Goal: Task Accomplishment & Management: Manage account settings

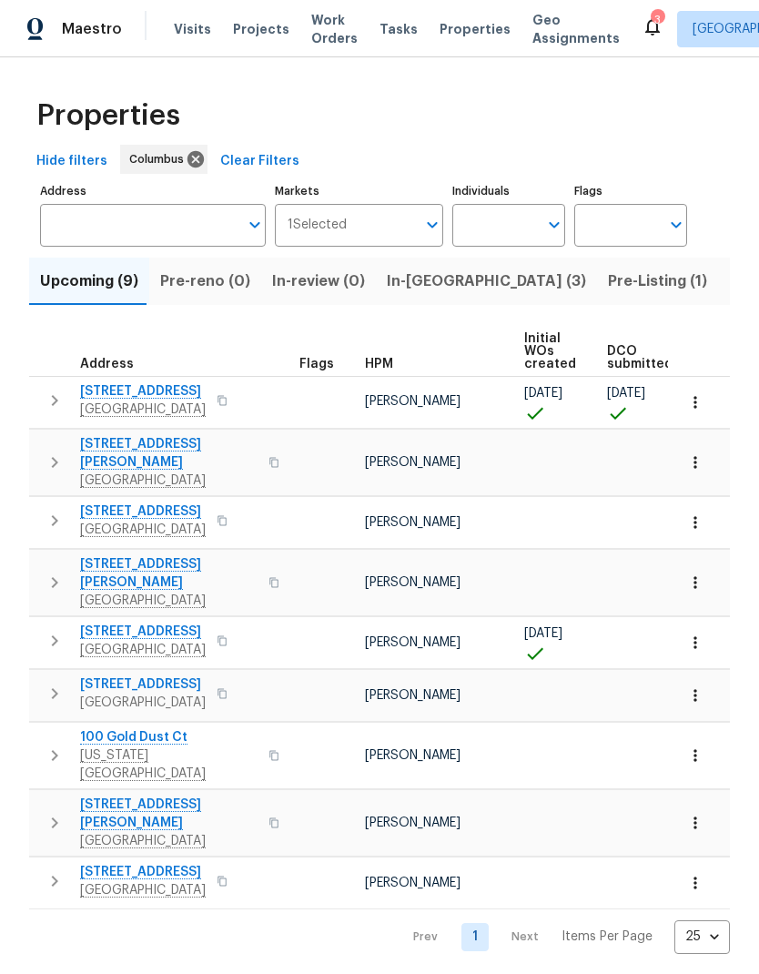
click at [416, 301] on button "In-reno (3)" at bounding box center [486, 281] width 221 height 47
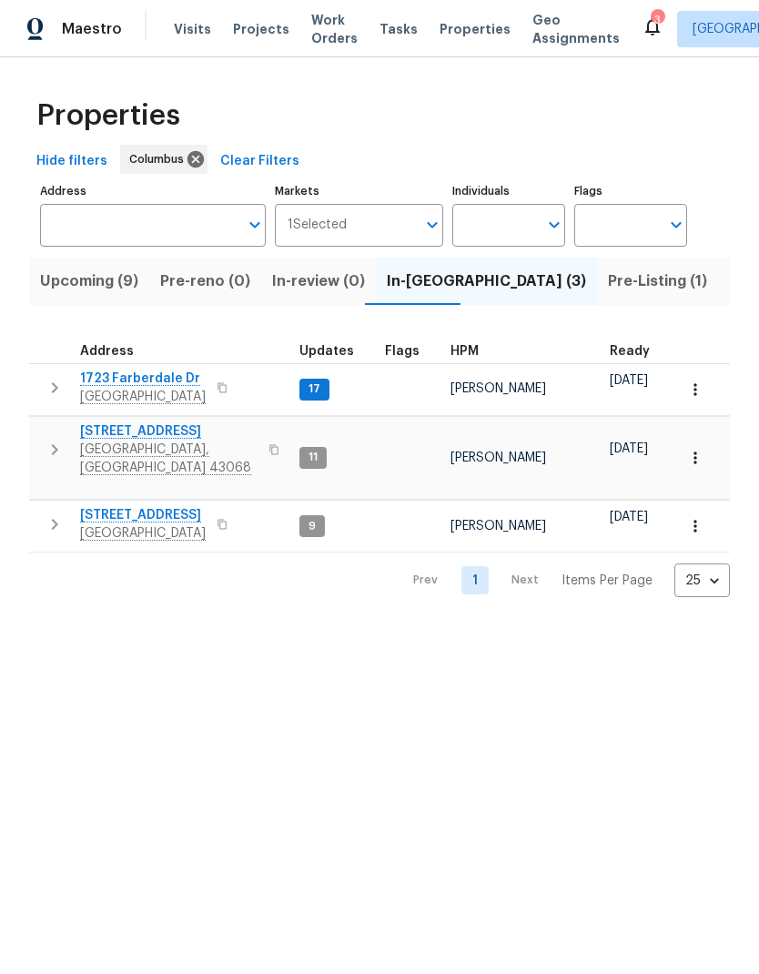
click at [57, 513] on icon "button" at bounding box center [55, 524] width 22 height 22
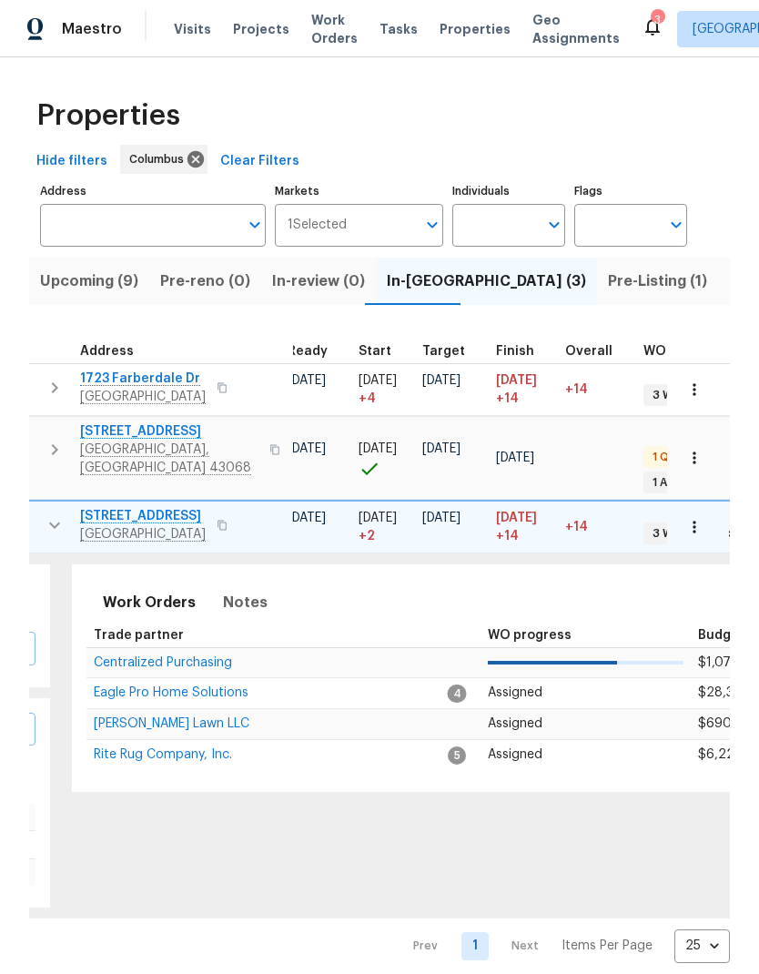
scroll to position [0, 325]
click at [460, 511] on span "09/26/25" at bounding box center [440, 517] width 38 height 13
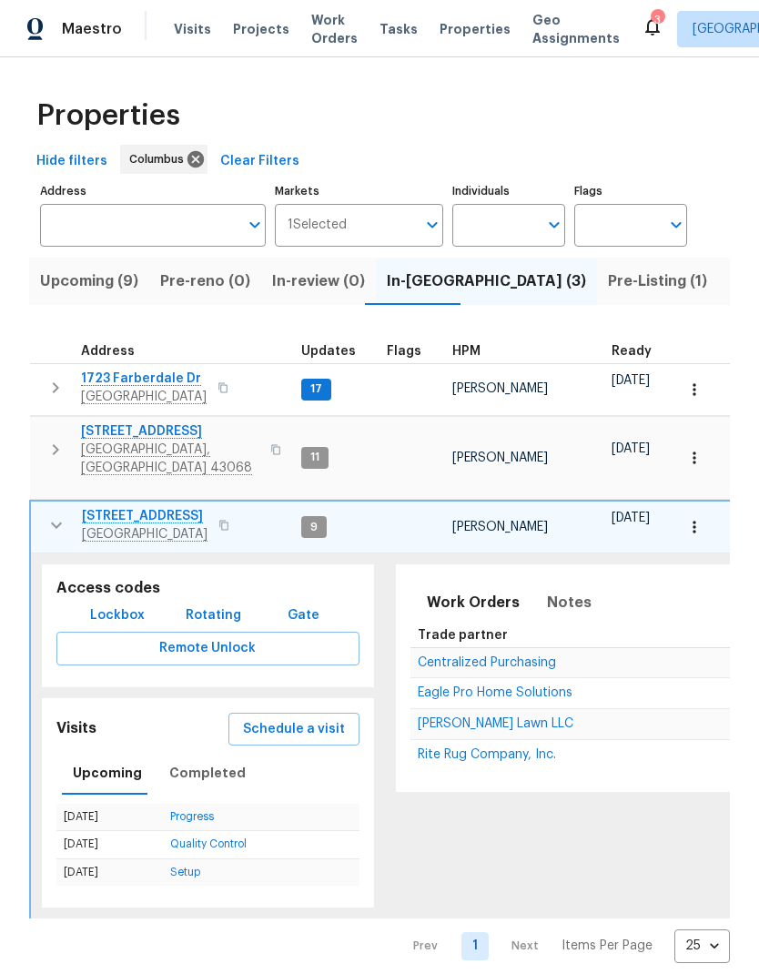
scroll to position [0, 0]
click at [169, 507] on span "4296 Oakwind Dr" at bounding box center [145, 516] width 126 height 18
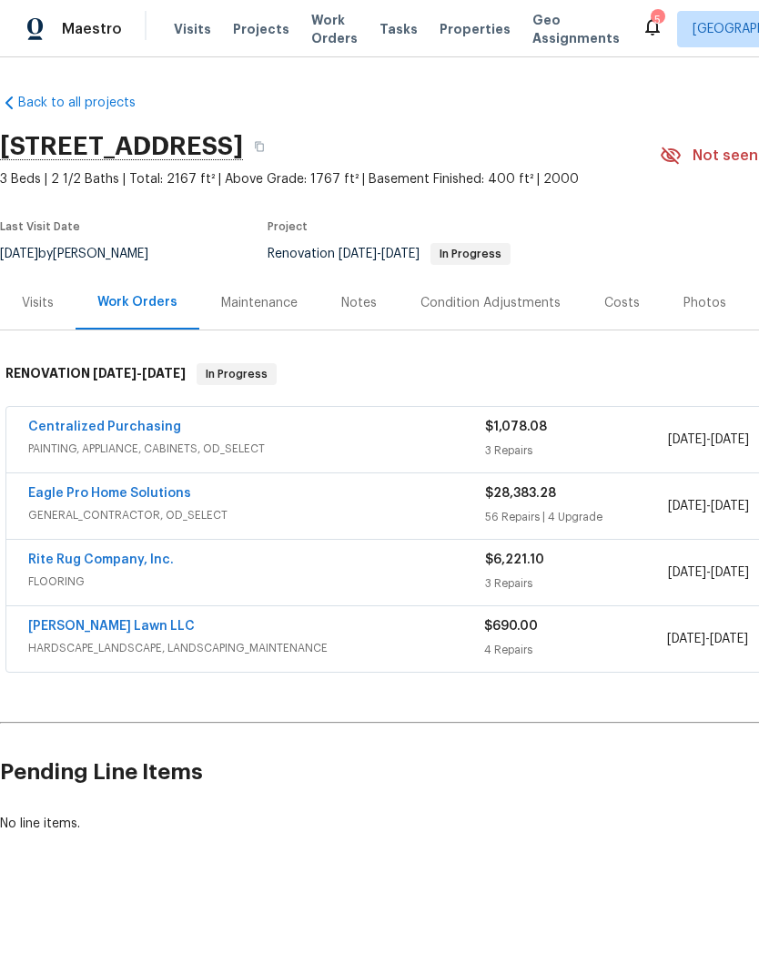
click at [140, 496] on link "Eagle Pro Home Solutions" at bounding box center [109, 493] width 163 height 13
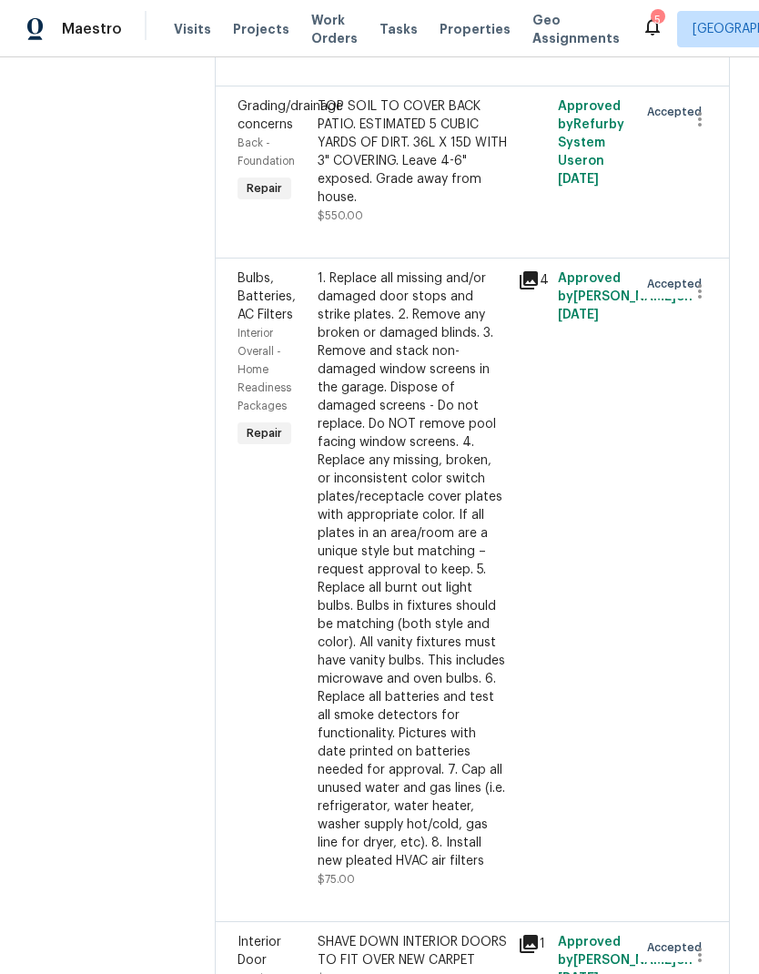
scroll to position [766, 0]
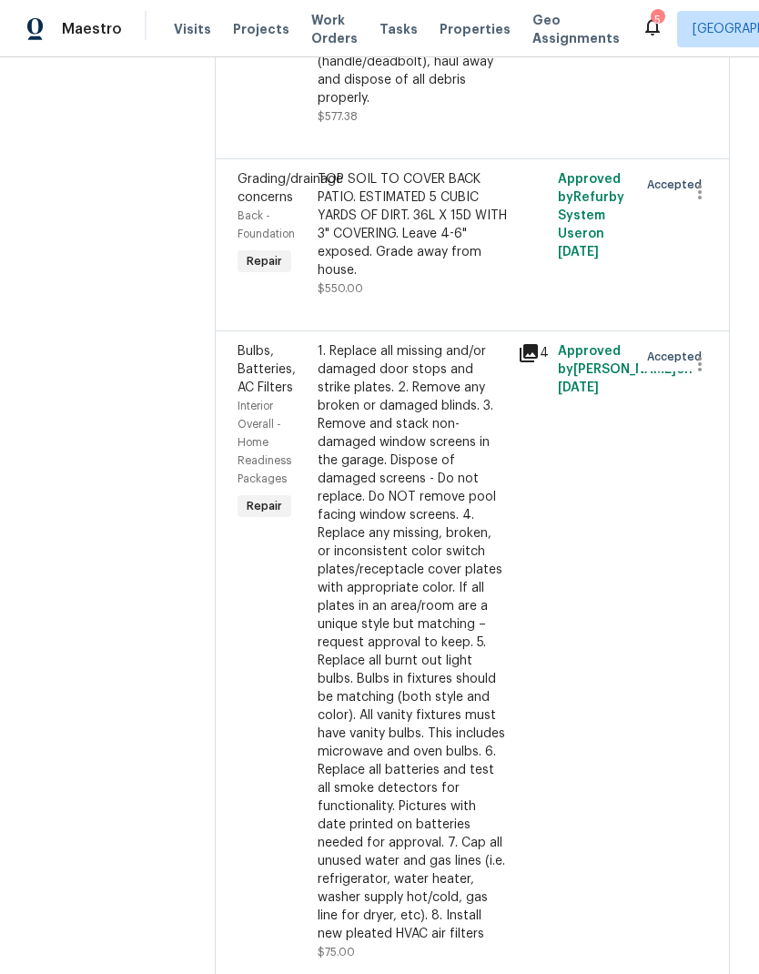
click at [466, 279] on div "TOP SOIL TO COVER BACK PATIO. ESTIMATED 5 CUBIC YARDS OF DIRT. 36L X 15D WITH 3…" at bounding box center [412, 224] width 189 height 109
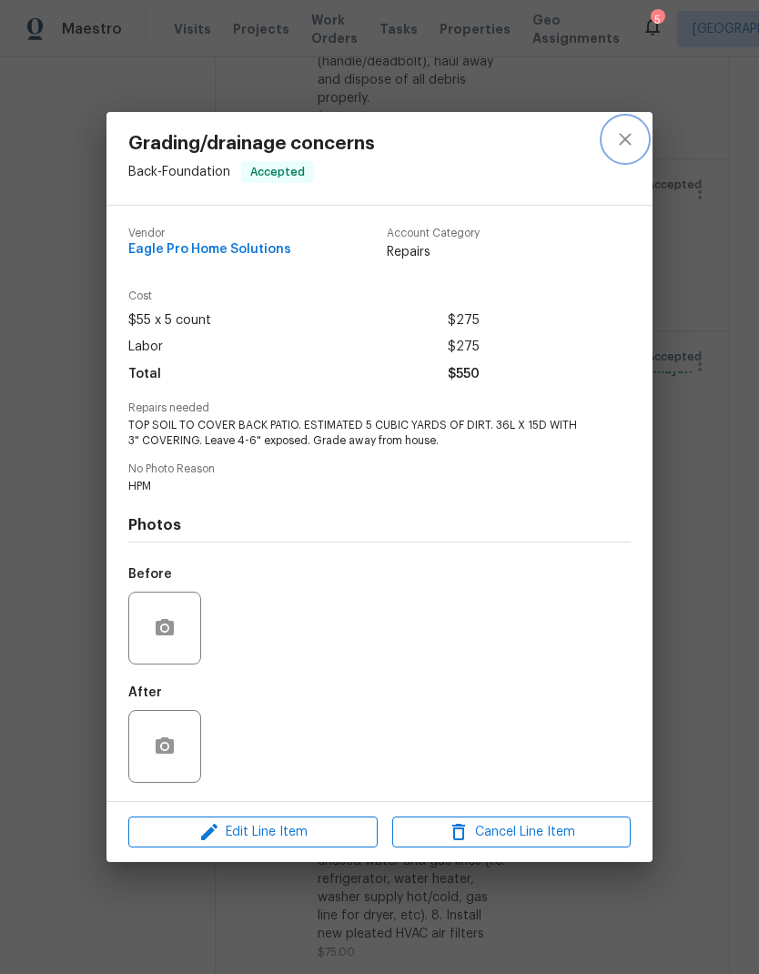
click at [628, 146] on icon "close" at bounding box center [625, 139] width 22 height 22
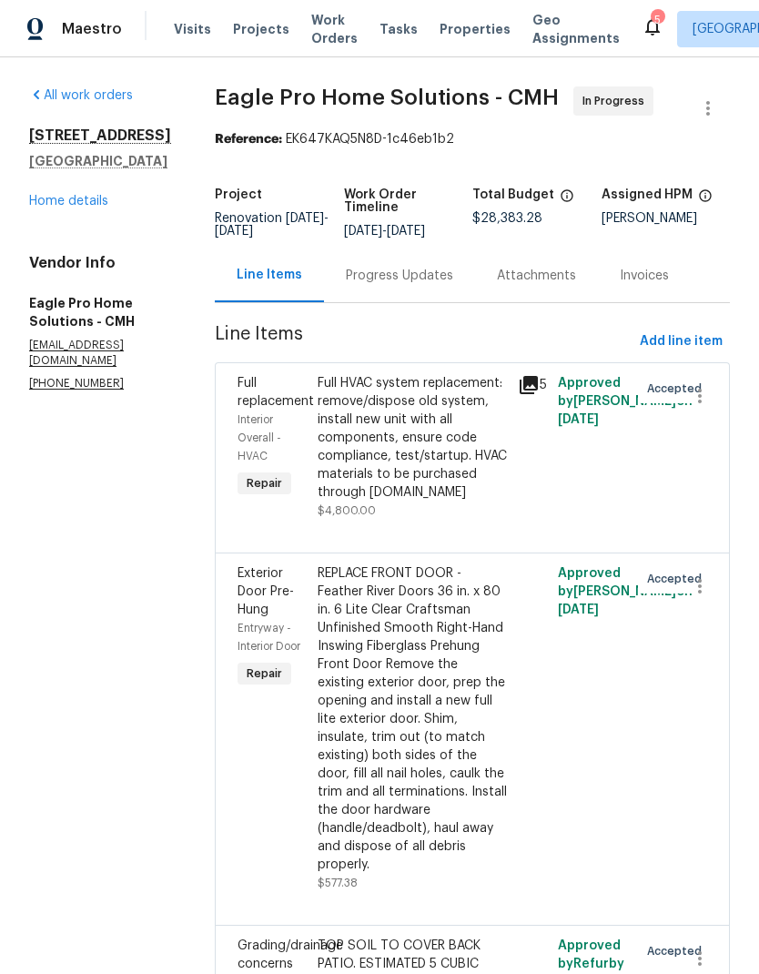
scroll to position [0, 0]
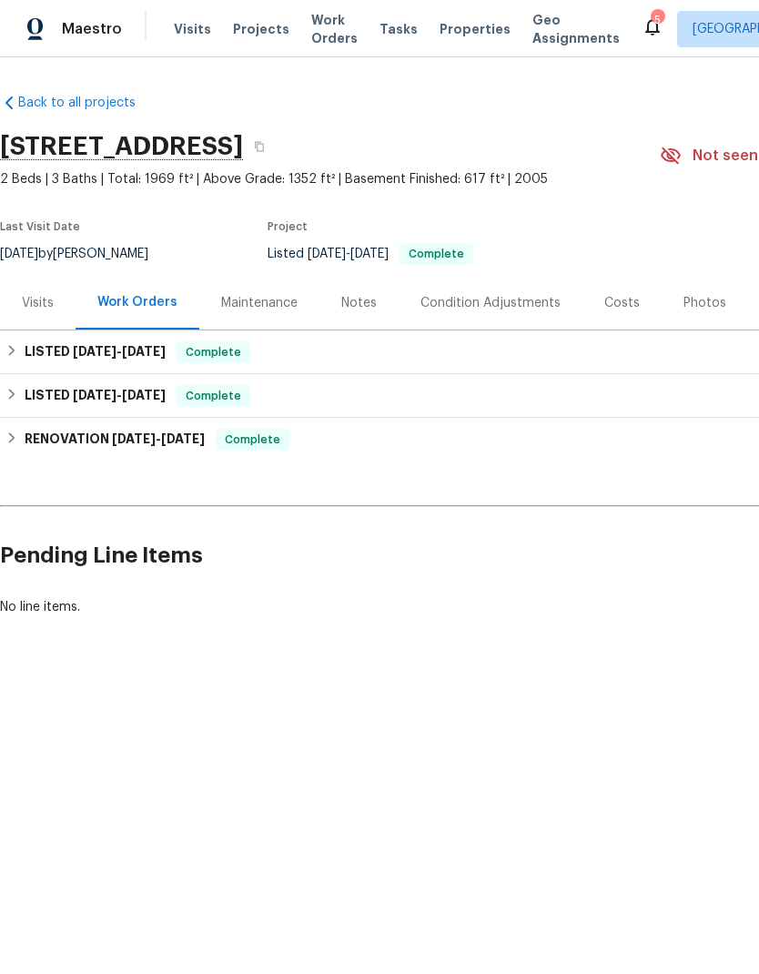
click at [614, 300] on div "Costs" at bounding box center [621, 303] width 35 height 18
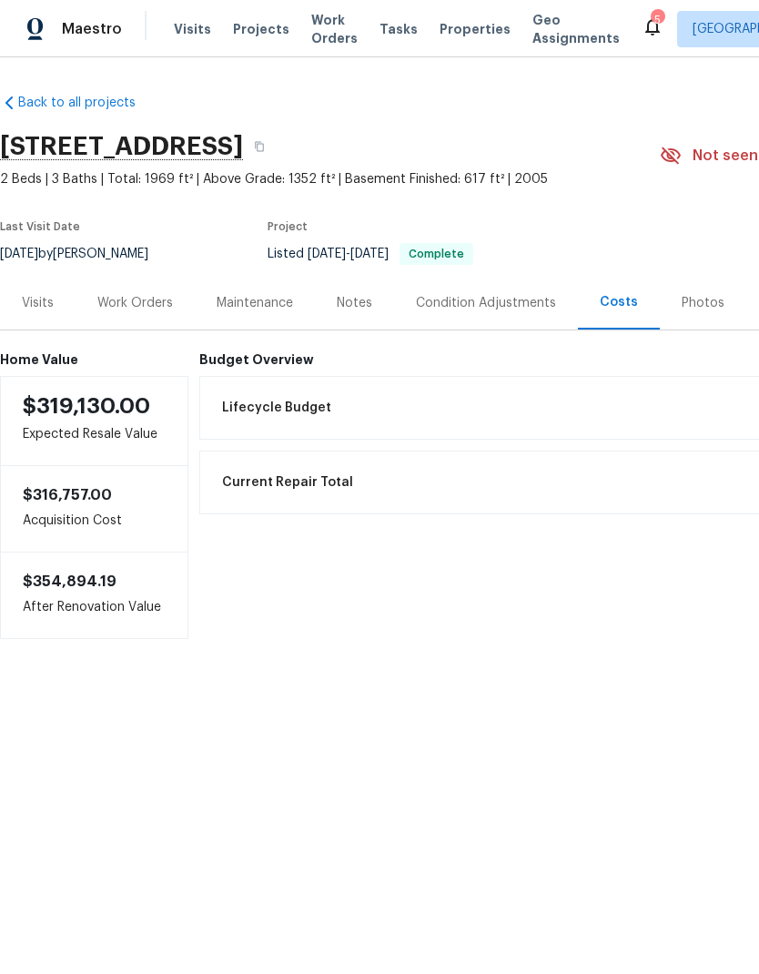
click at [145, 301] on div "Work Orders" at bounding box center [135, 303] width 76 height 18
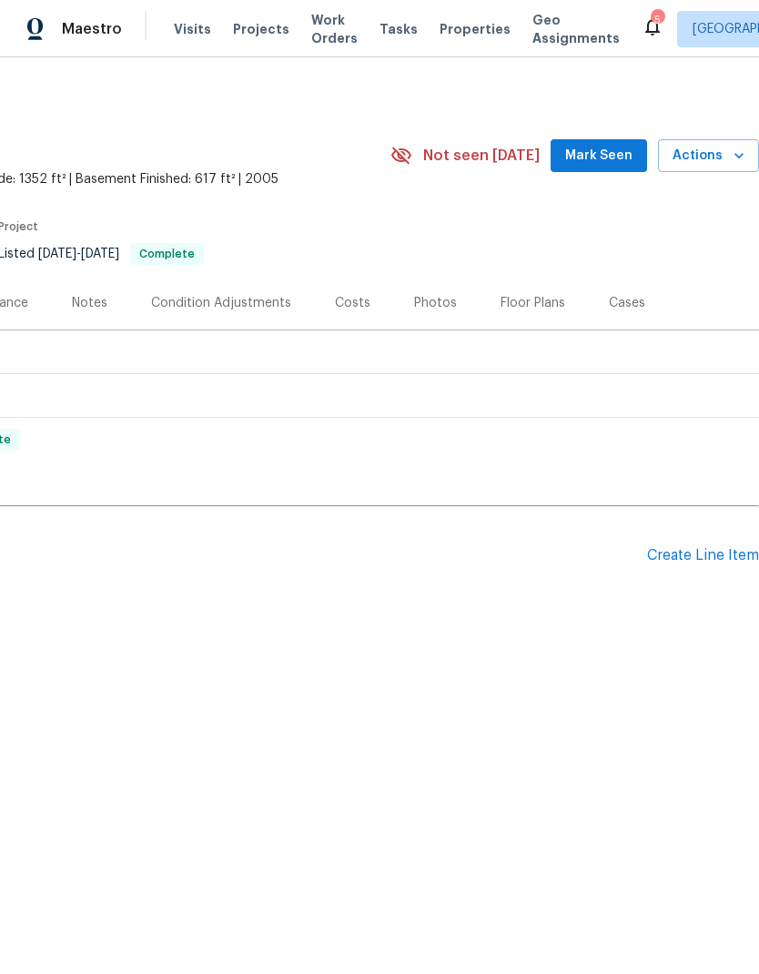
scroll to position [0, 269]
click at [698, 551] on div "Create Line Item" at bounding box center [703, 555] width 112 height 17
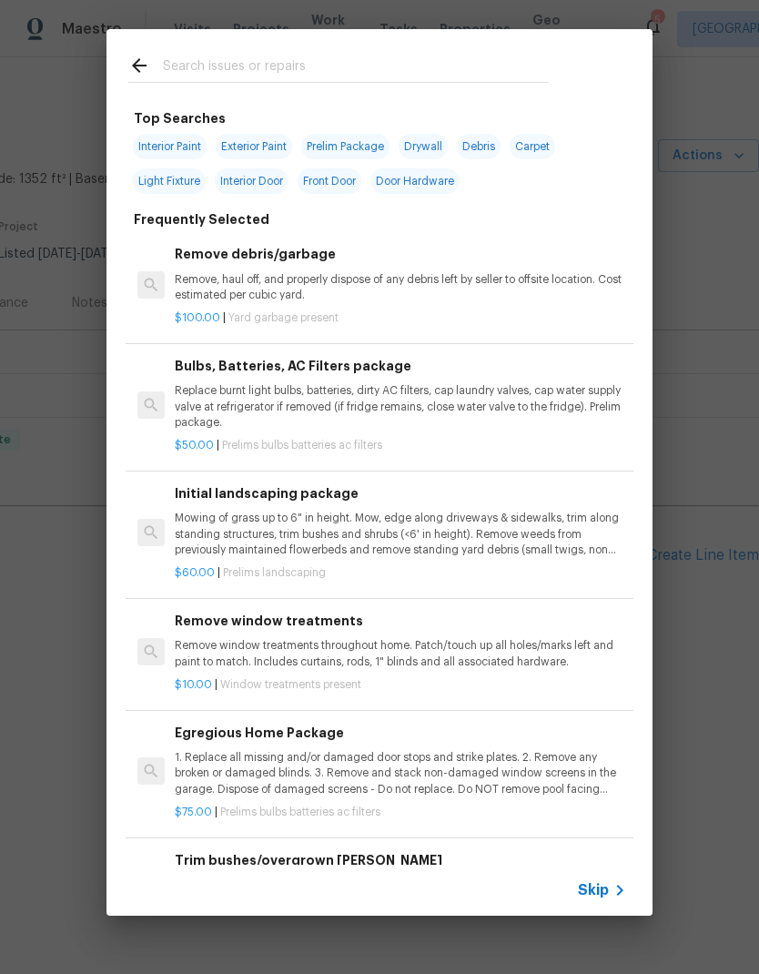
click at [488, 56] on input "text" at bounding box center [356, 68] width 386 height 27
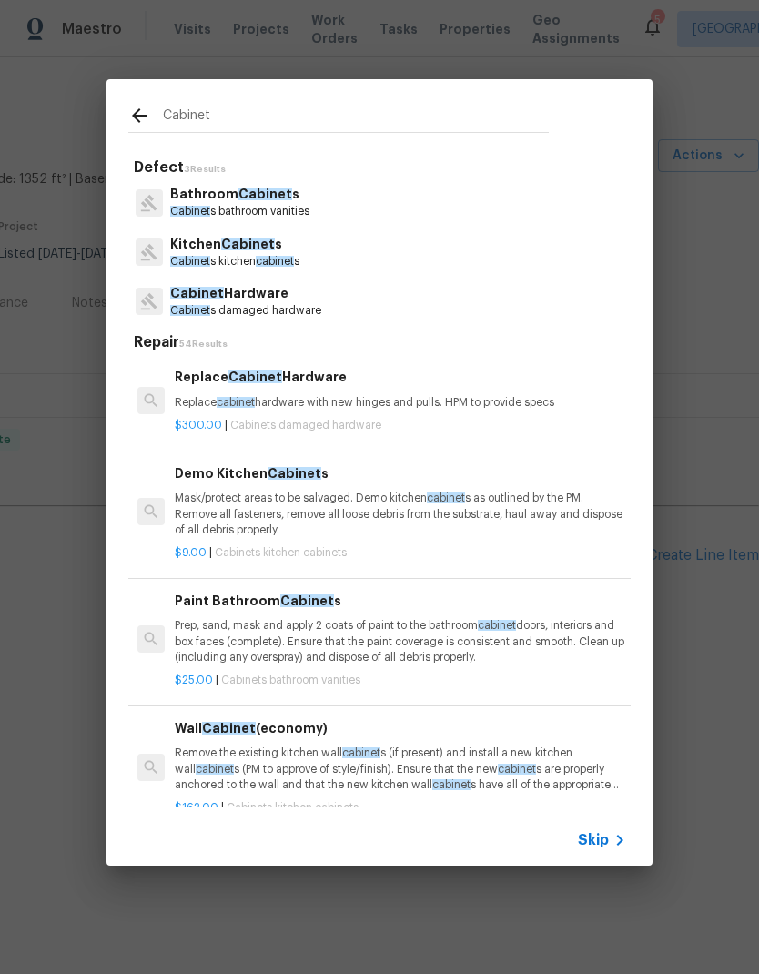
type input "Cabinet"
click at [479, 250] on div "Kitchen Cabinet s Cabinet s kitchen cabinet s" at bounding box center [379, 251] width 502 height 49
click at [479, 249] on div "Kitchen Cabinet s Cabinet s kitchen cabinet s" at bounding box center [379, 251] width 502 height 49
click at [221, 237] on span "Cabinet" at bounding box center [248, 243] width 54 height 13
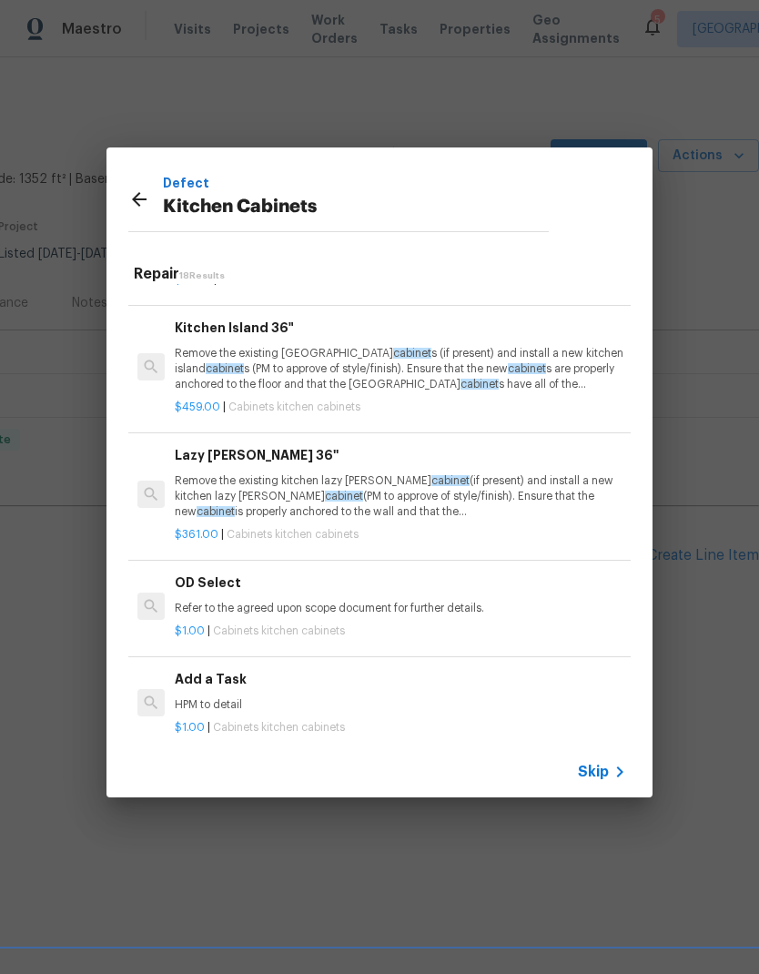
scroll to position [1747, 0]
click at [481, 673] on h6 "Add a Task" at bounding box center [400, 681] width 451 height 20
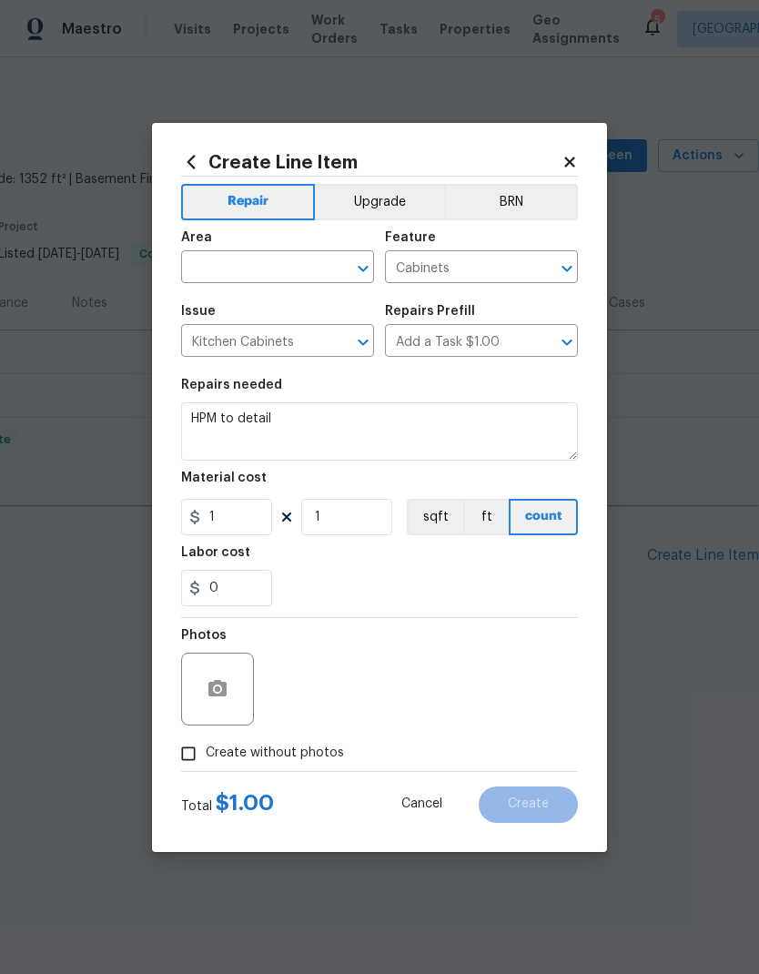
click at [484, 676] on div "Photos" at bounding box center [379, 677] width 397 height 118
click at [461, 437] on textarea "HPM to detail" at bounding box center [379, 431] width 397 height 58
click at [460, 436] on textarea "HPM to detail" at bounding box center [379, 431] width 397 height 58
click at [472, 421] on textarea "HPM to detail" at bounding box center [379, 431] width 397 height 58
click at [457, 440] on textarea "HPM to detail" at bounding box center [379, 431] width 397 height 58
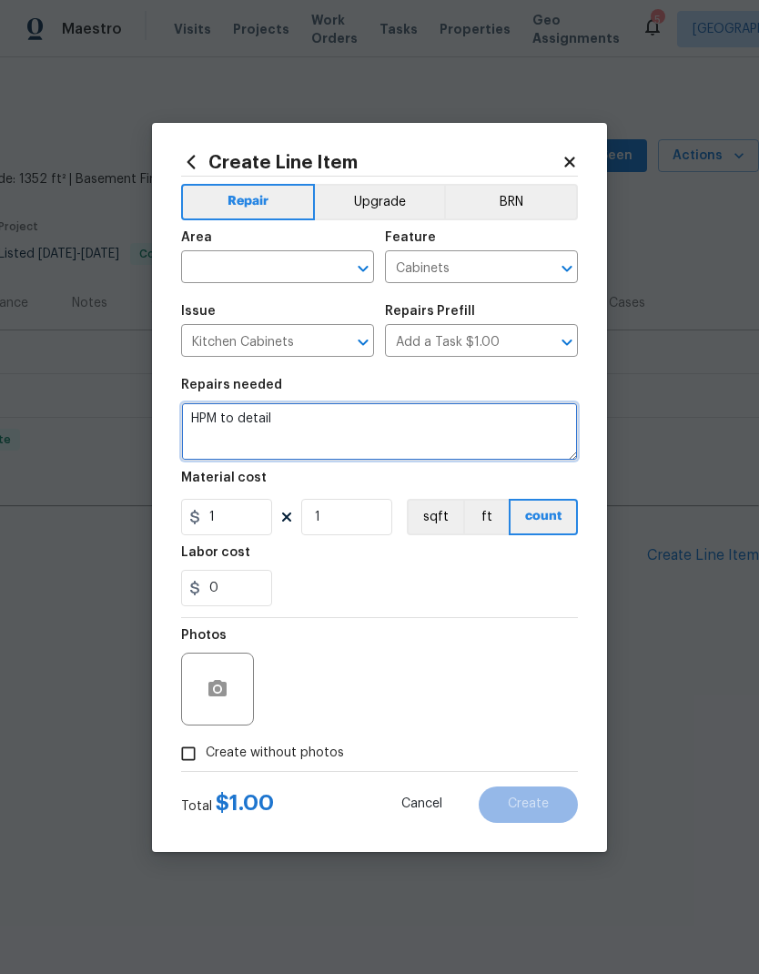
click at [456, 440] on textarea "HPM to detail" at bounding box center [379, 431] width 397 height 58
click at [466, 427] on textarea "HPM to detail" at bounding box center [379, 431] width 397 height 58
type textarea "H"
click at [475, 409] on textarea at bounding box center [379, 431] width 397 height 58
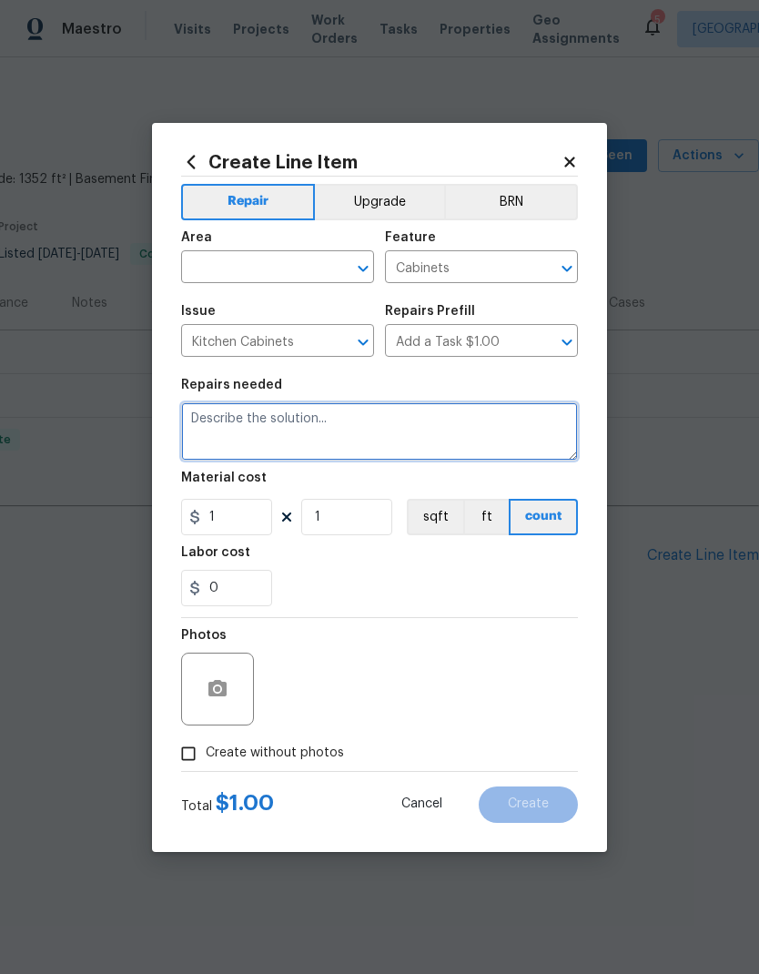
paste textarea "Task: Rehang Kitchen Upper Cabinet Goal: Securely reattach the upper kitchen ca…"
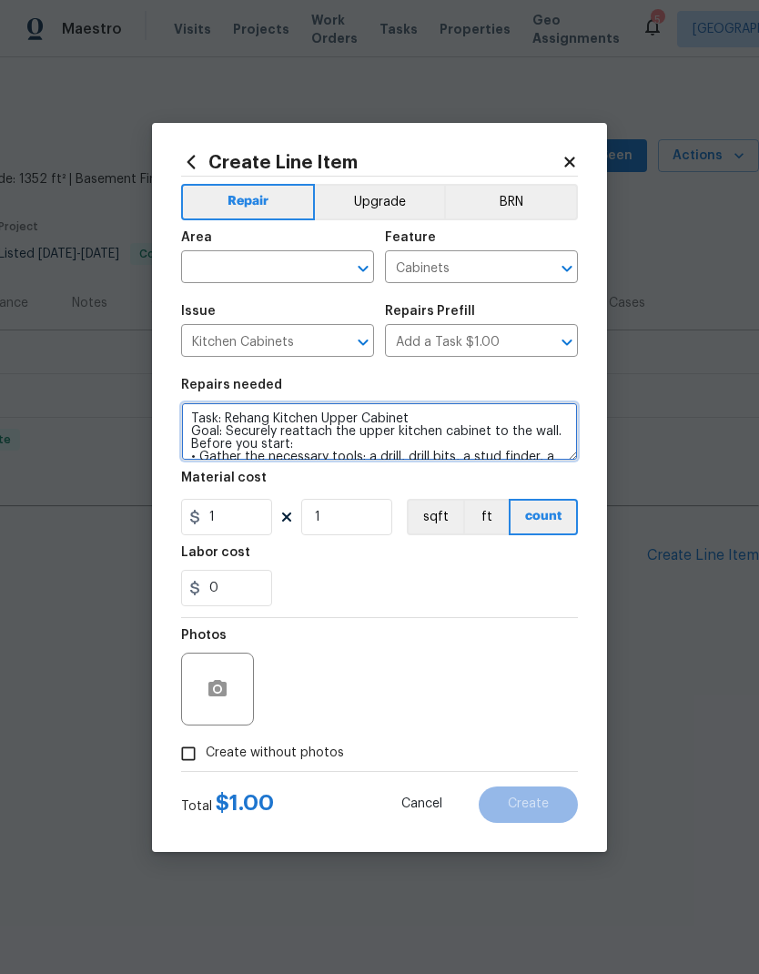
scroll to position [0, 0]
click at [186, 411] on textarea "Task: Rehang Kitchen Upper Cabinet Goal: Securely reattach the upper kitchen ca…" at bounding box center [379, 431] width 397 height 58
click at [224, 409] on textarea "Task: Rehang Kitchen Upper Cabinet Goal: Securely reattach the upper kitchen ca…" at bounding box center [379, 431] width 397 height 58
type textarea "CABINET ABOVE REFRIGERATOR Task: Rehang Kitchen Upper Cabinet Goal: Securely re…"
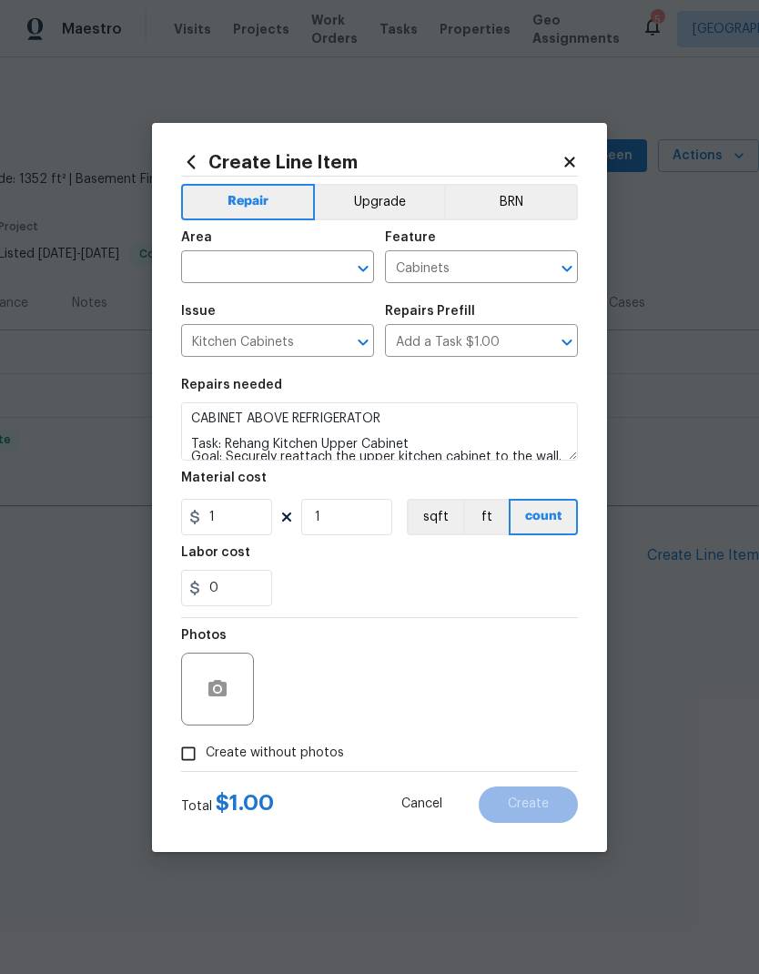
click at [507, 580] on div "0" at bounding box center [379, 588] width 397 height 36
click at [353, 509] on input "1" at bounding box center [346, 517] width 91 height 36
click at [344, 510] on input "1" at bounding box center [346, 517] width 91 height 36
click at [343, 509] on input "1" at bounding box center [346, 517] width 91 height 36
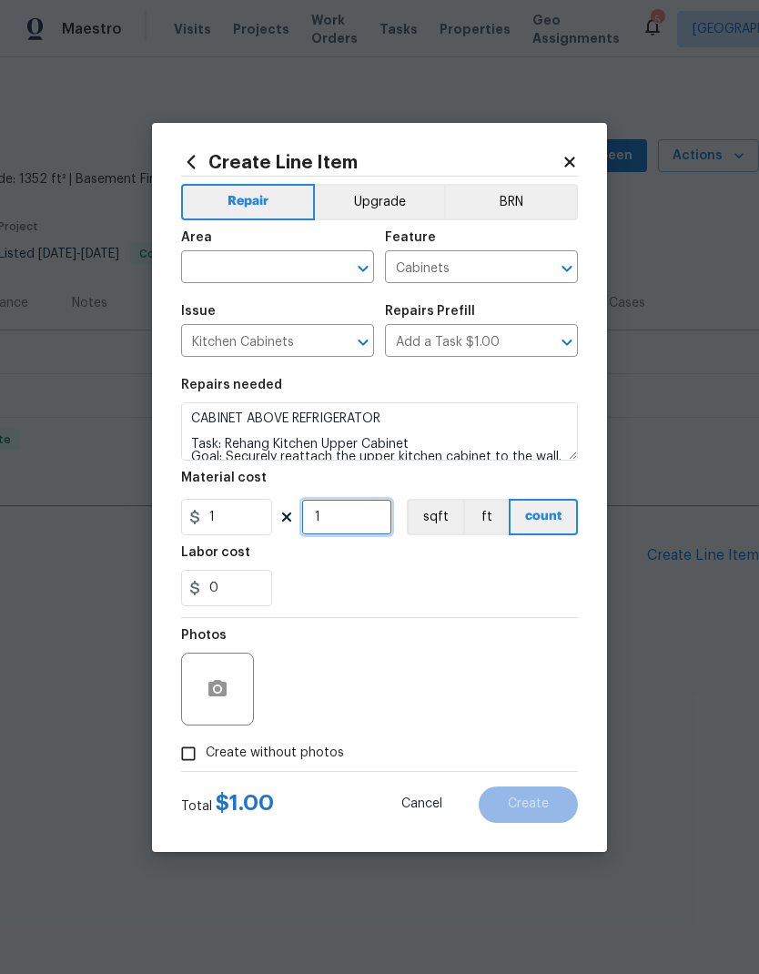
click at [374, 513] on input "1" at bounding box center [346, 517] width 91 height 36
type input "45"
click at [453, 573] on div "0" at bounding box center [379, 588] width 397 height 36
click at [278, 274] on input "text" at bounding box center [252, 269] width 142 height 28
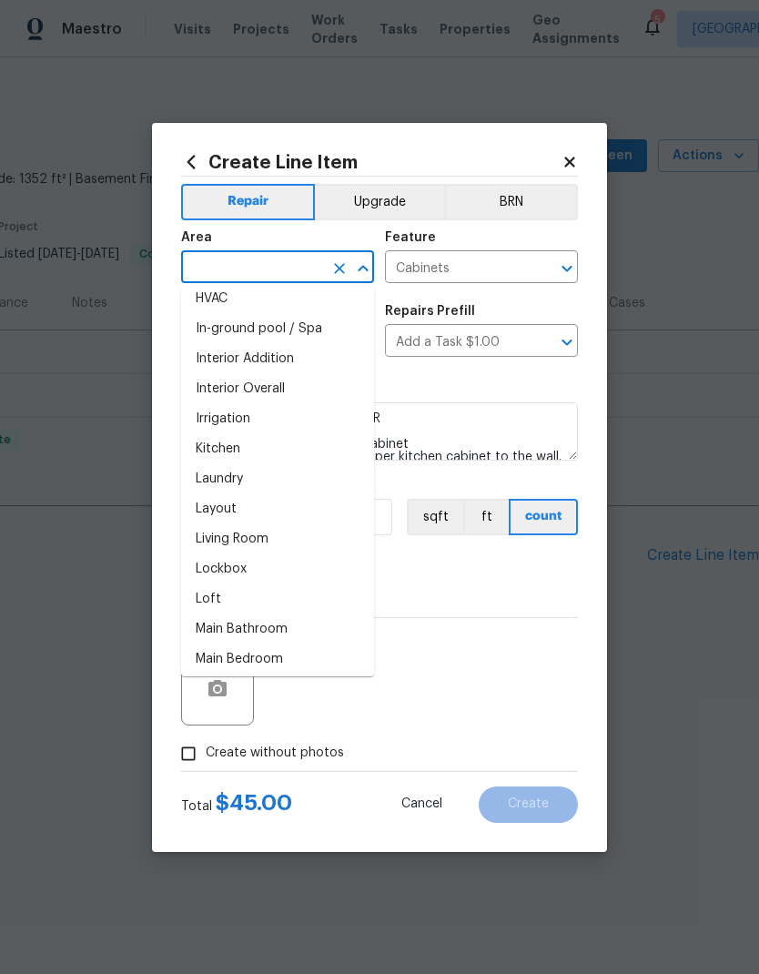
scroll to position [677, 0]
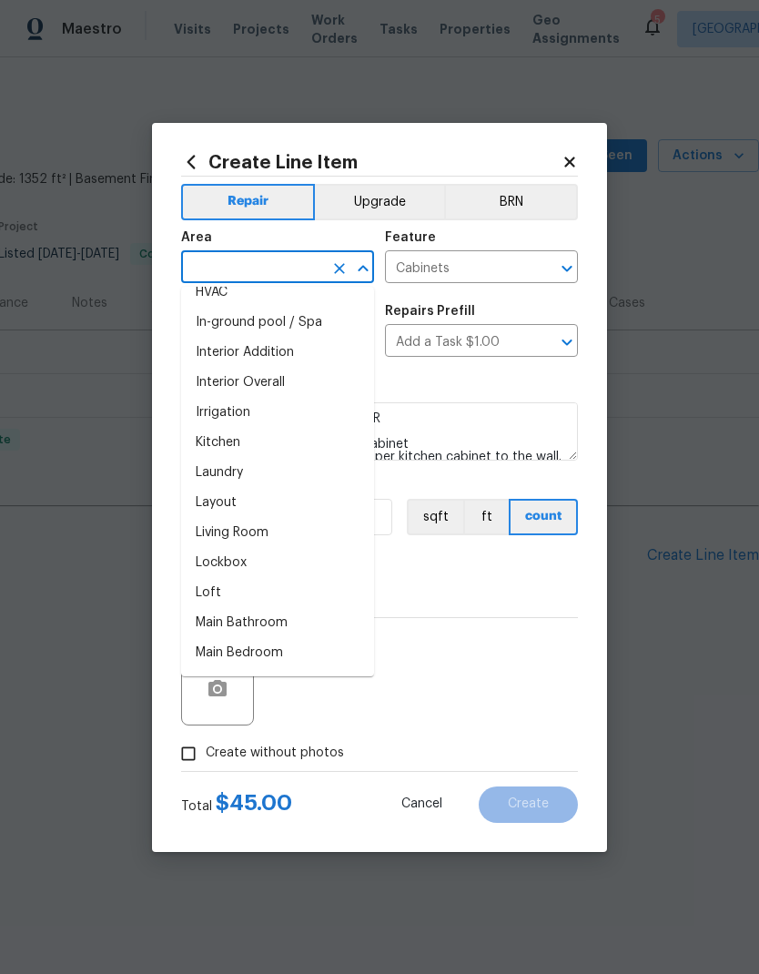
click at [251, 447] on li "Kitchen" at bounding box center [277, 443] width 193 height 30
type input "Kitchen"
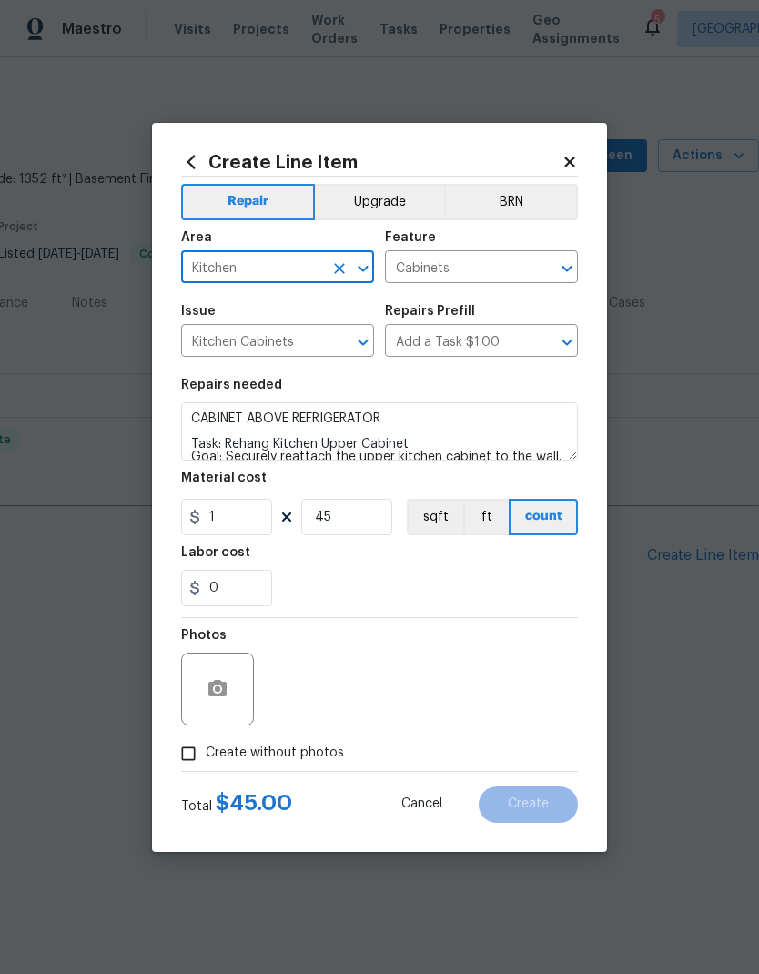
click at [463, 558] on div "Labor cost" at bounding box center [379, 558] width 397 height 24
click at [298, 753] on span "Create without photos" at bounding box center [275, 752] width 138 height 19
click at [206, 753] on input "Create without photos" at bounding box center [188, 753] width 35 height 35
checkbox input "true"
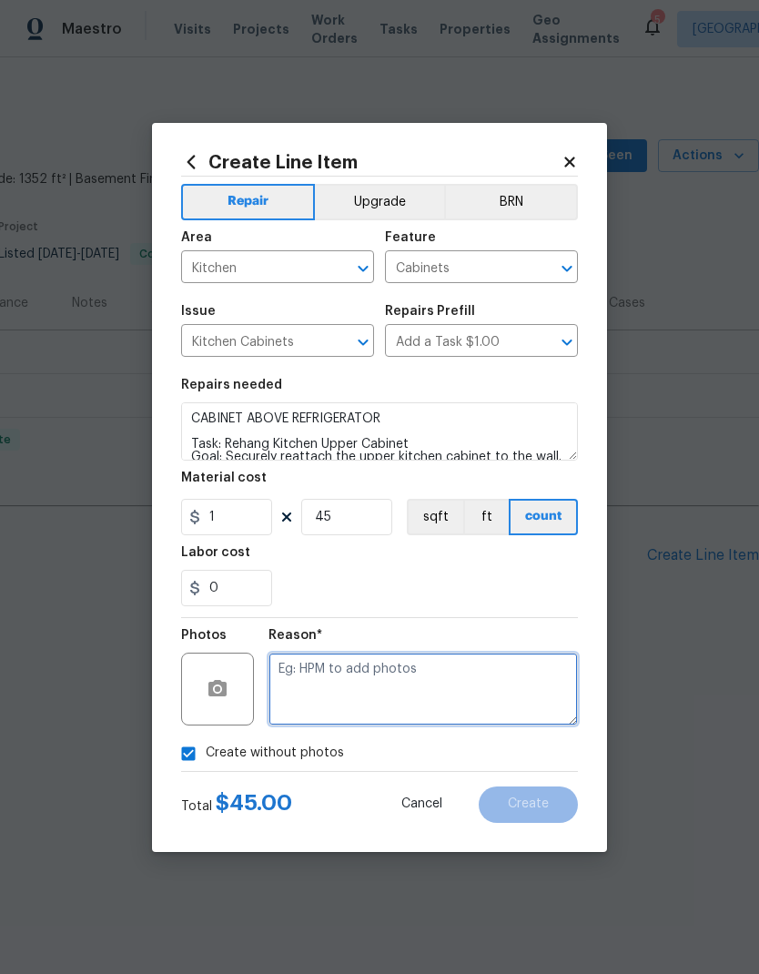
click at [410, 670] on textarea at bounding box center [422, 688] width 309 height 73
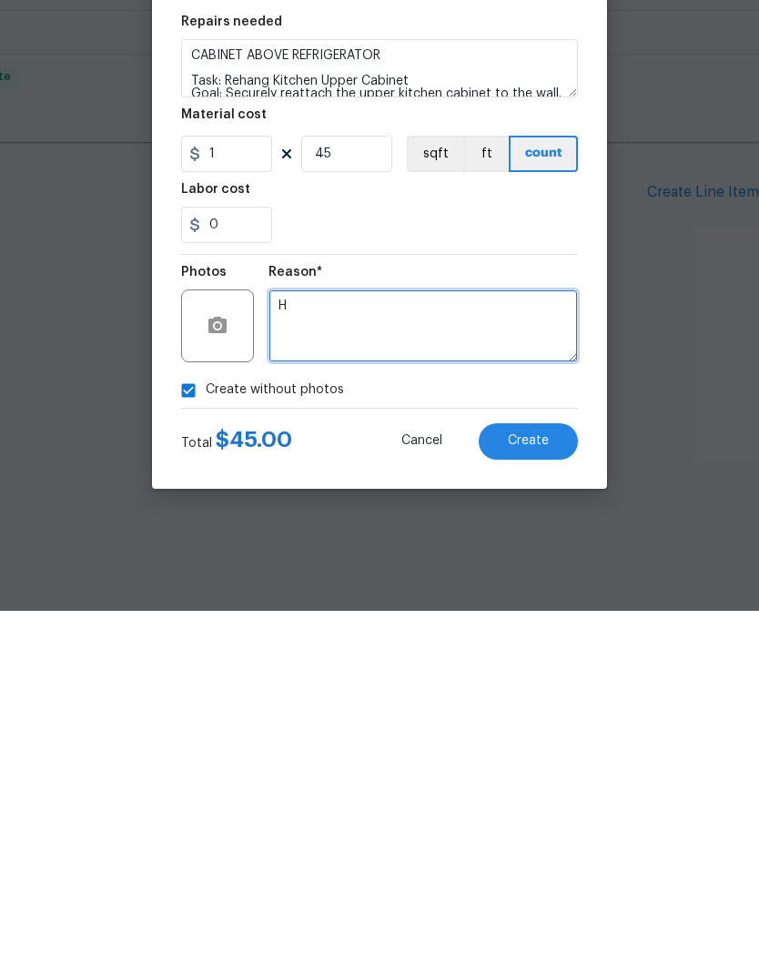
type textarea "H"
click at [541, 786] on button "Create" at bounding box center [528, 804] width 99 height 36
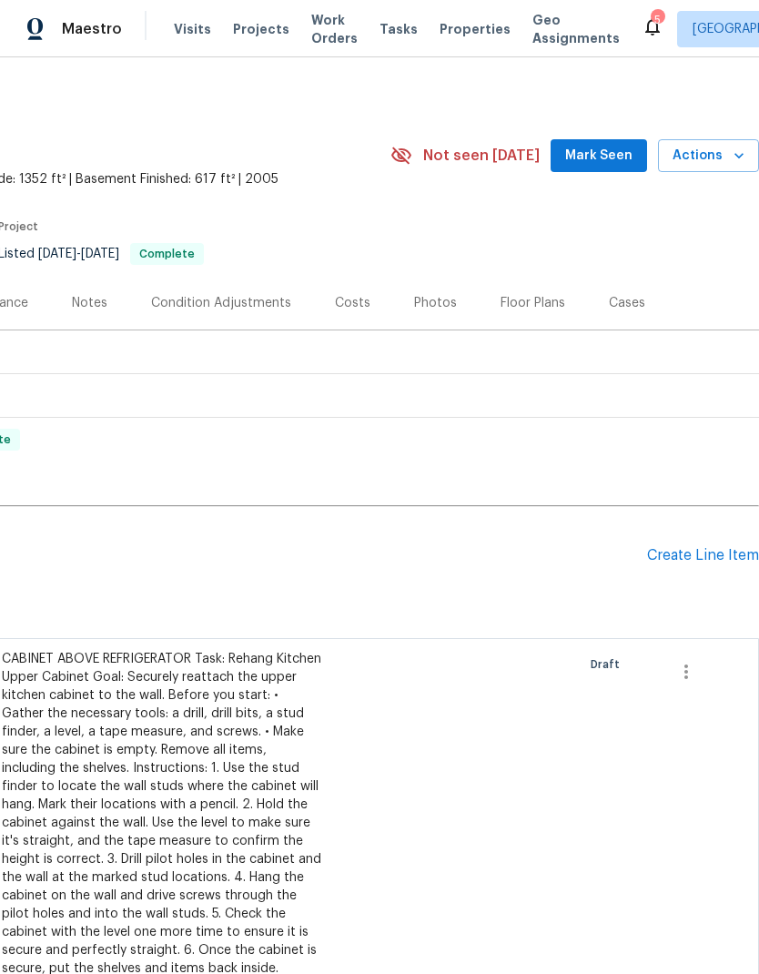
scroll to position [0, 269]
click at [725, 558] on div "Create Line Item" at bounding box center [703, 555] width 112 height 17
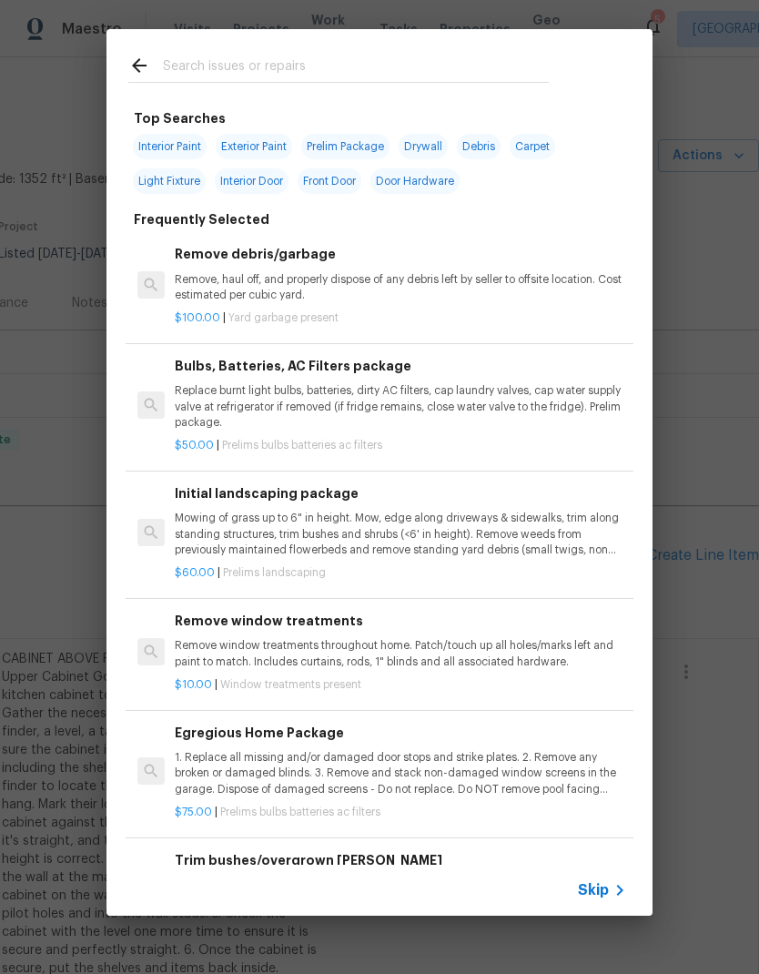
click at [359, 59] on input "text" at bounding box center [356, 68] width 386 height 27
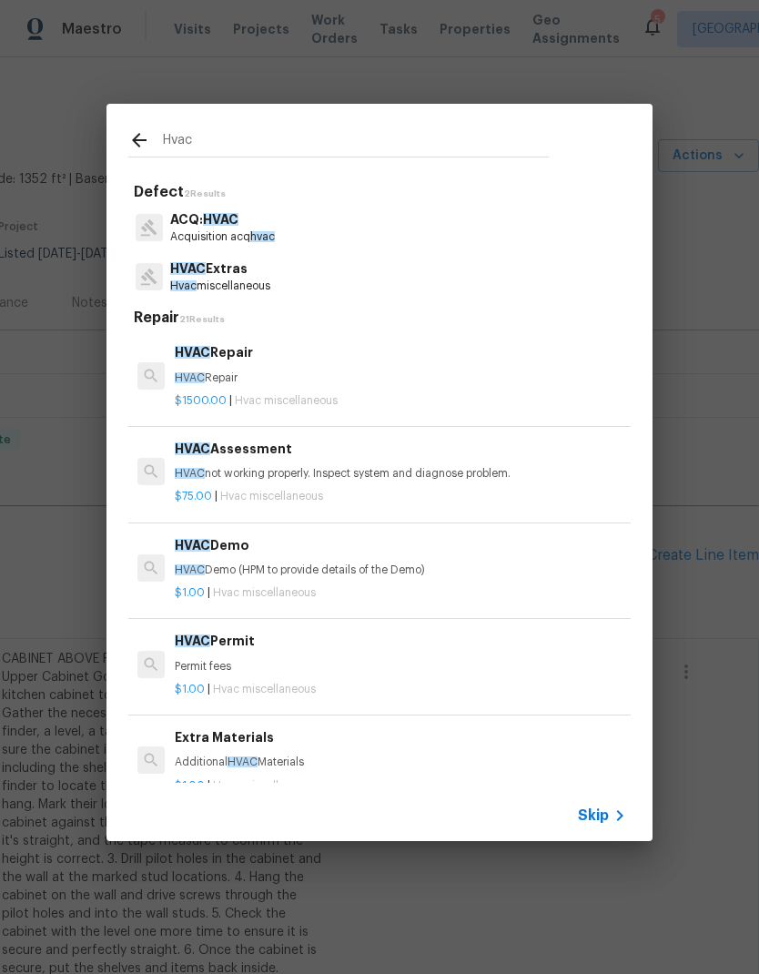
type input "Hvac"
click at [389, 265] on div "HVAC Extras Hvac miscellaneous" at bounding box center [379, 276] width 502 height 49
click at [270, 270] on p "HVAC Extras" at bounding box center [220, 268] width 100 height 19
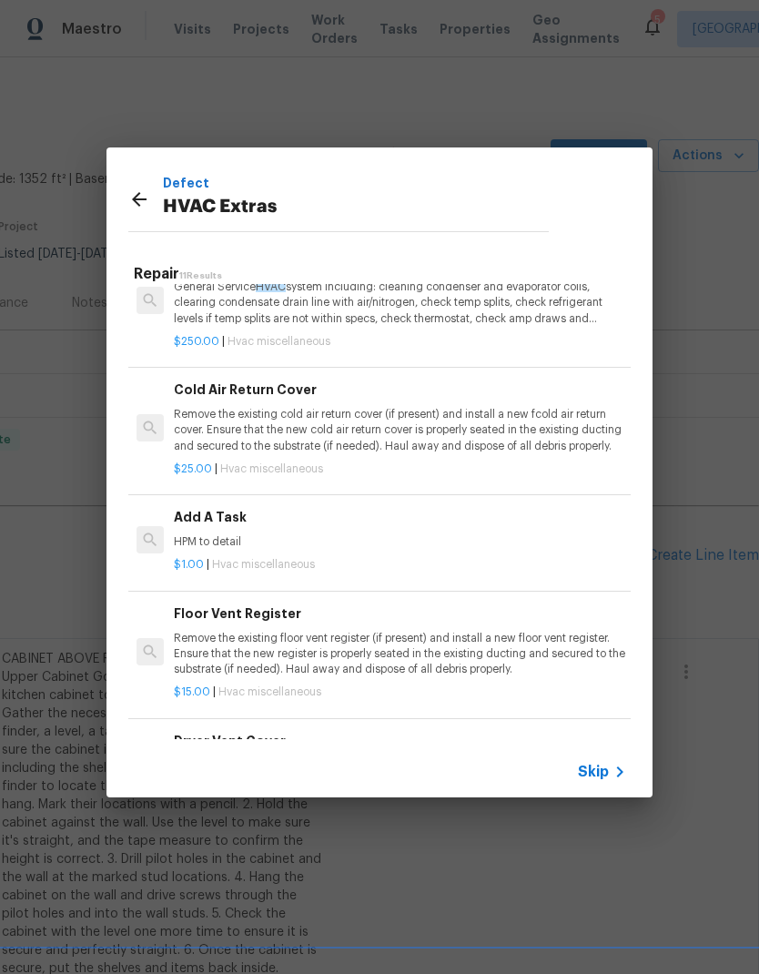
scroll to position [530, 1]
click at [490, 648] on p "Remove the existing floor vent register (if present) and install a new floor ve…" at bounding box center [399, 652] width 451 height 46
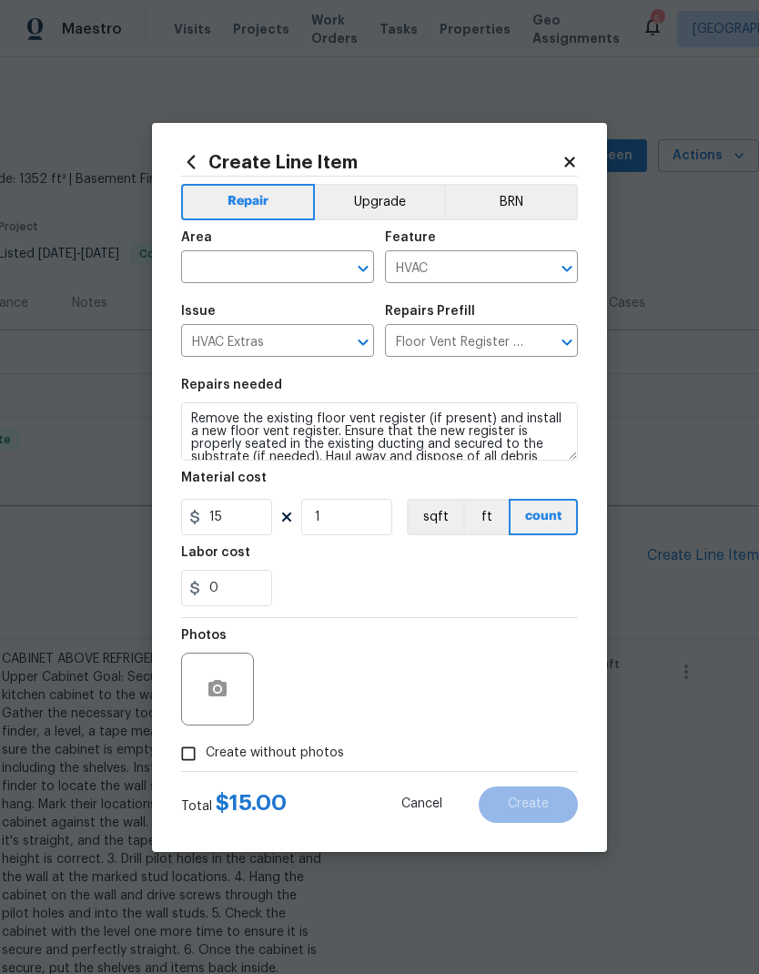
click at [512, 619] on div "Photos" at bounding box center [379, 677] width 397 height 118
click at [185, 404] on textarea "Remove the existing floor vent register (if present) and install a new floor ve…" at bounding box center [379, 431] width 397 height 58
click at [209, 405] on textarea "Remove the existing floor vent register (if present) and install a new floor ve…" at bounding box center [379, 431] width 397 height 58
click at [185, 443] on textarea "Remove the existing floor vent register (if present) and install a new floor ve…" at bounding box center [379, 431] width 397 height 58
type textarea "Remove the existing floor vent register (if present) and install a new floor ve…"
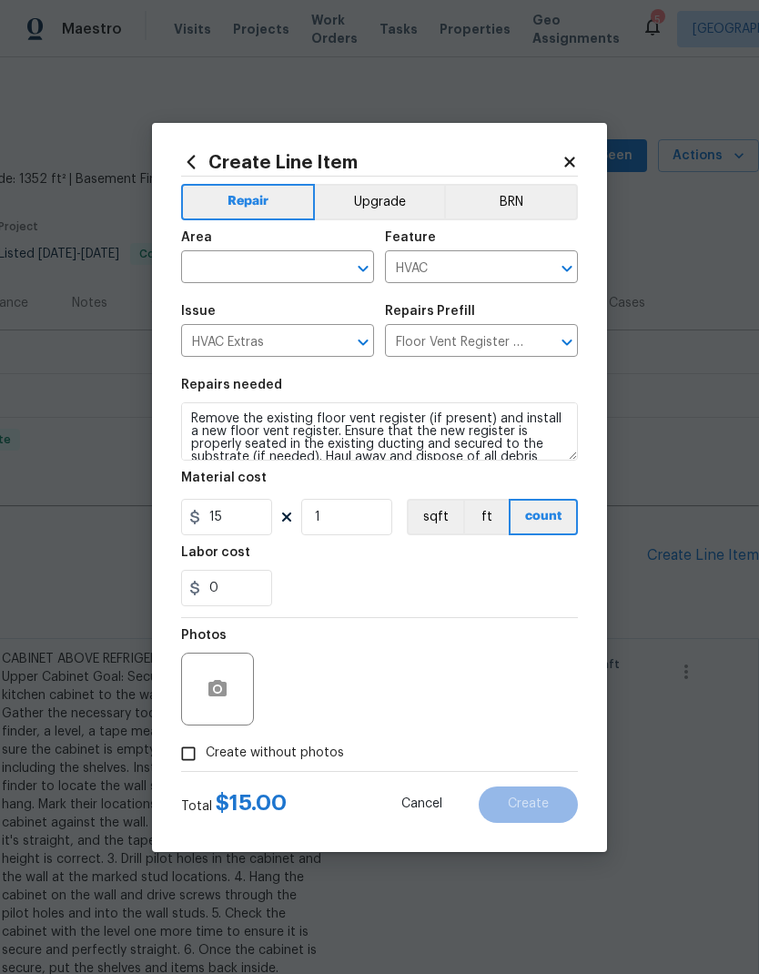
click at [366, 587] on div "0" at bounding box center [379, 588] width 397 height 36
click at [259, 259] on input "text" at bounding box center [252, 269] width 142 height 28
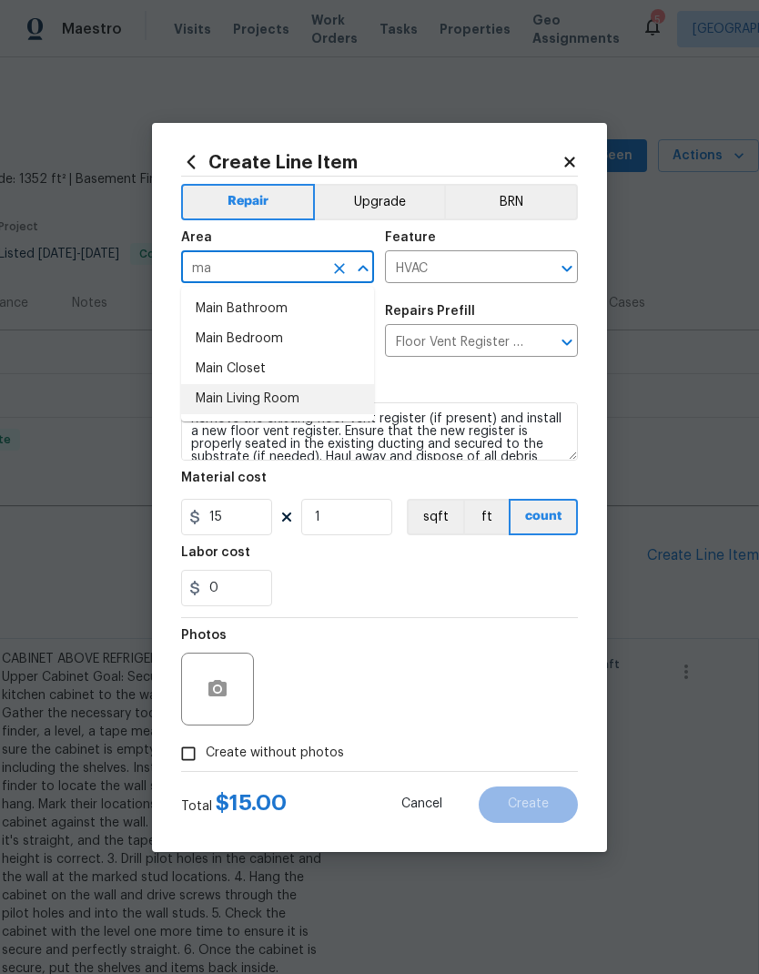
click at [282, 389] on li "Main Living Room" at bounding box center [277, 399] width 193 height 30
type input "Main Living Room"
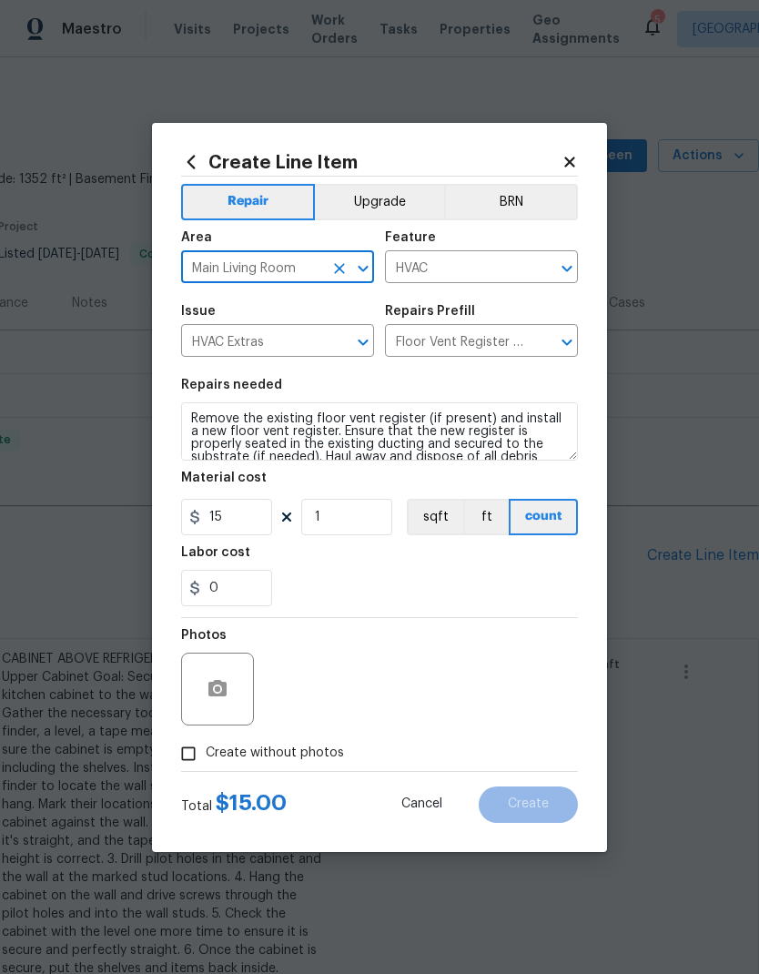
click at [420, 393] on div "Repairs needed" at bounding box center [379, 391] width 397 height 24
click at [237, 584] on input "0" at bounding box center [226, 588] width 91 height 36
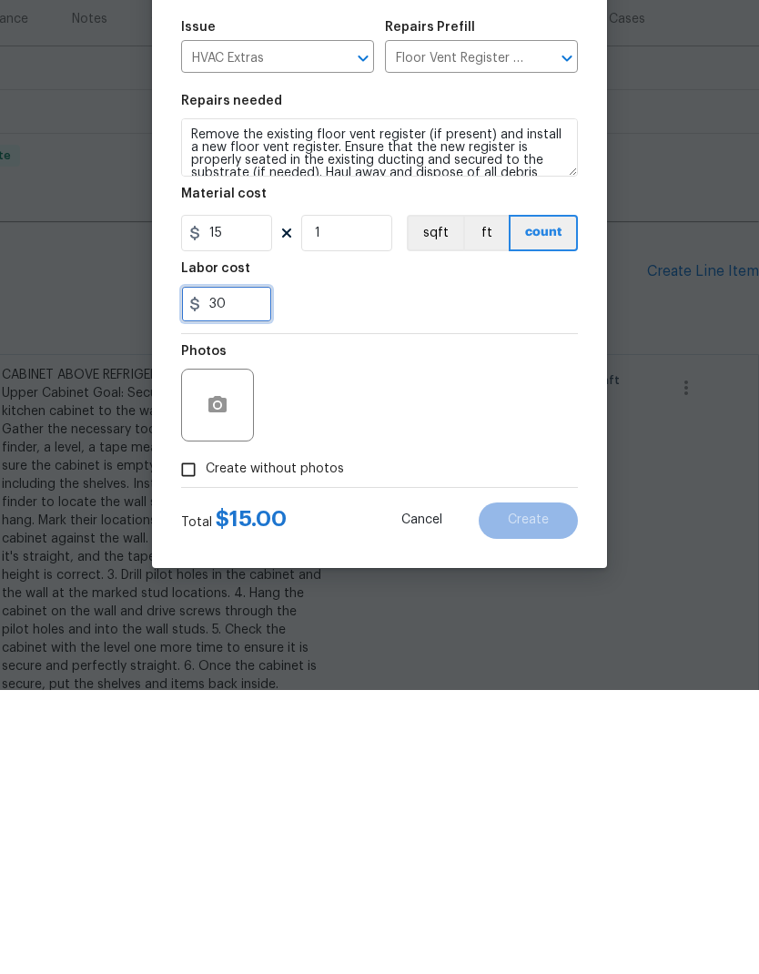
type input "30"
click at [451, 618] on div "Photos" at bounding box center [379, 677] width 397 height 118
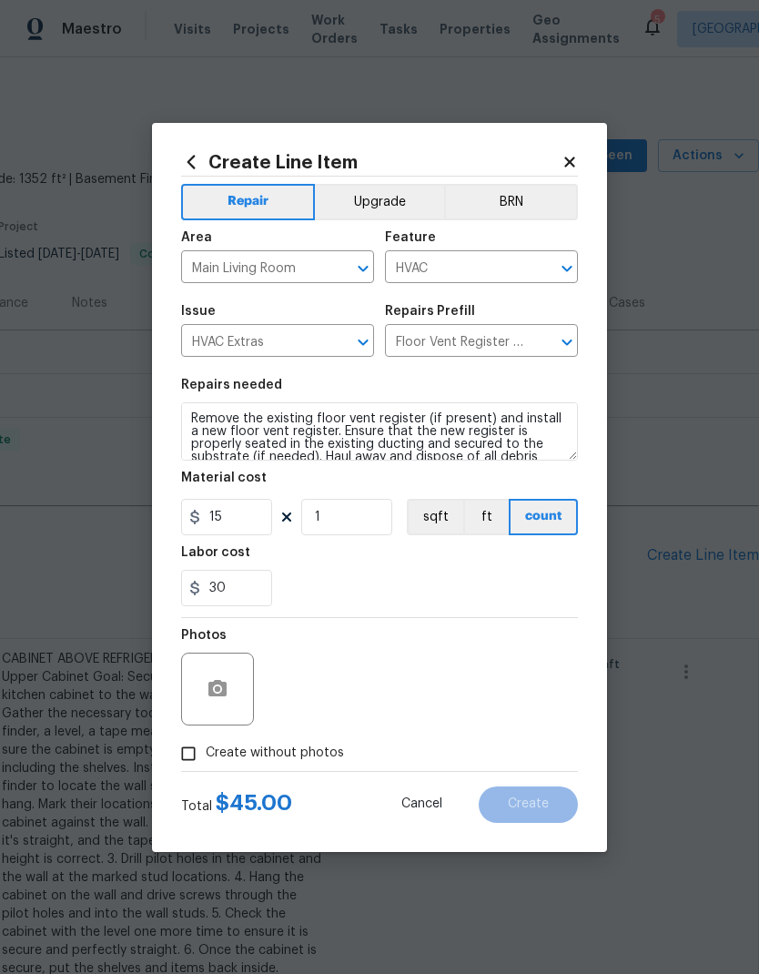
click at [314, 759] on span "Create without photos" at bounding box center [275, 752] width 138 height 19
click at [206, 759] on input "Create without photos" at bounding box center [188, 753] width 35 height 35
checkbox input "true"
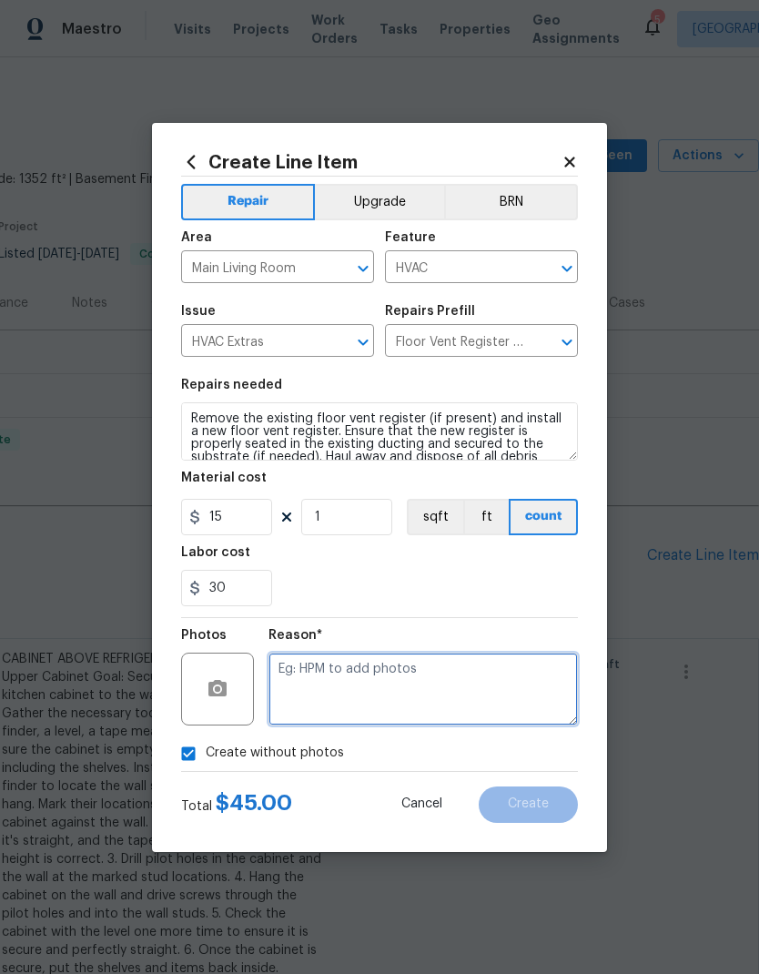
click at [399, 672] on textarea at bounding box center [422, 688] width 309 height 73
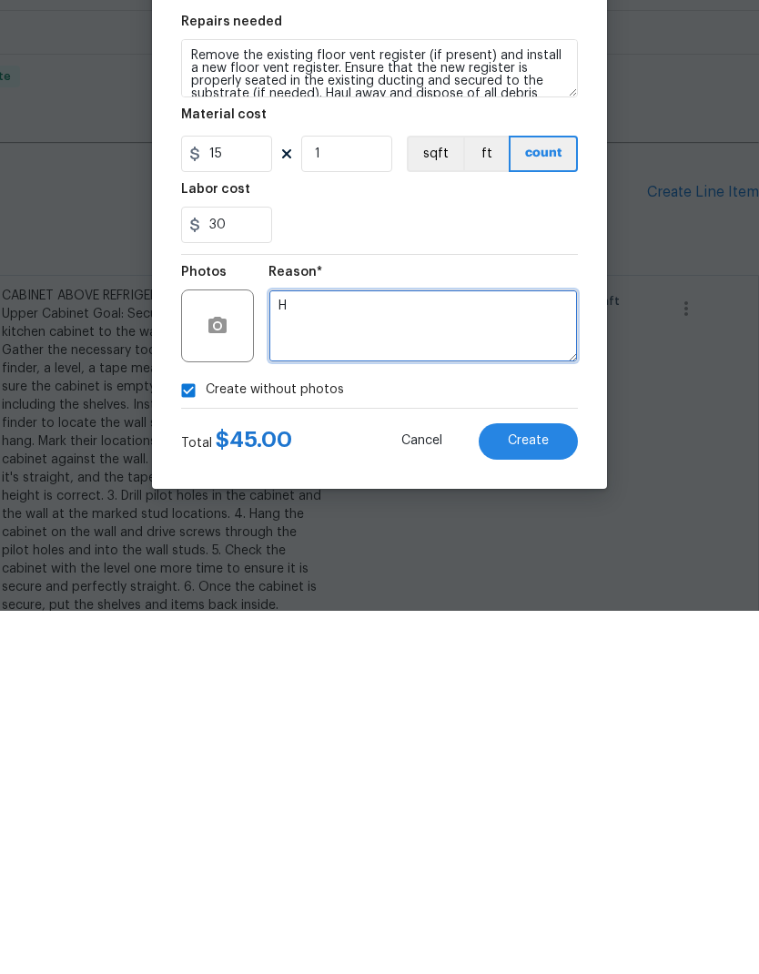
type textarea "H"
click at [542, 797] on span "Create" at bounding box center [528, 804] width 41 height 14
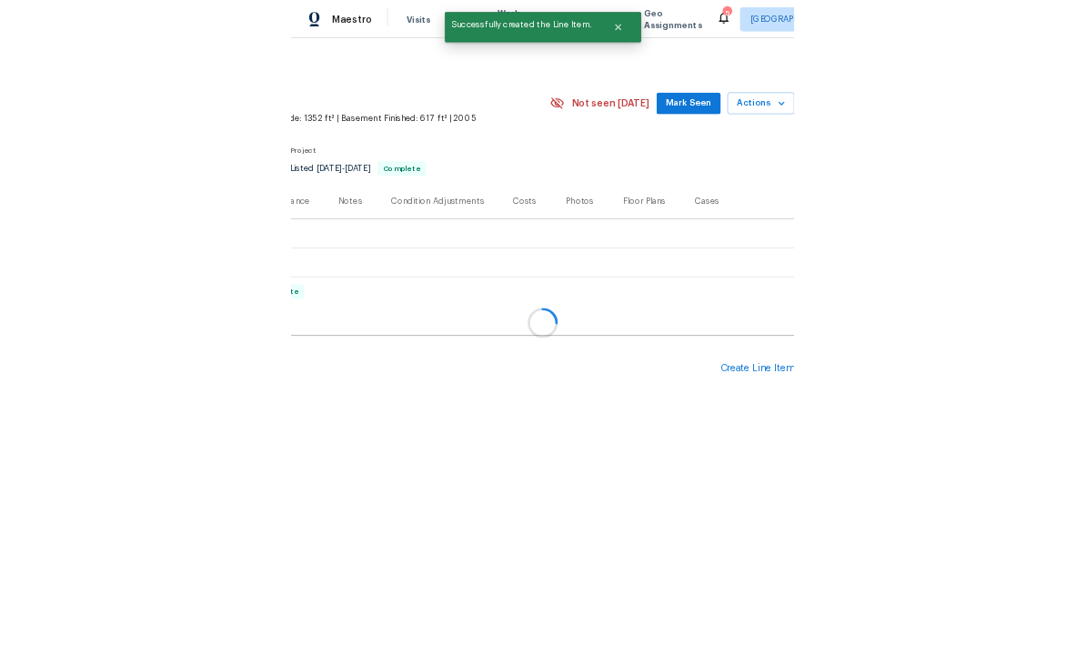
scroll to position [0, 0]
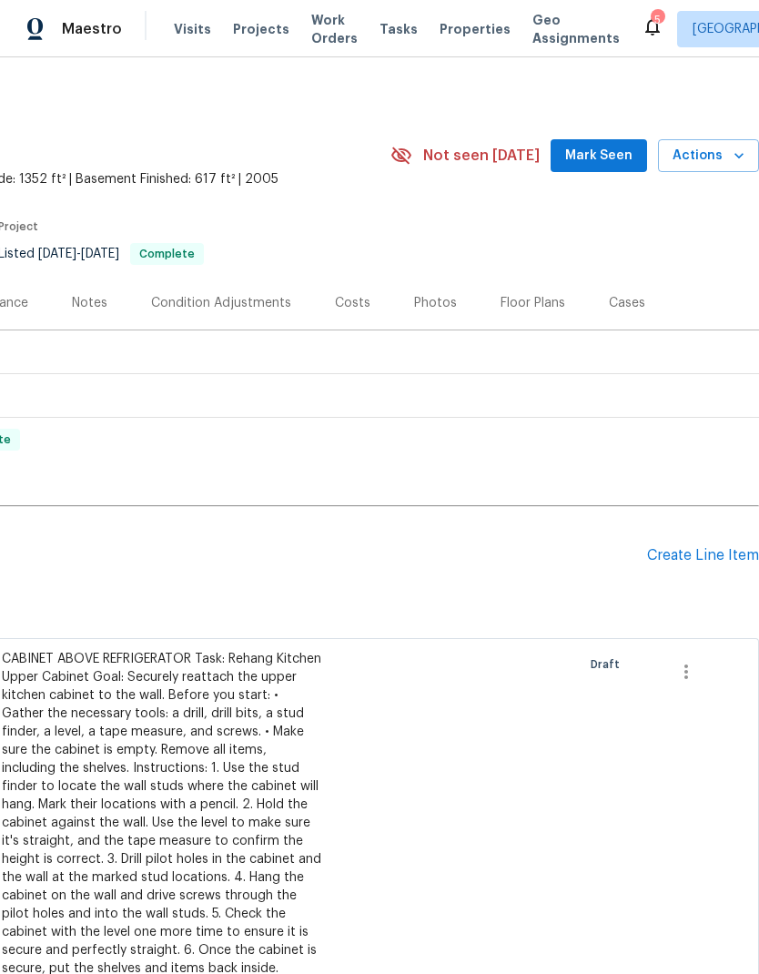
click at [174, 785] on div "CABINET ABOVE REFRIGERATOR Task: Rehang Kitchen Upper Cabinet Goal: Securely re…" at bounding box center [162, 814] width 320 height 328
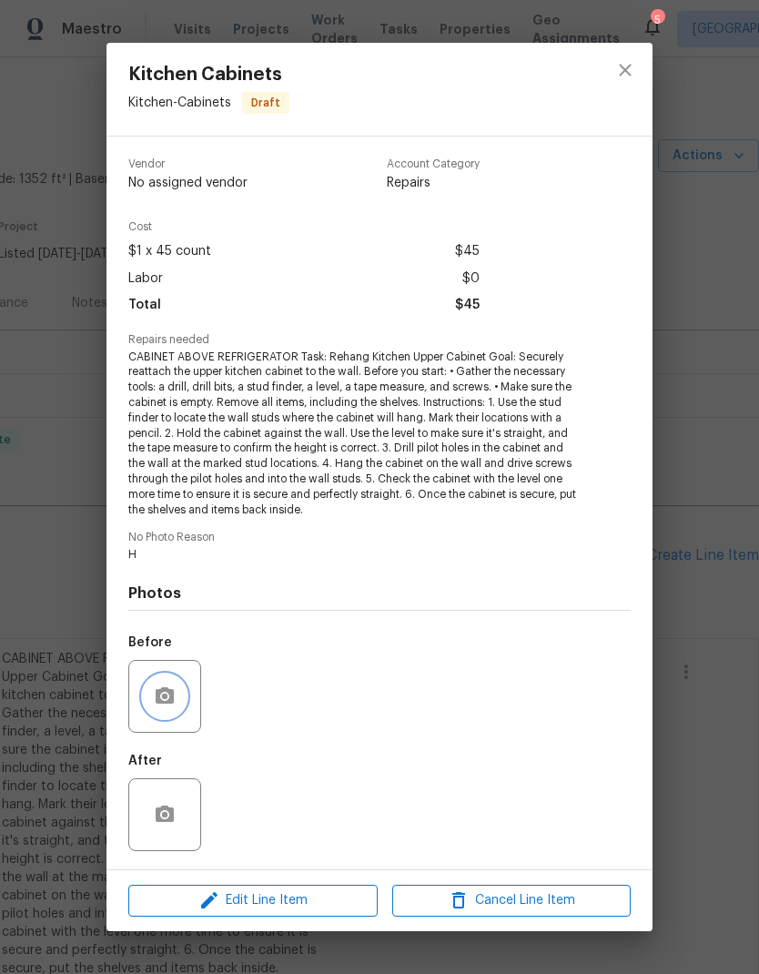
click at [184, 685] on button "button" at bounding box center [165, 696] width 44 height 44
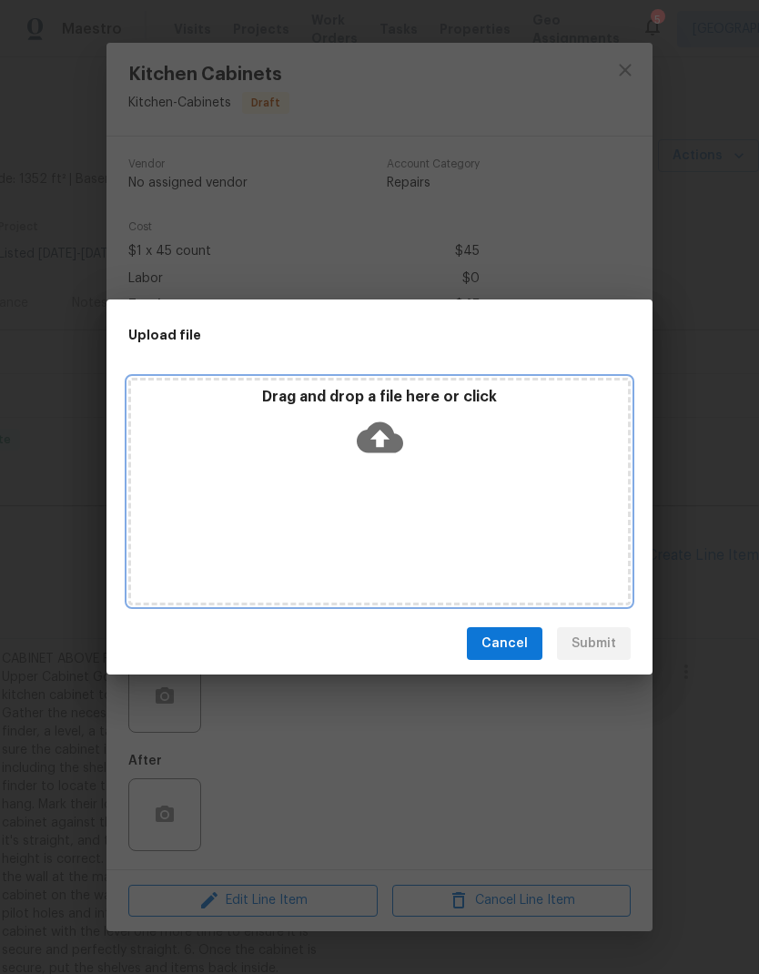
click at [393, 447] on icon at bounding box center [380, 437] width 46 height 31
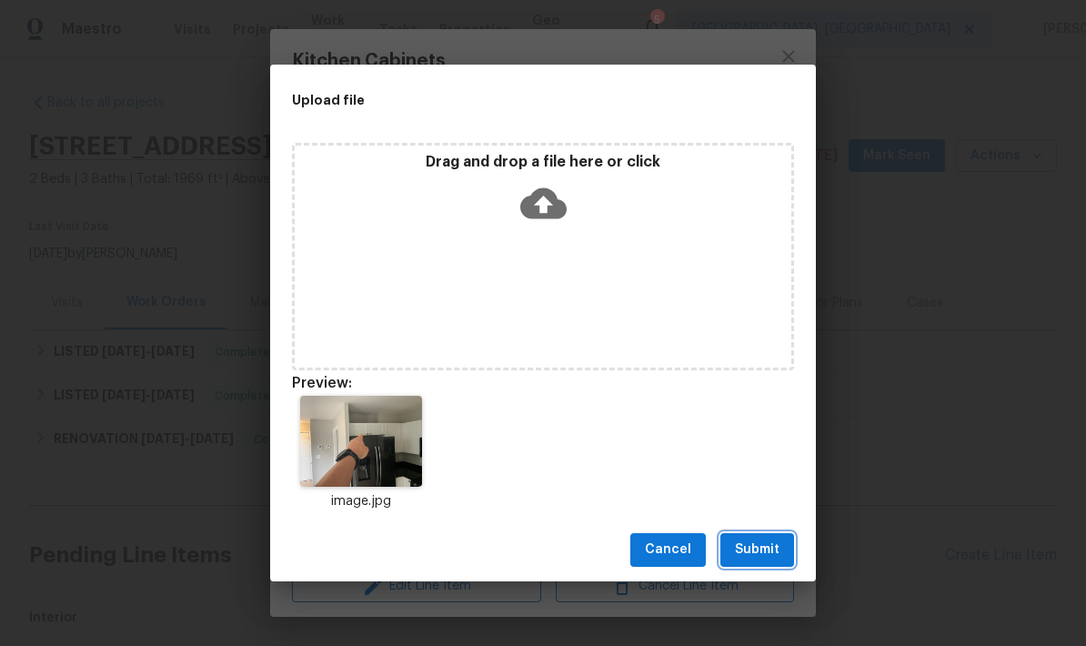
click at [758, 554] on span "Submit" at bounding box center [757, 550] width 45 height 23
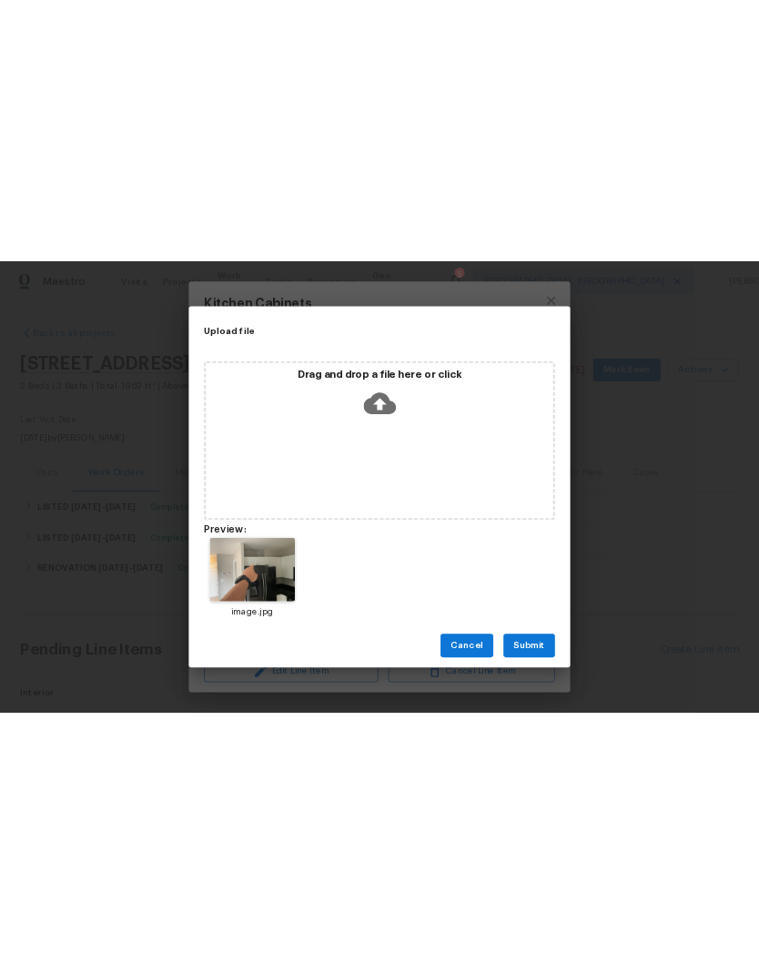
scroll to position [297, 0]
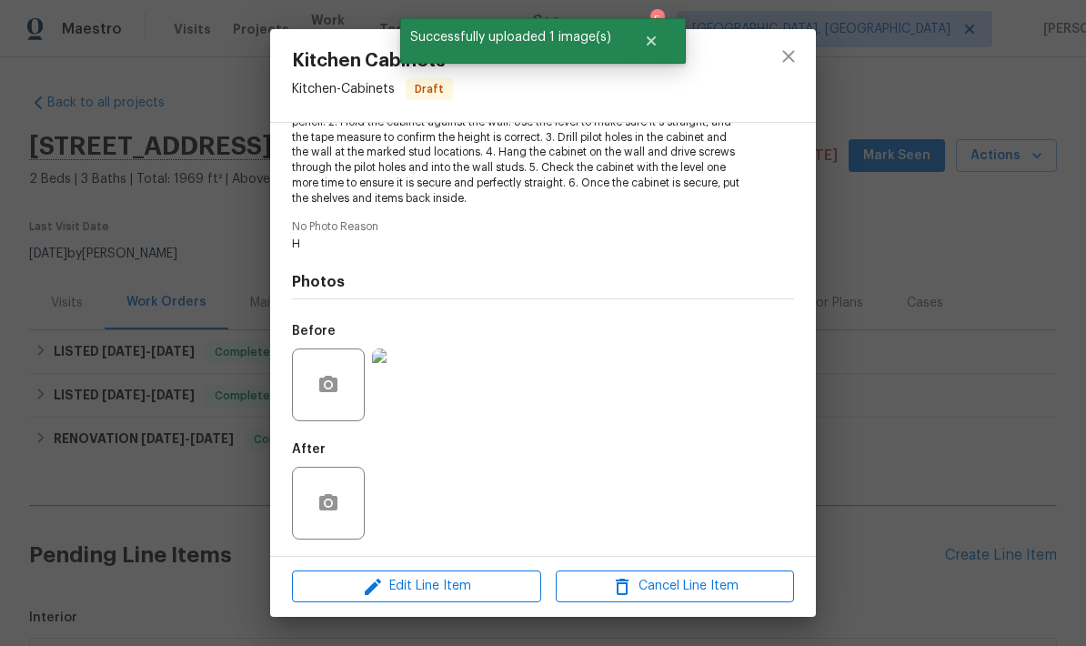
click at [350, 368] on div at bounding box center [328, 385] width 73 height 73
click at [345, 380] on button "button" at bounding box center [329, 385] width 44 height 44
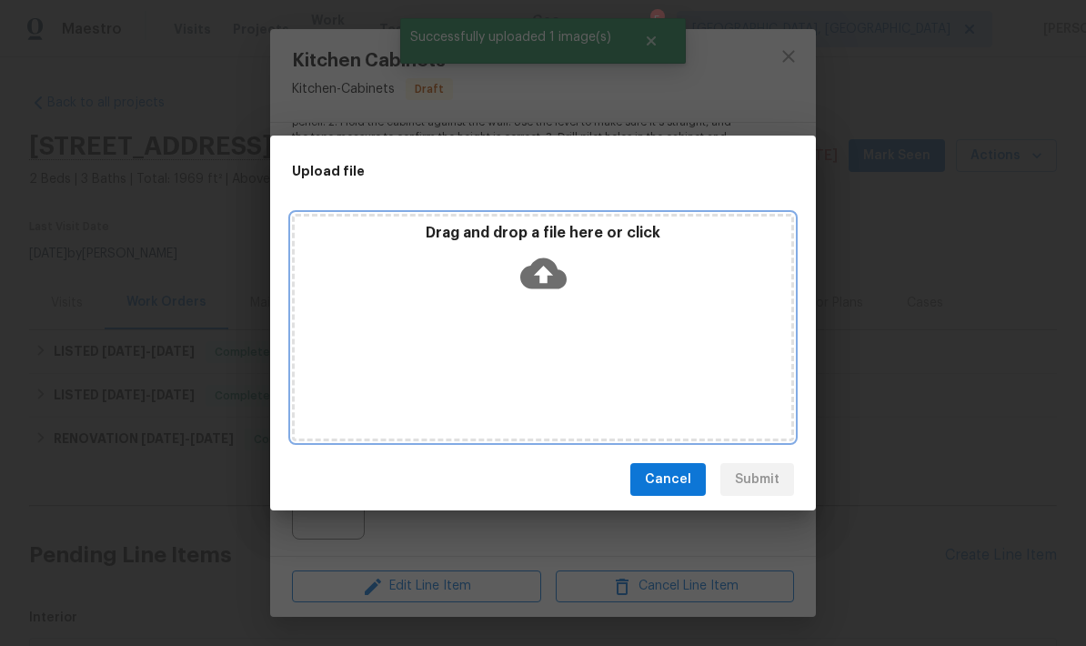
click at [607, 346] on div "Drag and drop a file here or click" at bounding box center [543, 327] width 502 height 227
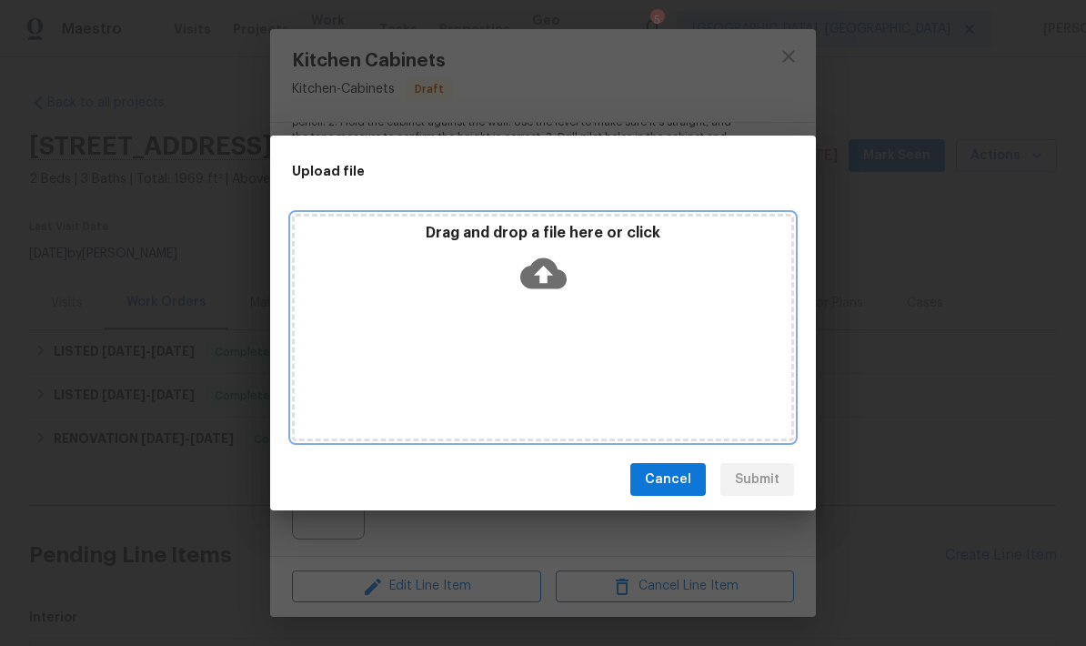
click at [633, 332] on div "Drag and drop a file here or click" at bounding box center [543, 327] width 502 height 227
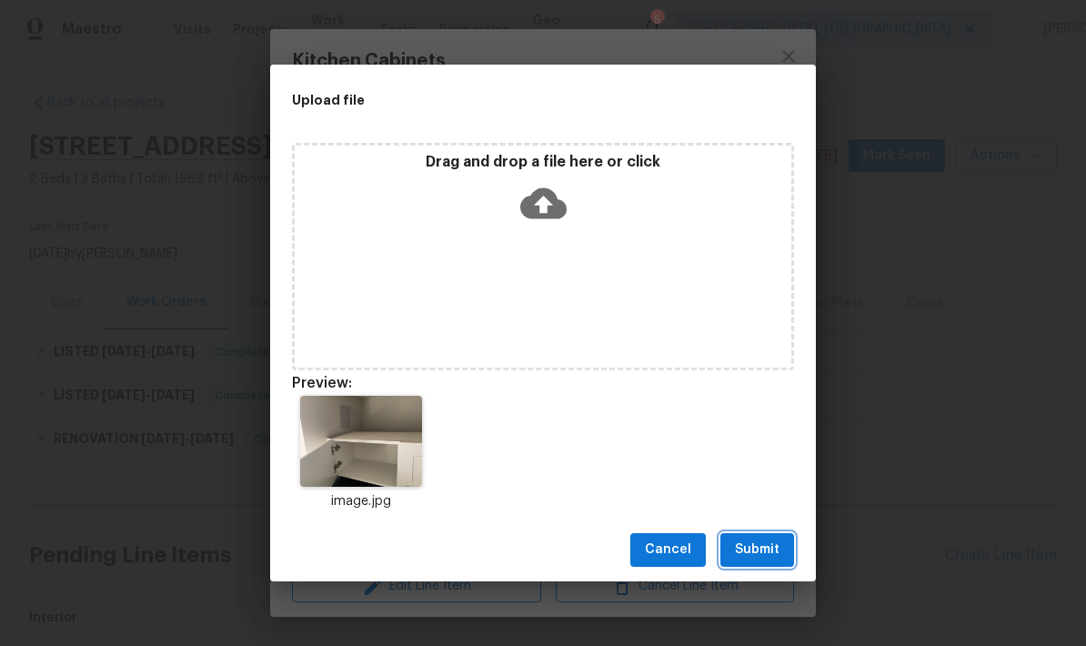
click at [758, 545] on span "Submit" at bounding box center [757, 550] width 45 height 23
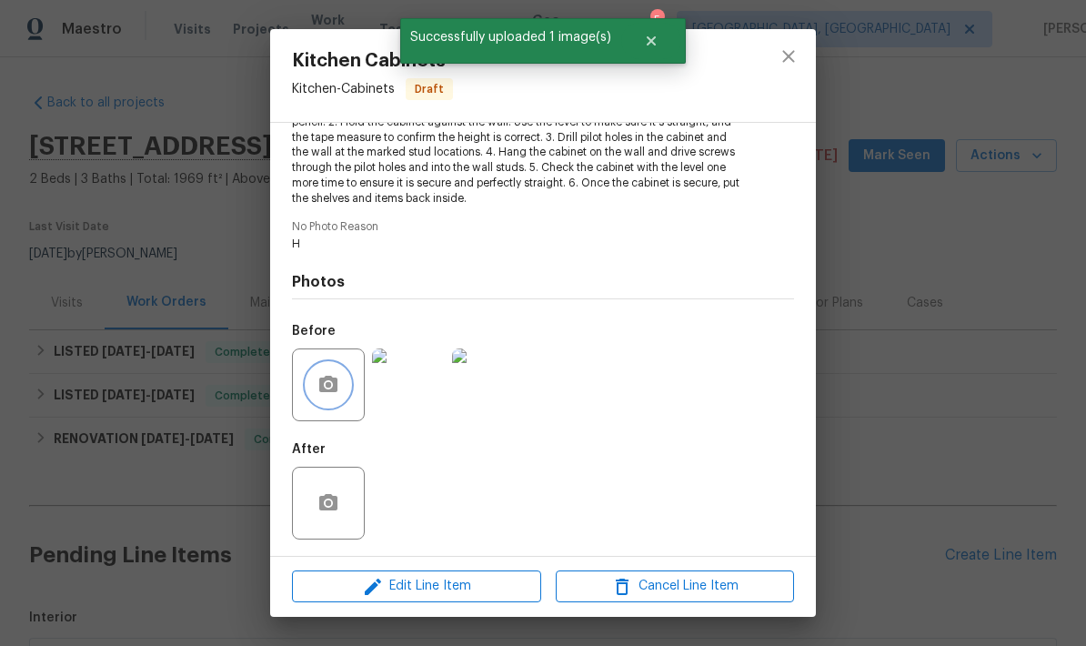
click at [331, 384] on circle "button" at bounding box center [328, 384] width 5 height 5
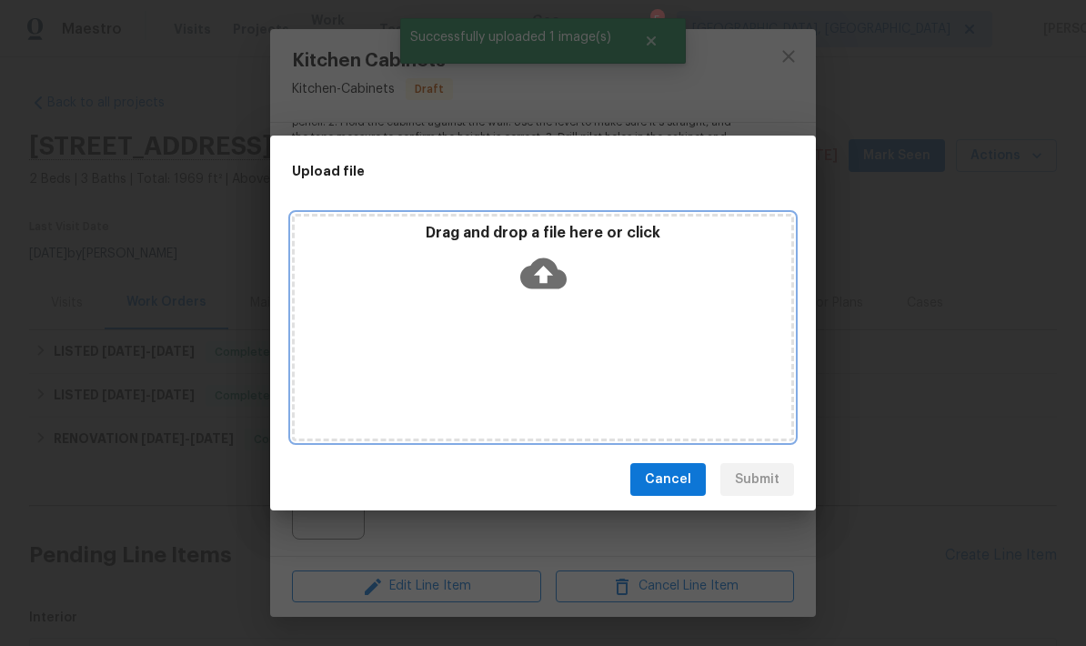
click at [643, 326] on div "Drag and drop a file here or click" at bounding box center [543, 327] width 502 height 227
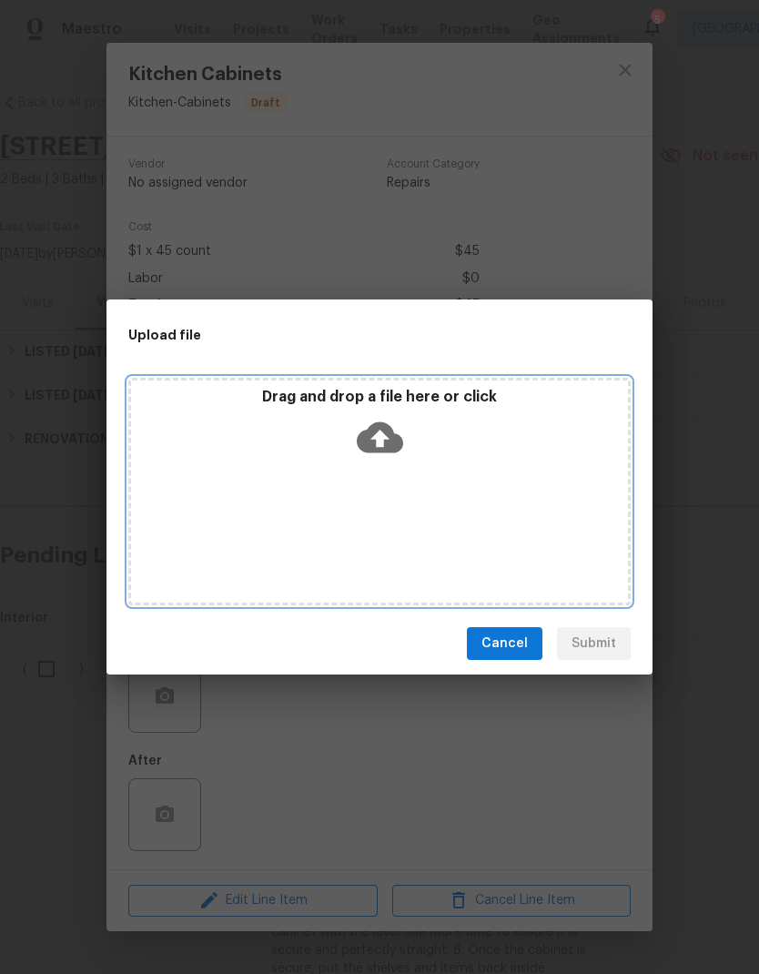
scroll to position [0, 0]
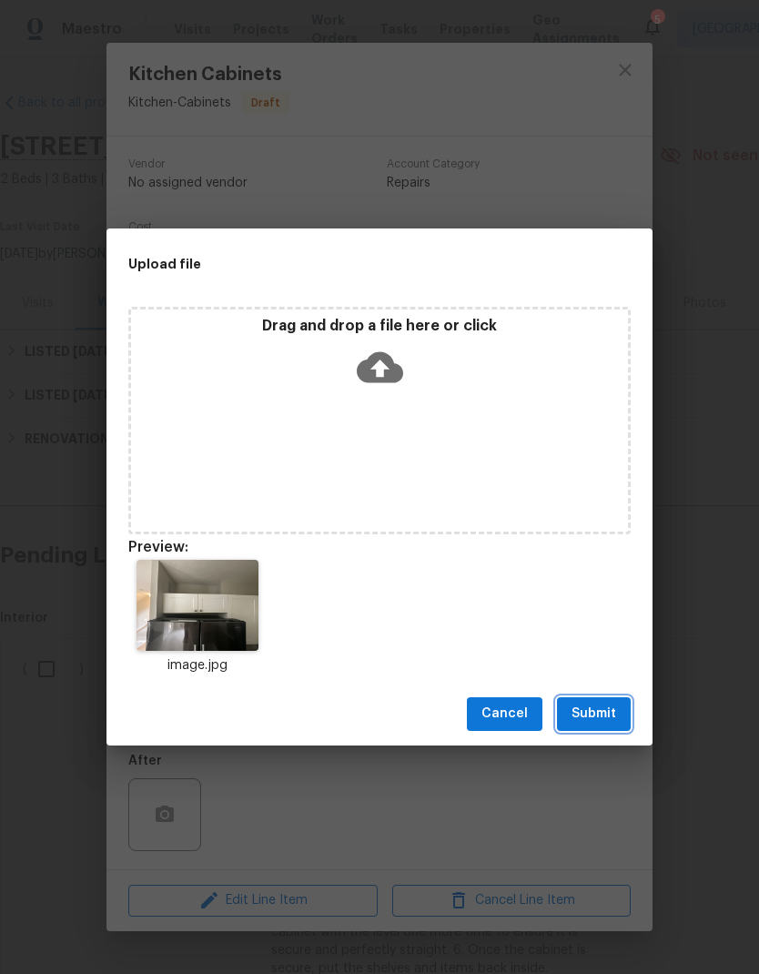
click at [592, 709] on span "Submit" at bounding box center [593, 713] width 45 height 23
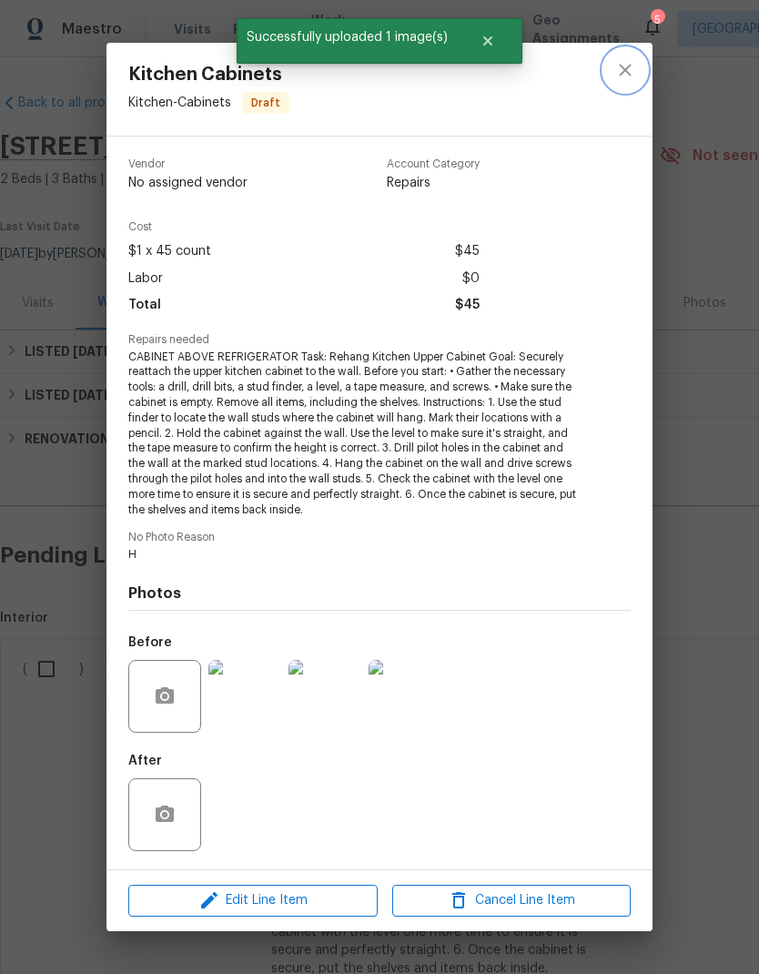
click at [630, 70] on icon "close" at bounding box center [625, 70] width 22 height 22
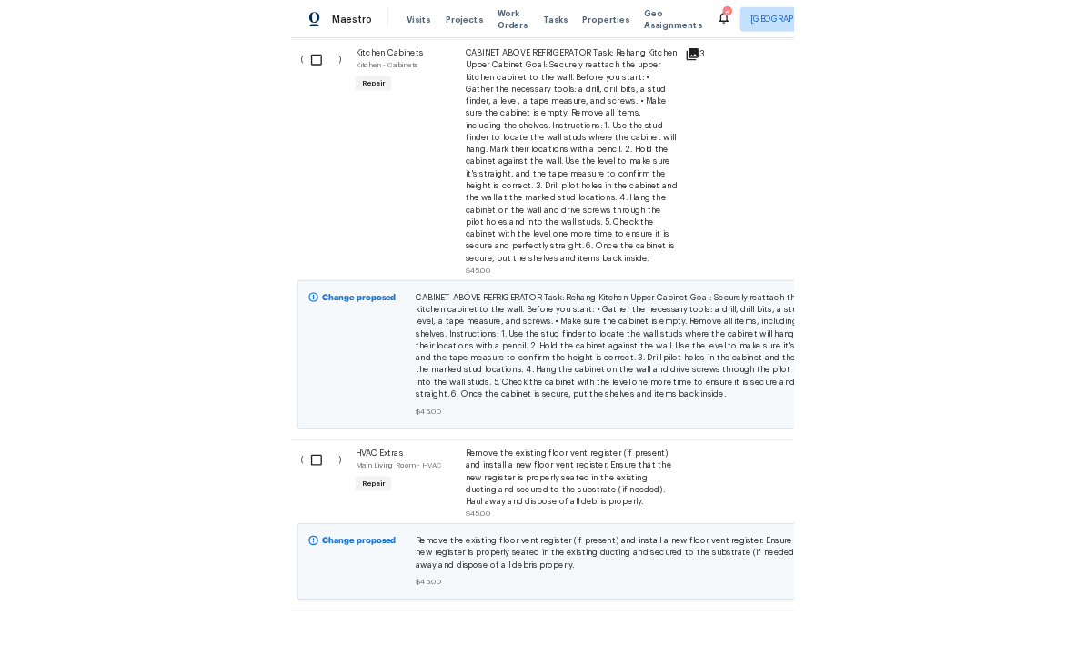
scroll to position [578, 8]
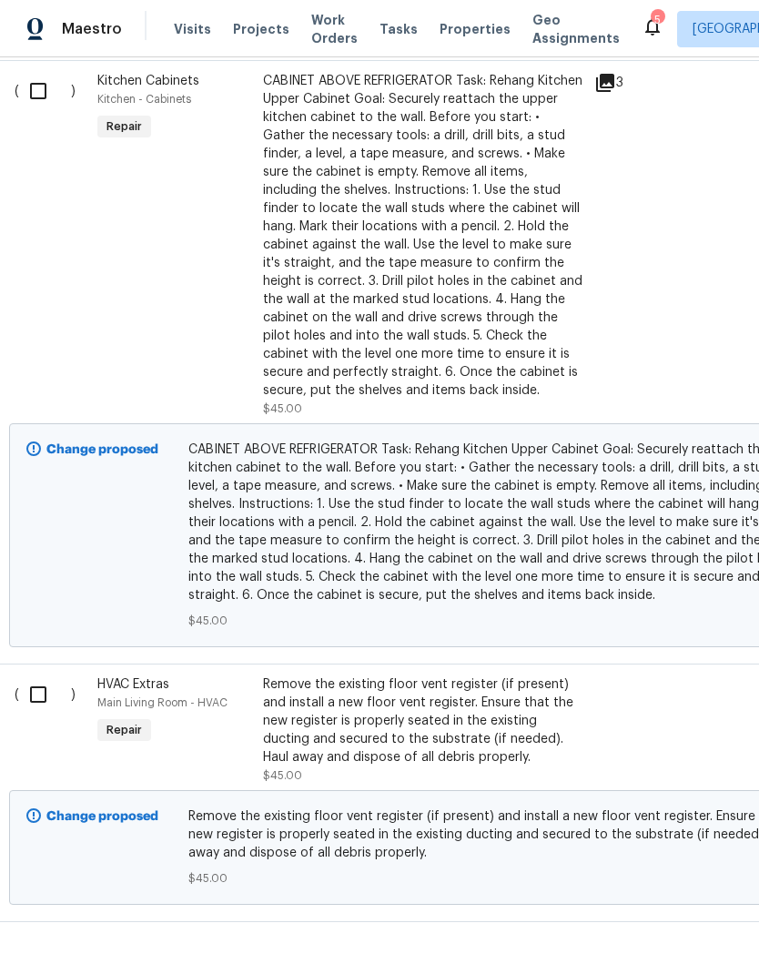
click at [507, 731] on div "Remove the existing floor vent register (if present) and install a new floor ve…" at bounding box center [423, 720] width 320 height 91
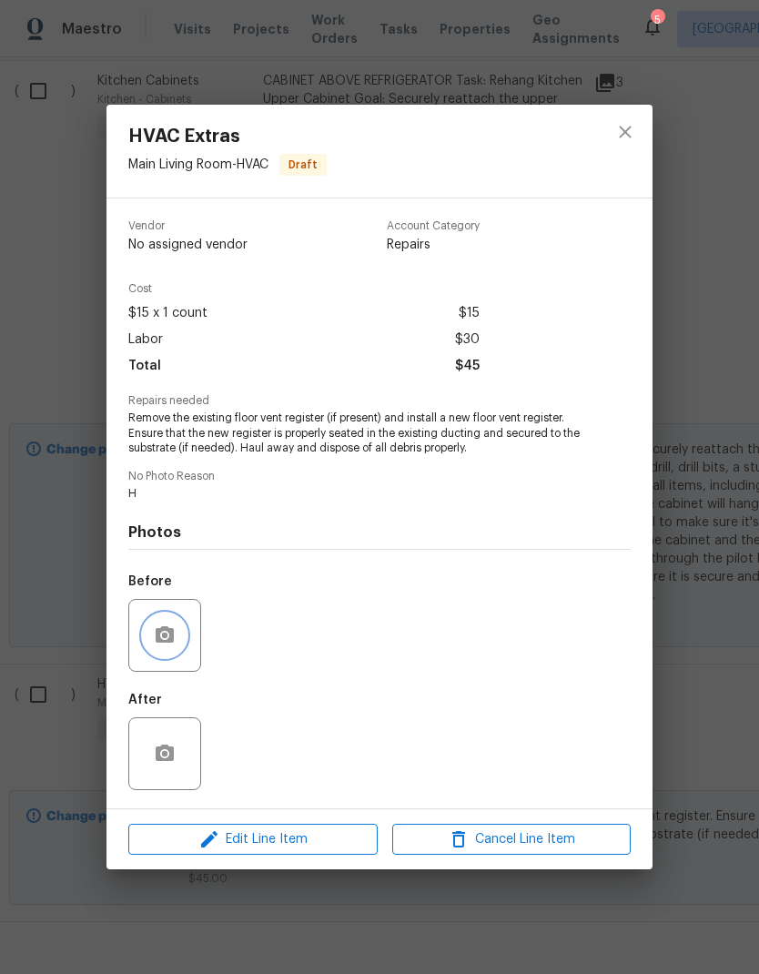
click at [167, 632] on icon "button" at bounding box center [165, 634] width 18 height 16
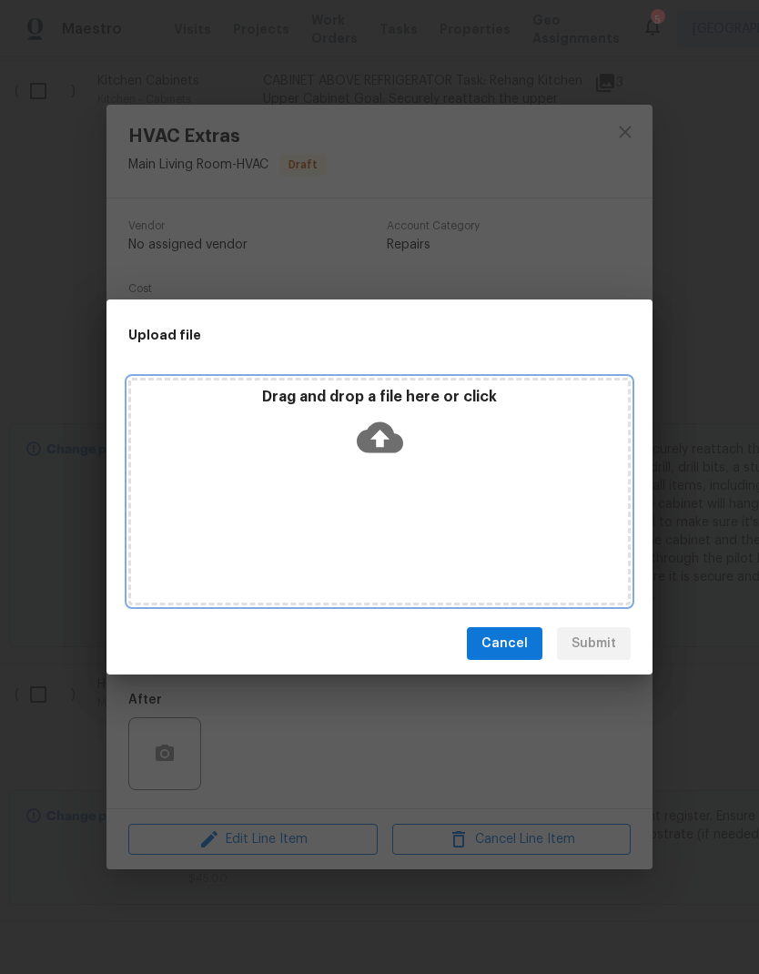
click at [452, 504] on div "Drag and drop a file here or click" at bounding box center [379, 491] width 502 height 227
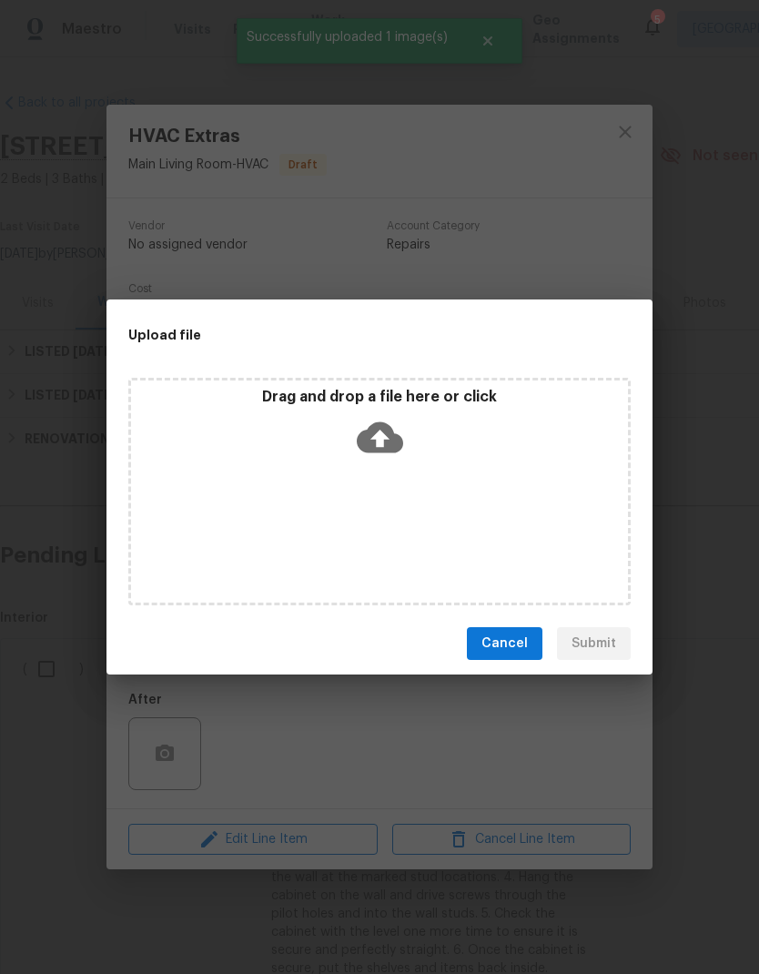
scroll to position [578, 0]
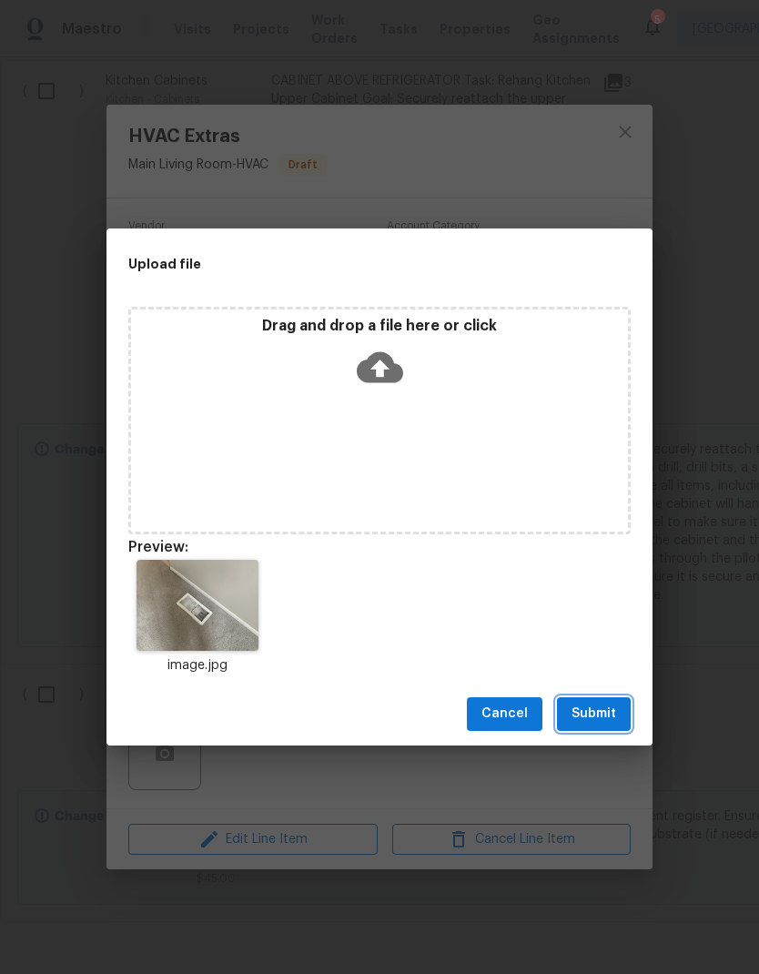
click at [598, 718] on span "Submit" at bounding box center [593, 713] width 45 height 23
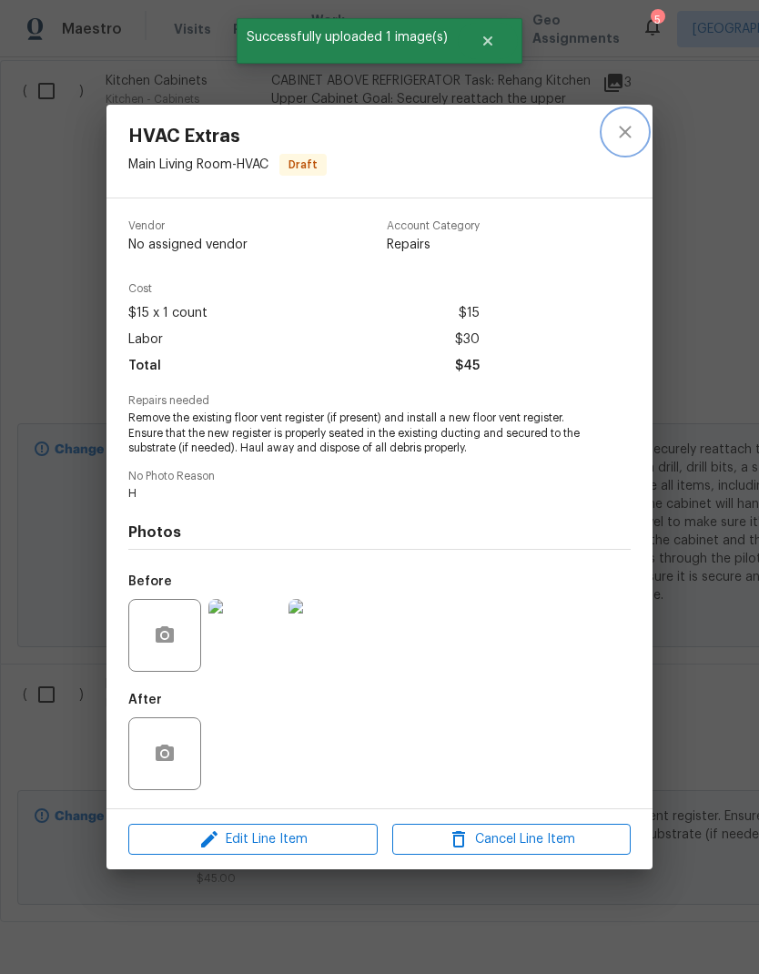
click at [625, 133] on icon "close" at bounding box center [625, 132] width 22 height 22
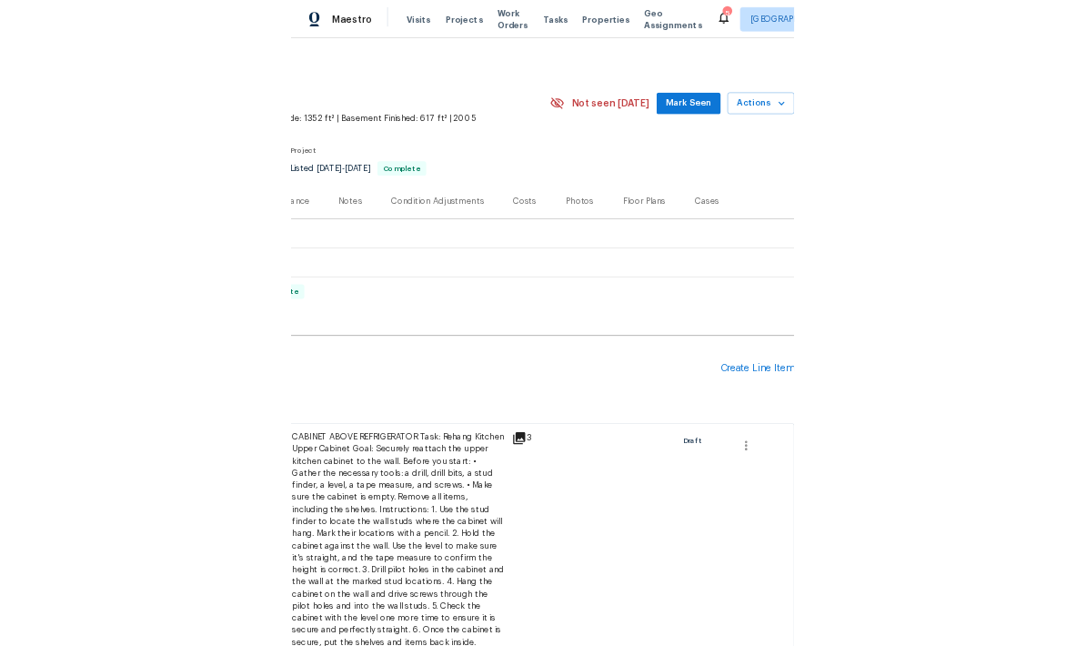
scroll to position [0, 269]
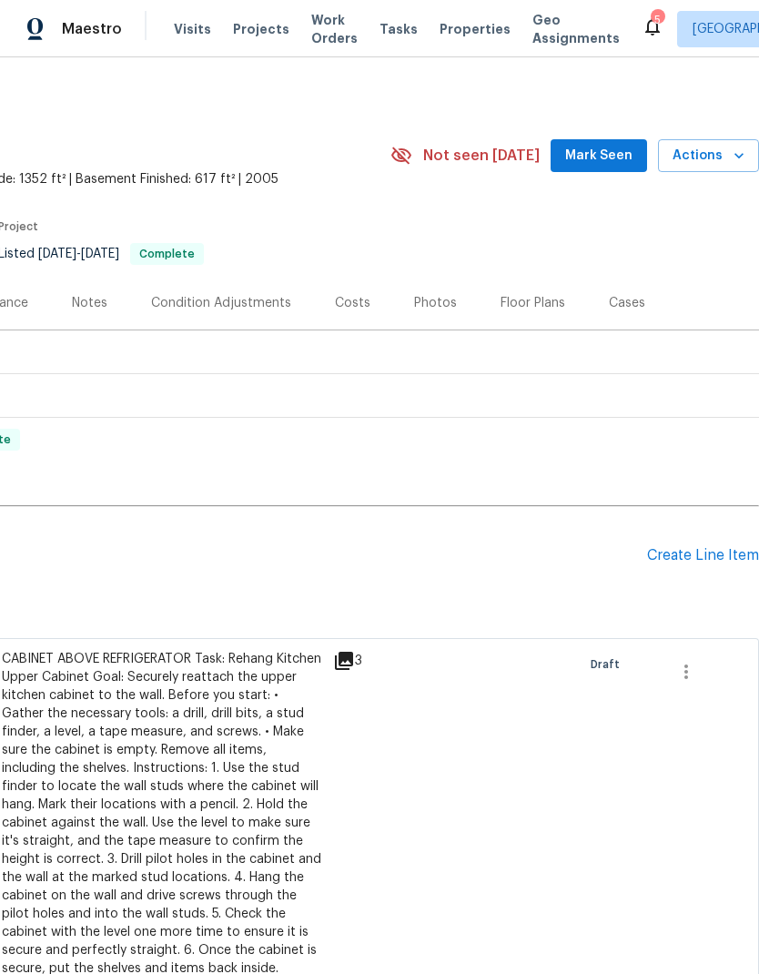
click at [710, 561] on div "Create Line Item" at bounding box center [703, 555] width 112 height 17
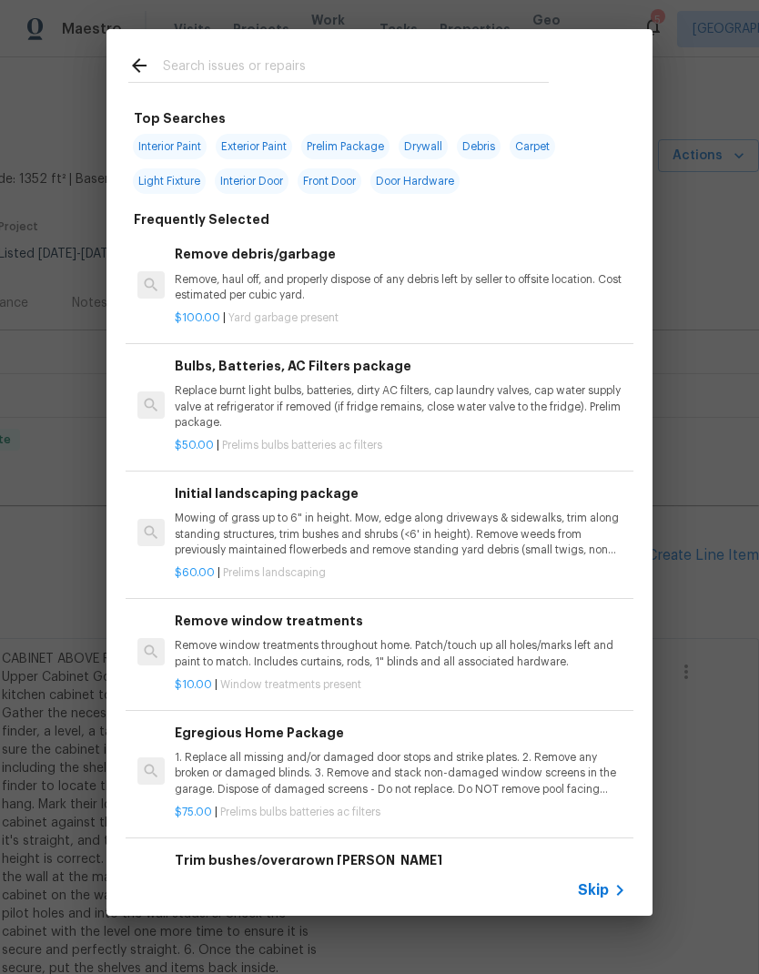
click at [371, 71] on input "text" at bounding box center [356, 68] width 386 height 27
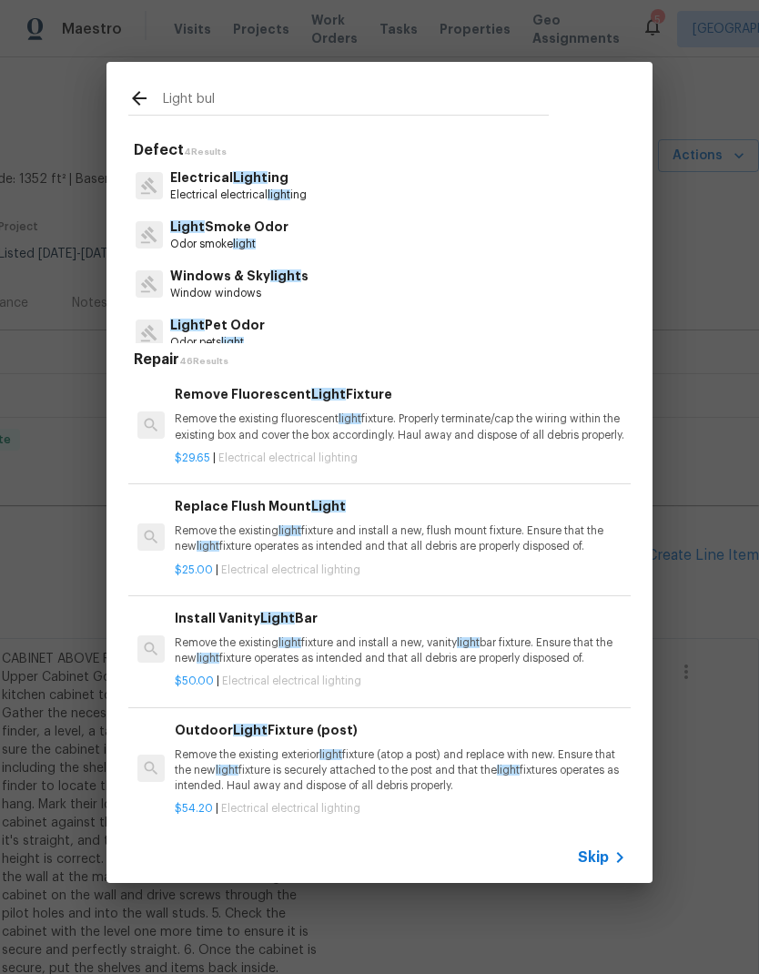
type input "Light bulb"
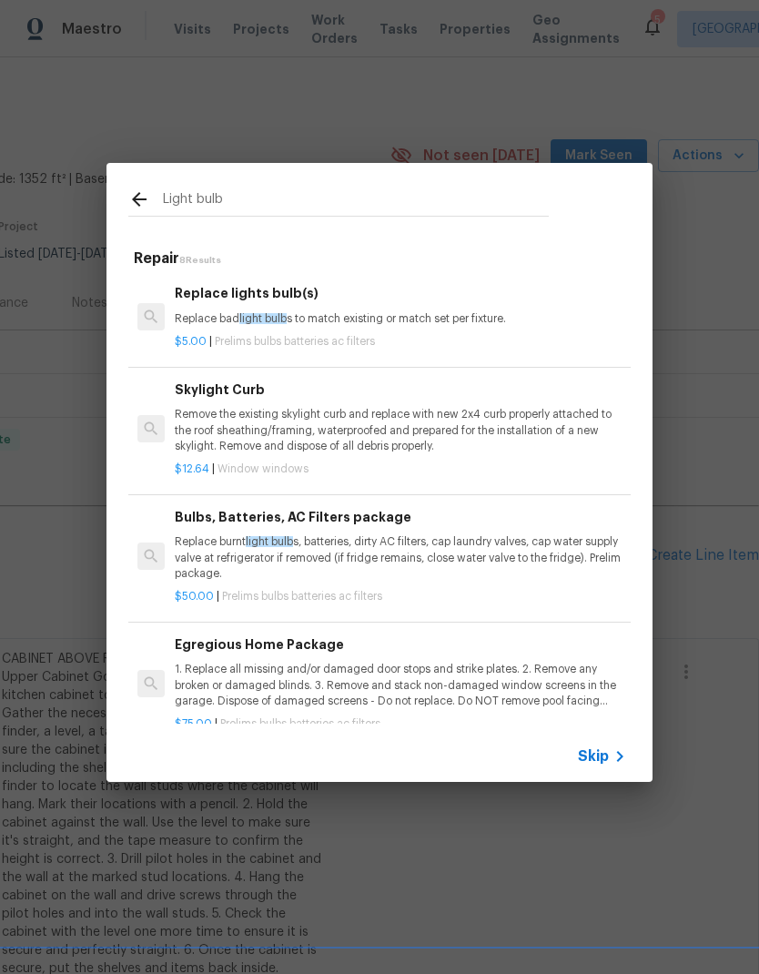
click at [470, 318] on p "Replace bad light bulb s to match existing or match set per fixture." at bounding box center [400, 318] width 451 height 15
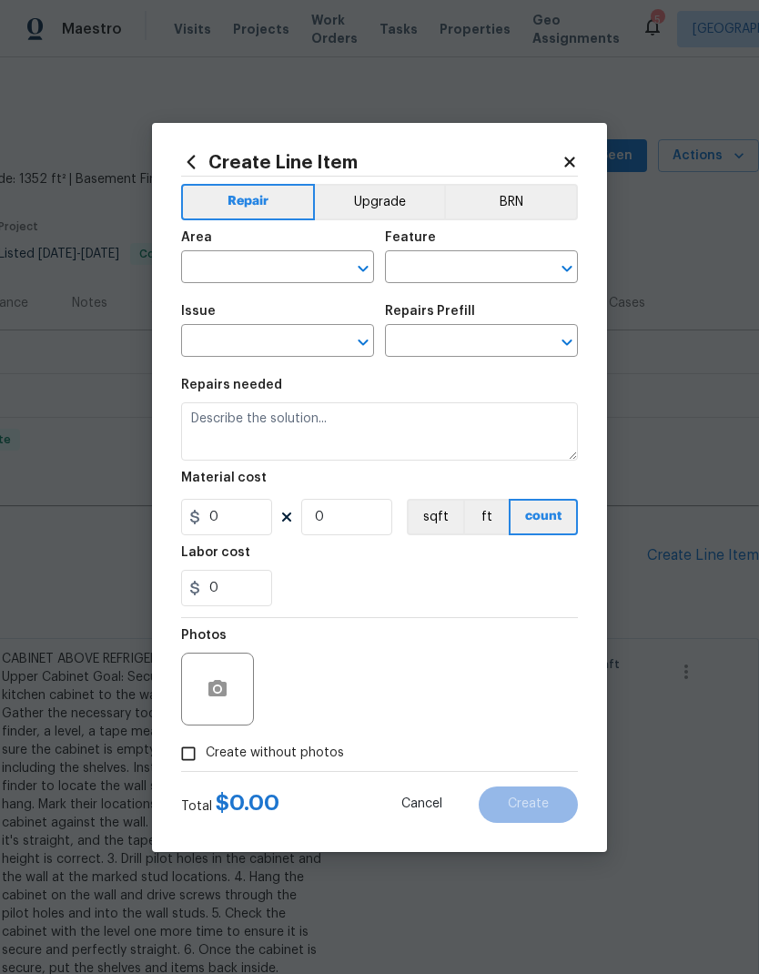
type input "Home Readiness Packages"
type input "Bulbs, Batteries, AC Filters"
type input "Replace lights bulb(s) $5.00"
type textarea "Replace bad light bulbs to match existing or match set per fixture."
type input "5"
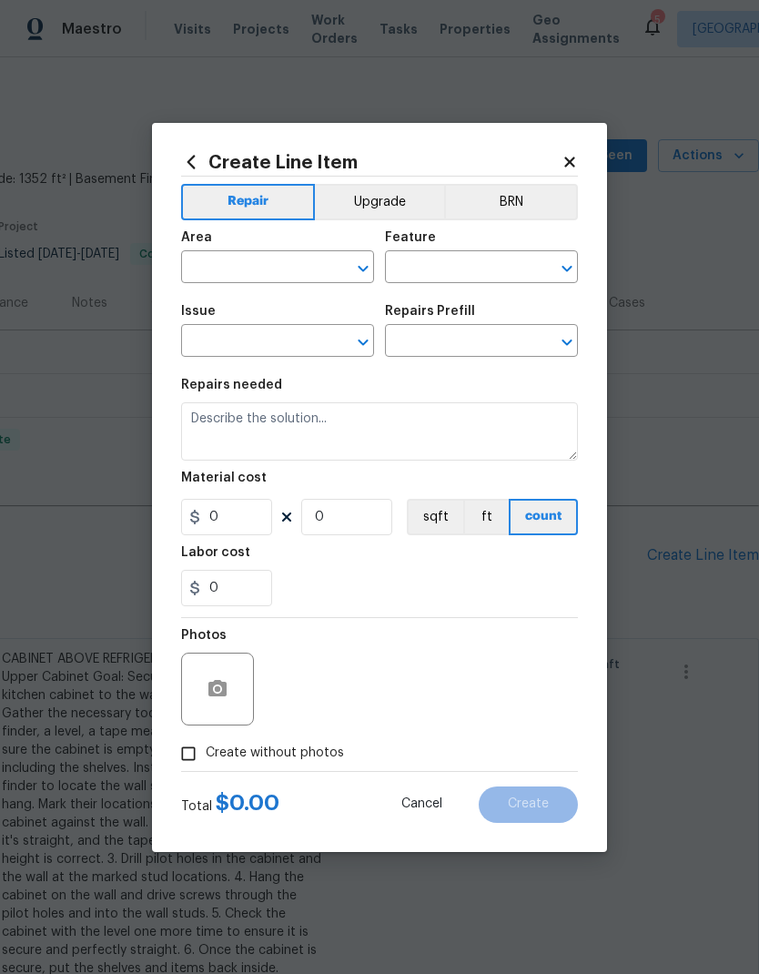
type input "1"
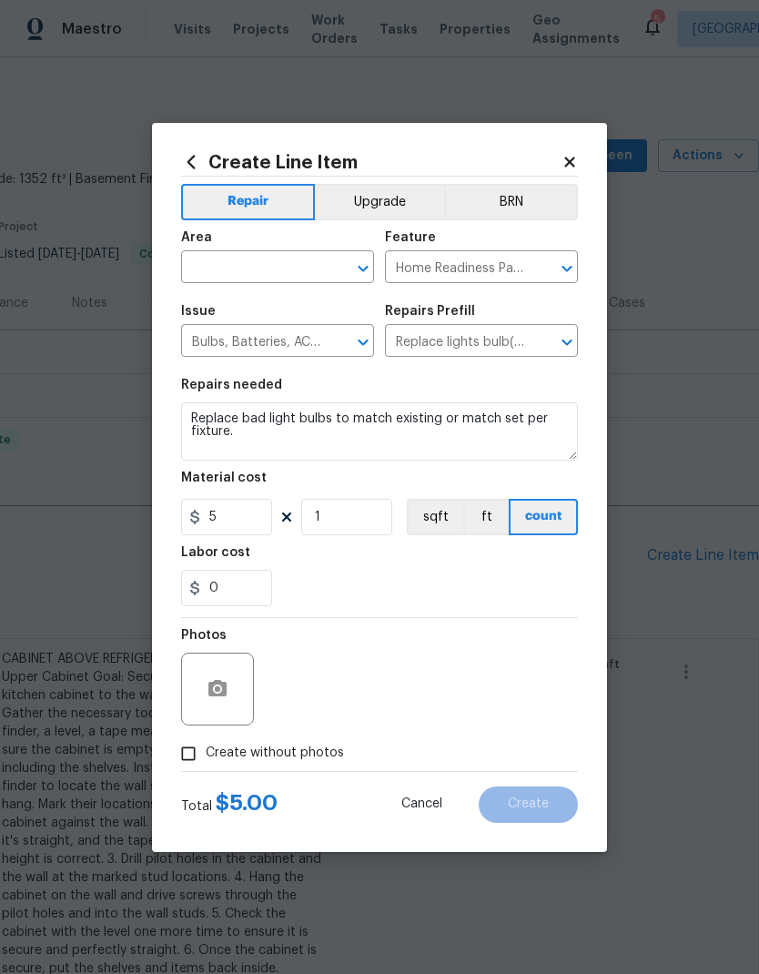
click at [260, 248] on div "Area" at bounding box center [277, 243] width 193 height 24
click at [230, 268] on input "text" at bounding box center [252, 269] width 142 height 28
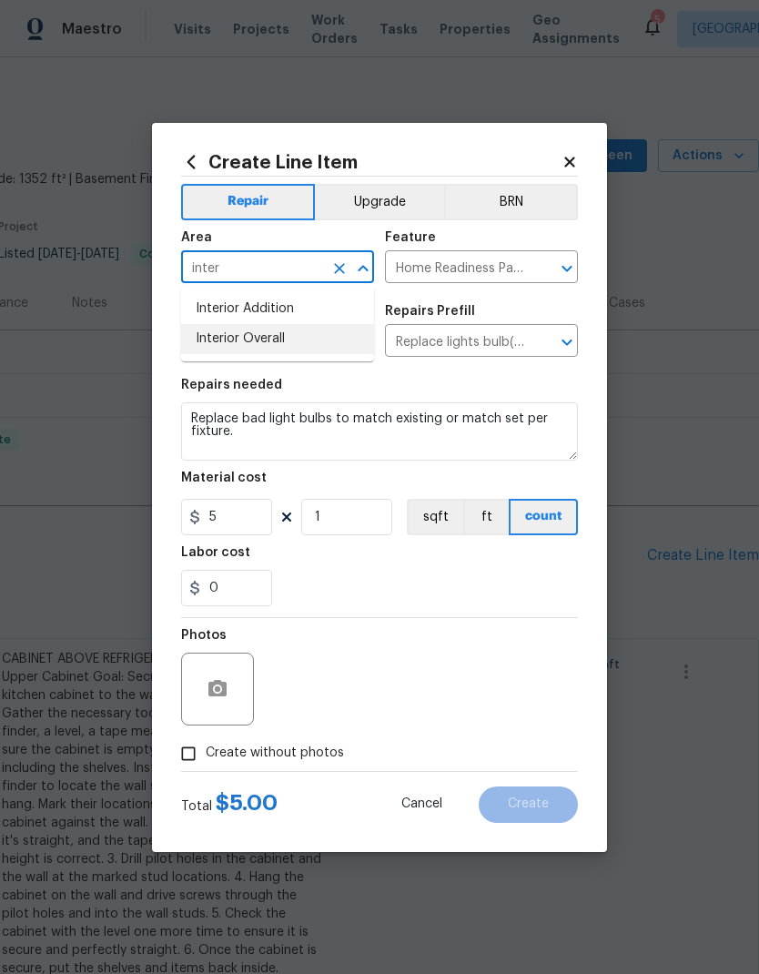
click at [275, 338] on li "Interior Overall" at bounding box center [277, 339] width 193 height 30
type input "Interior Overall"
click at [387, 578] on div "0" at bounding box center [379, 588] width 397 height 36
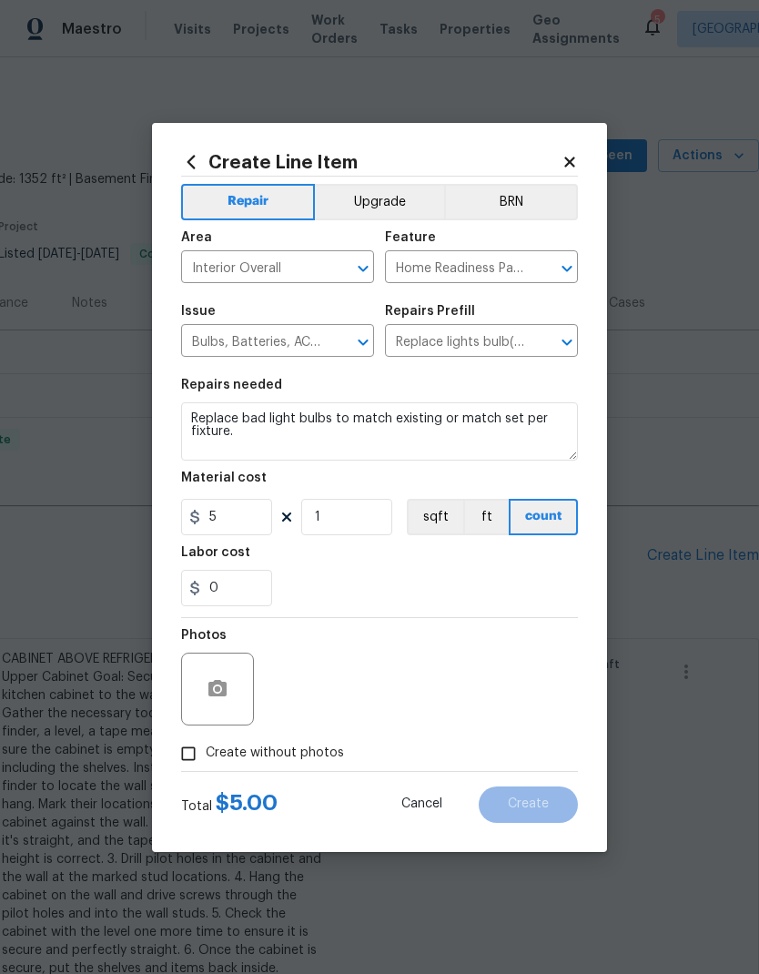
click at [189, 690] on div at bounding box center [217, 688] width 73 height 73
click at [232, 682] on button "button" at bounding box center [218, 689] width 44 height 44
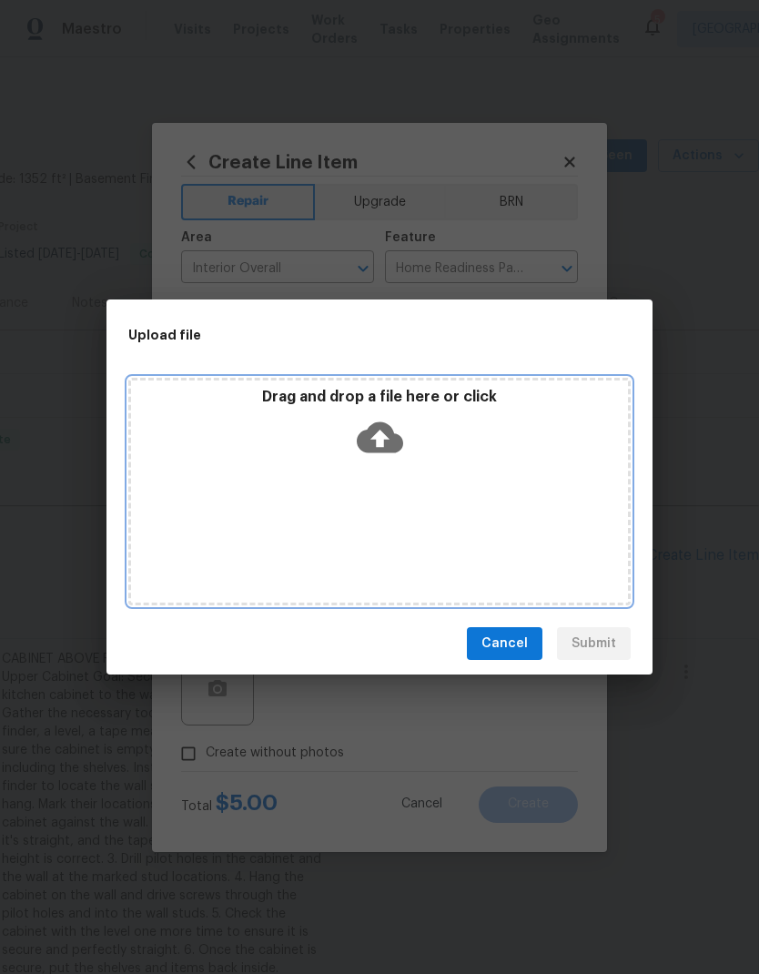
click at [374, 480] on div "Drag and drop a file here or click" at bounding box center [379, 491] width 502 height 227
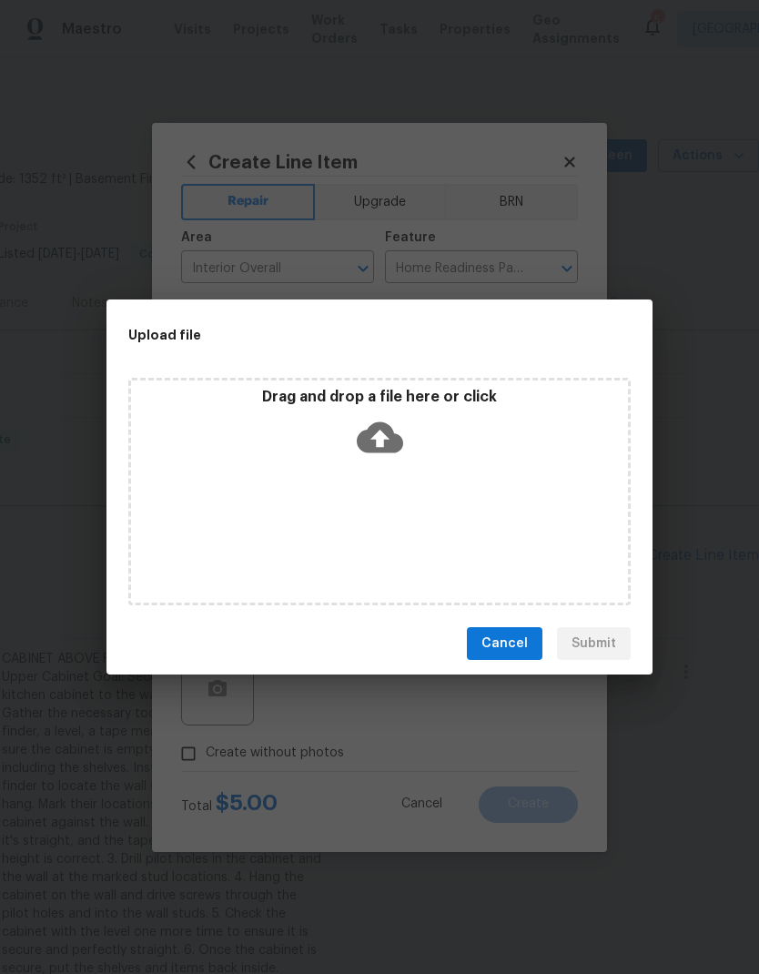
scroll to position [0, 0]
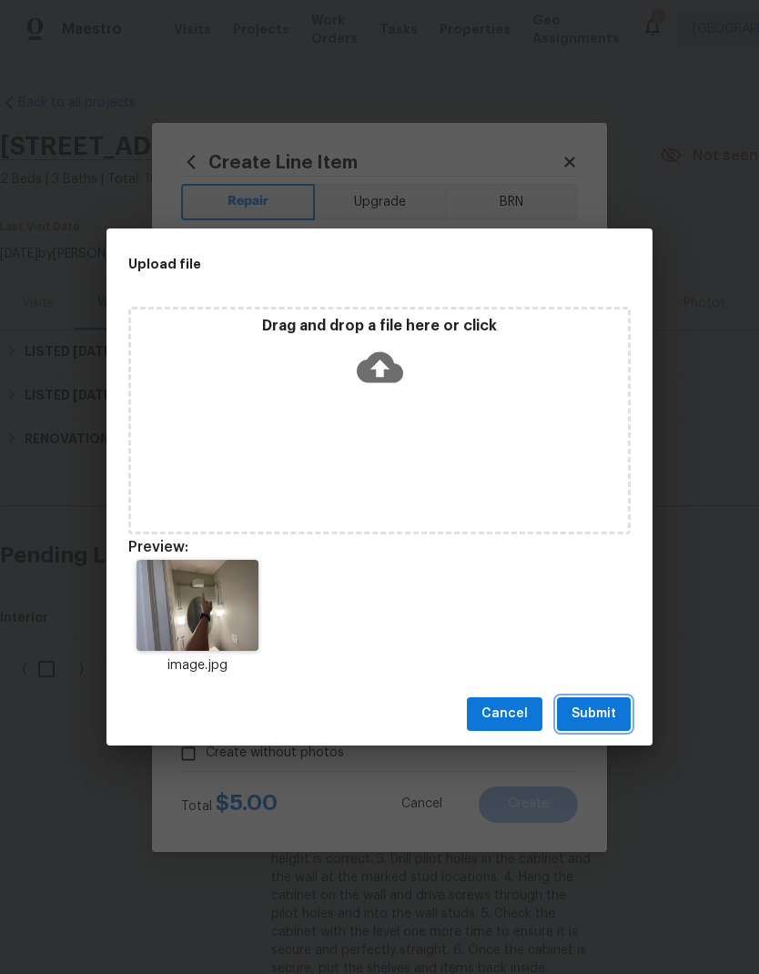
click at [604, 712] on span "Submit" at bounding box center [593, 713] width 45 height 23
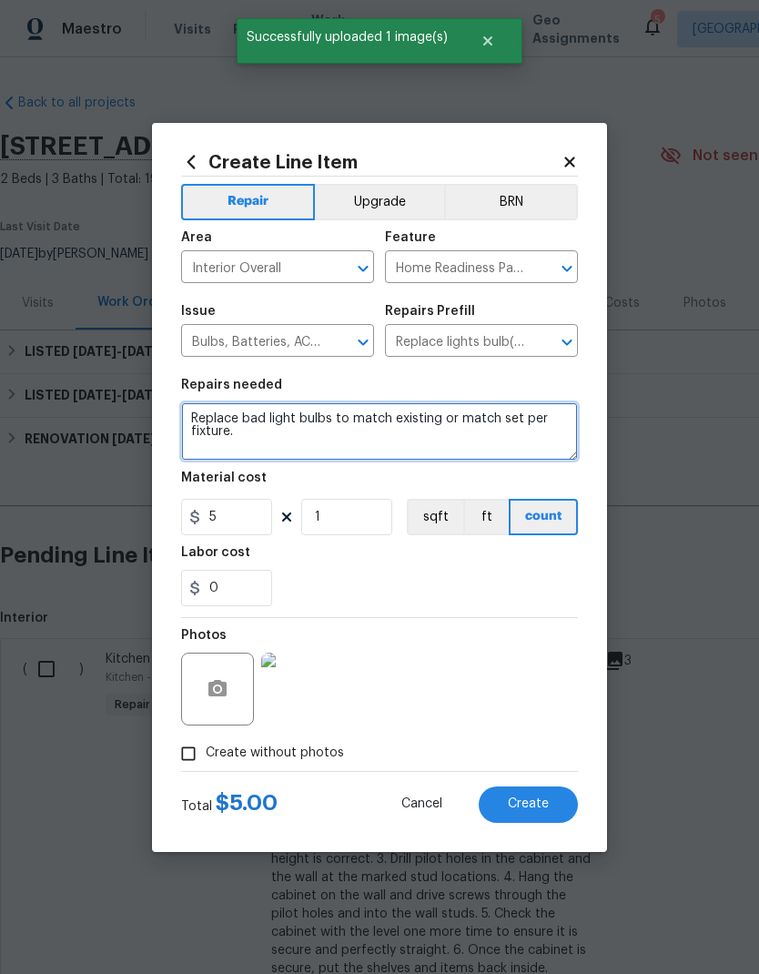
click at [187, 416] on textarea "Replace bad light bulbs to match existing or match set per fixture." at bounding box center [379, 431] width 397 height 58
click at [290, 443] on textarea "Replace bad light bulbs to match existing or match set per fixture." at bounding box center [379, 431] width 397 height 58
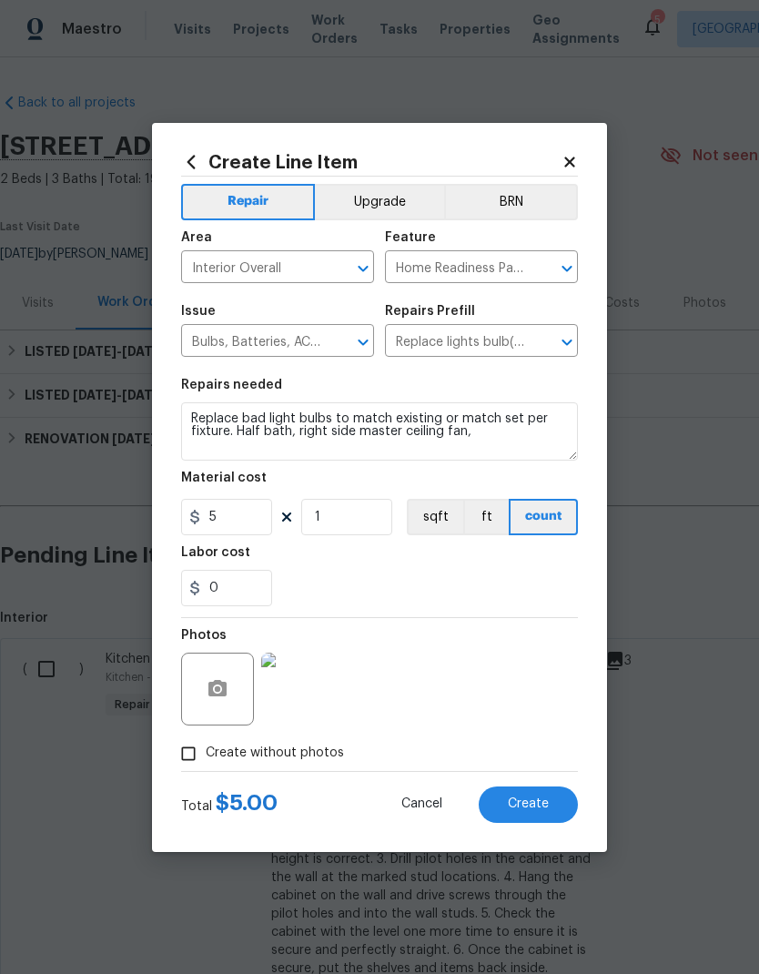
click at [459, 581] on div "0" at bounding box center [379, 588] width 397 height 36
click at [256, 688] on div at bounding box center [219, 688] width 76 height 73
click at [218, 687] on icon "button" at bounding box center [218, 689] width 22 height 22
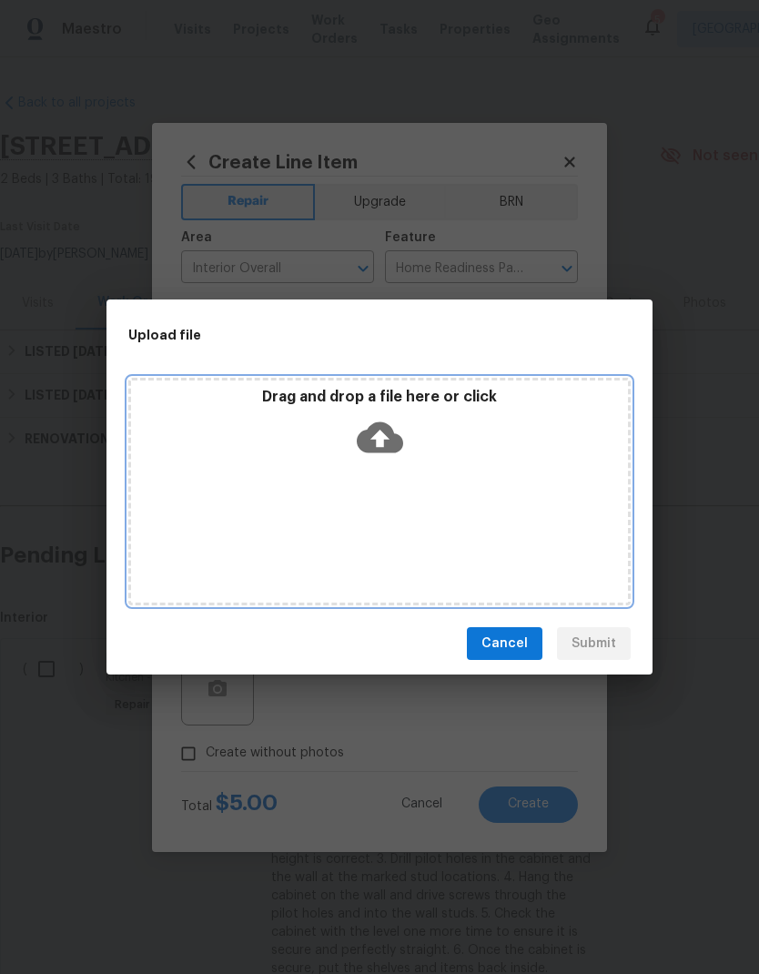
click at [393, 469] on div "Drag and drop a file here or click" at bounding box center [379, 491] width 502 height 227
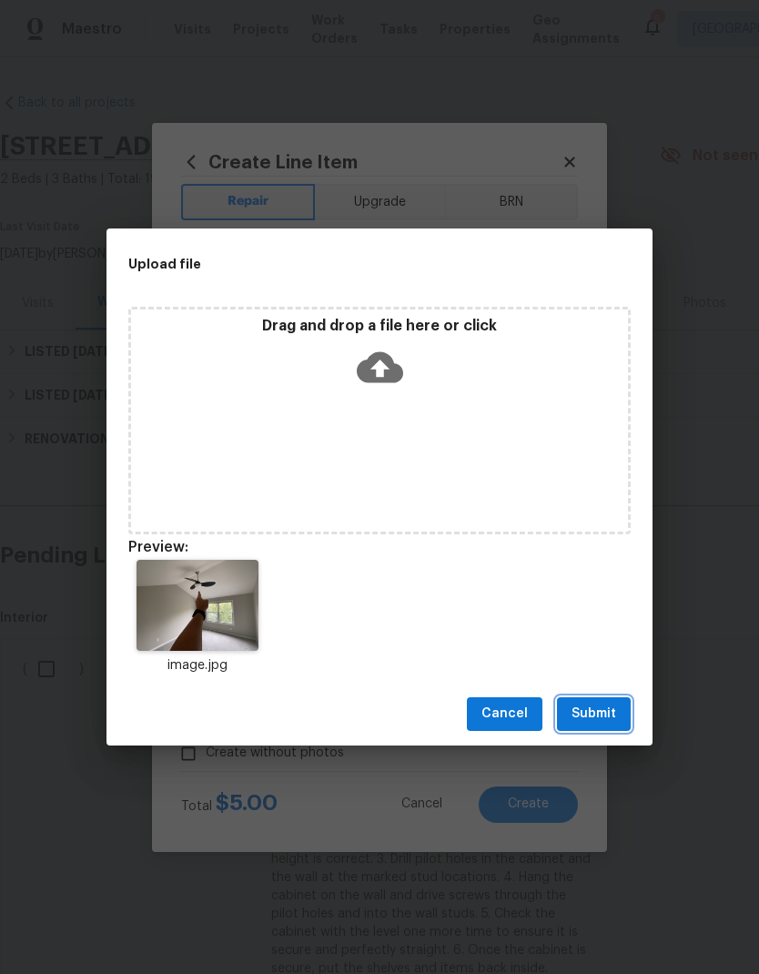
click at [594, 712] on span "Submit" at bounding box center [593, 713] width 45 height 23
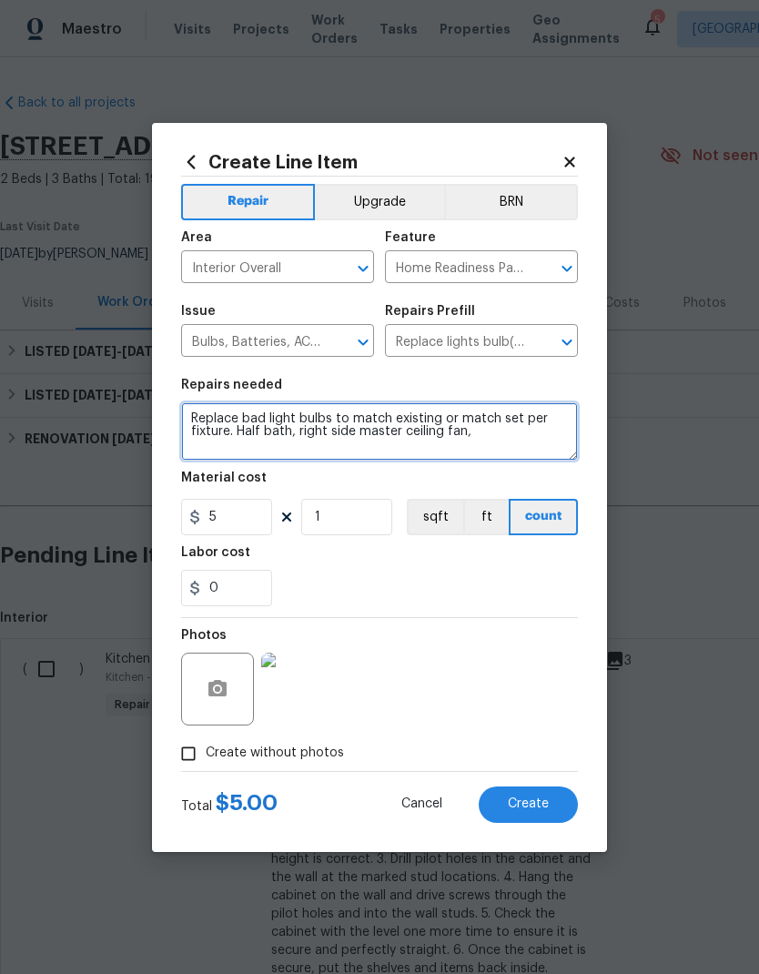
click at [520, 429] on textarea "Replace bad light bulbs to match existing or match set per fixture. Half bath, …" at bounding box center [379, 431] width 397 height 58
type textarea "Replace bad light bulbs to match existing or match set per fixture. Half bath, …"
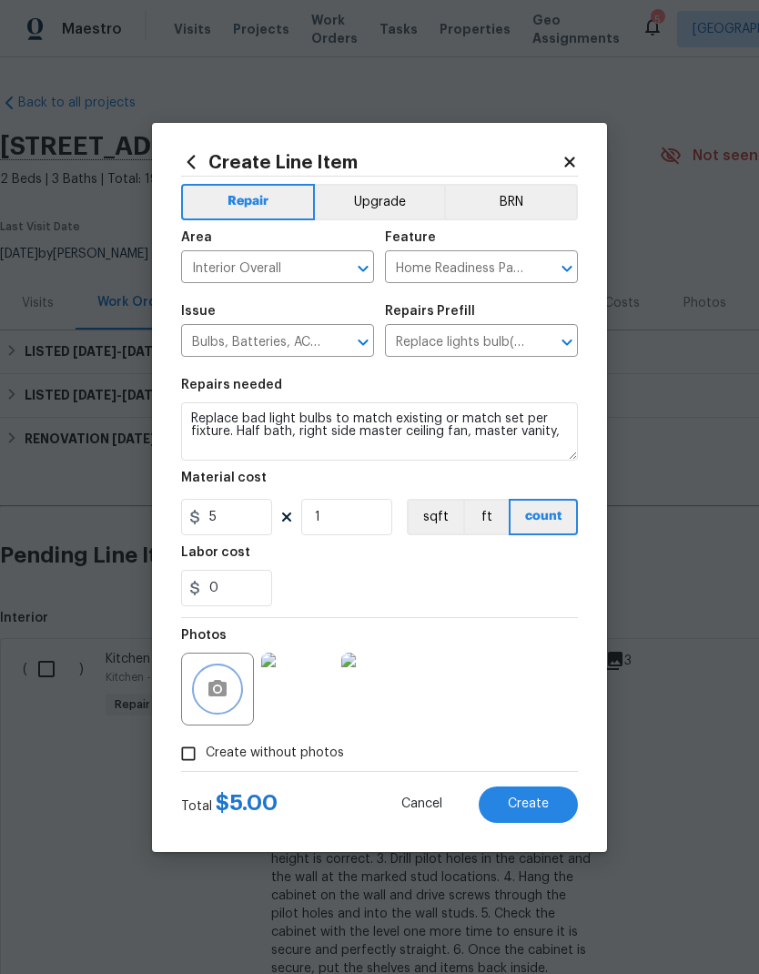
click at [219, 687] on icon "button" at bounding box center [218, 689] width 22 height 22
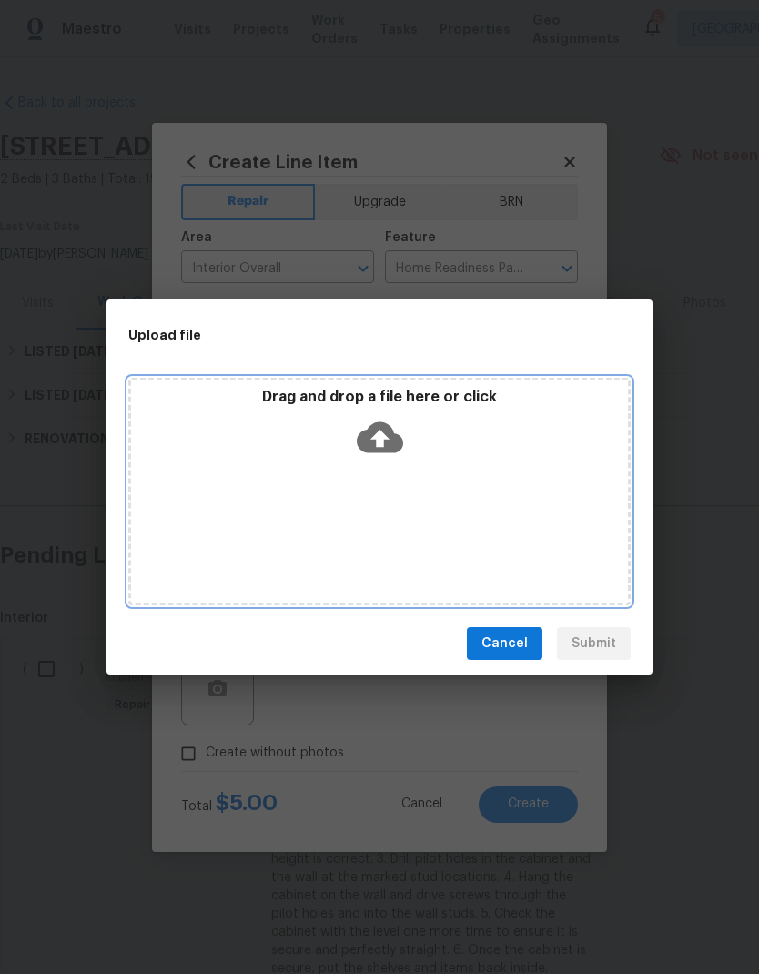
click at [433, 456] on div "Drag and drop a file here or click" at bounding box center [379, 427] width 497 height 78
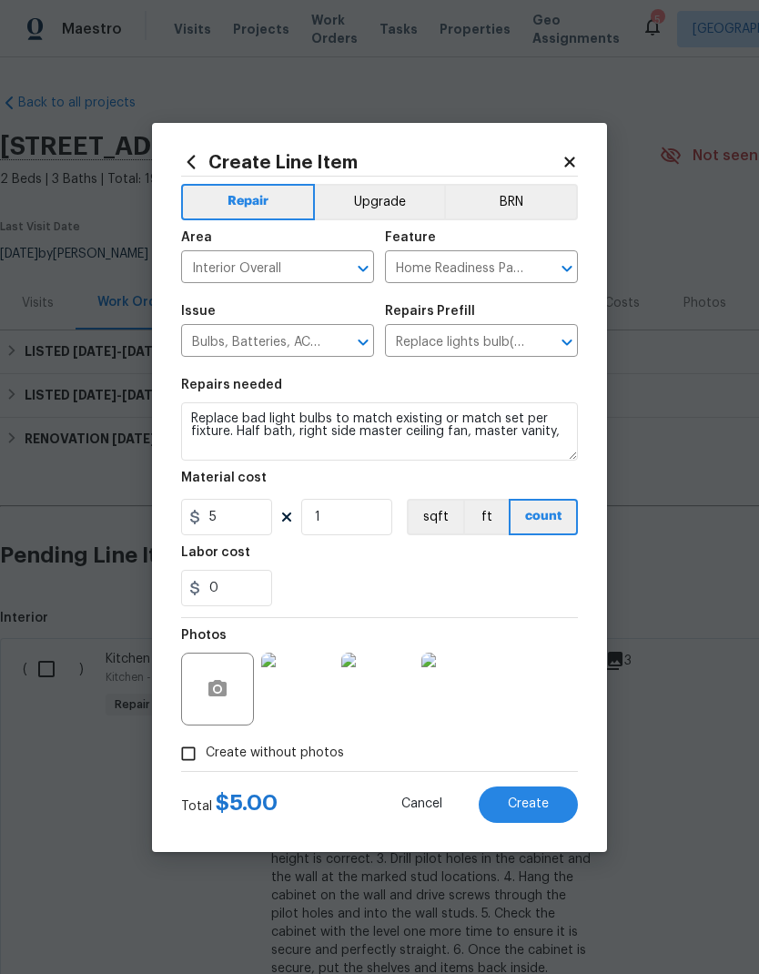
click at [225, 692] on icon "button" at bounding box center [217, 688] width 18 height 16
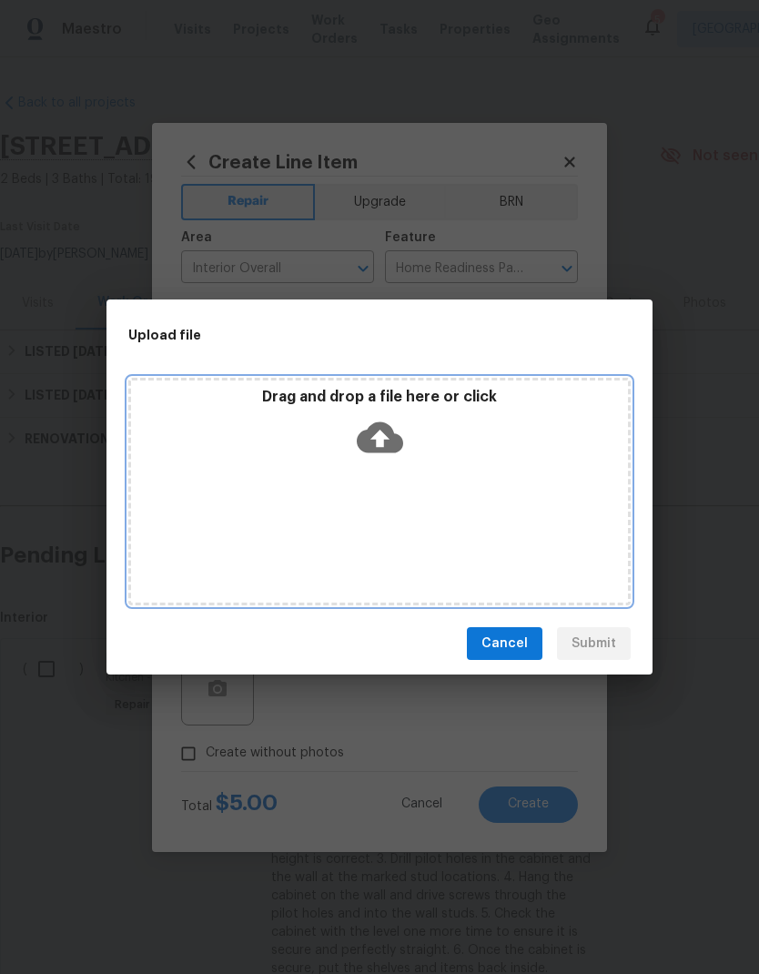
click at [444, 465] on div "Drag and drop a file here or click" at bounding box center [379, 427] width 497 height 78
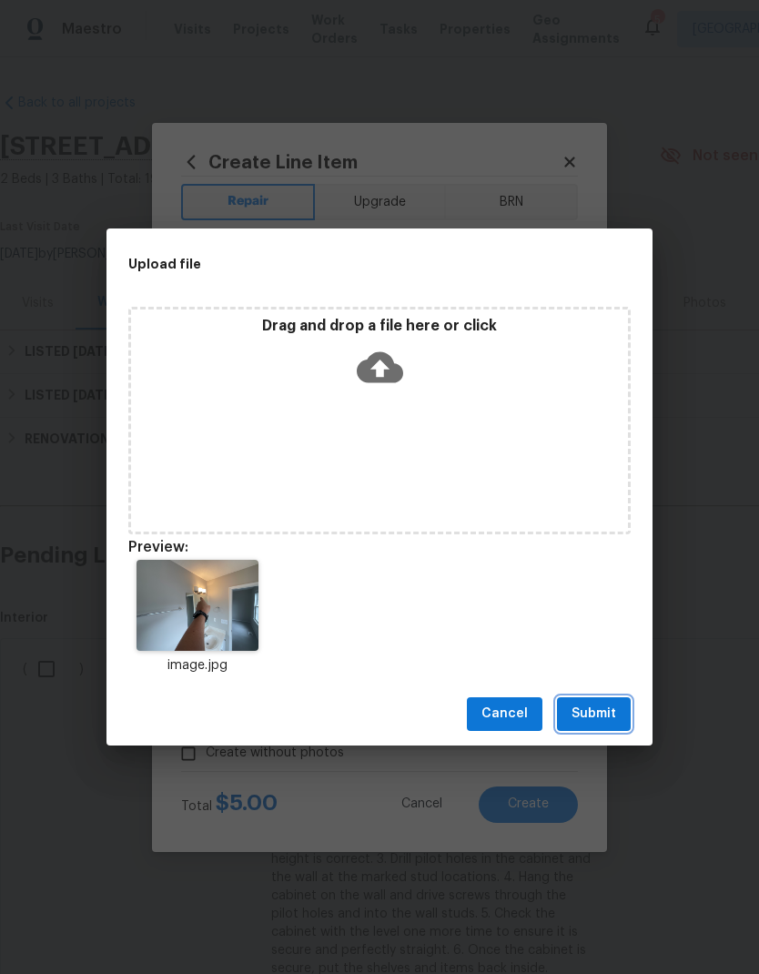
click at [614, 716] on span "Submit" at bounding box center [593, 713] width 45 height 23
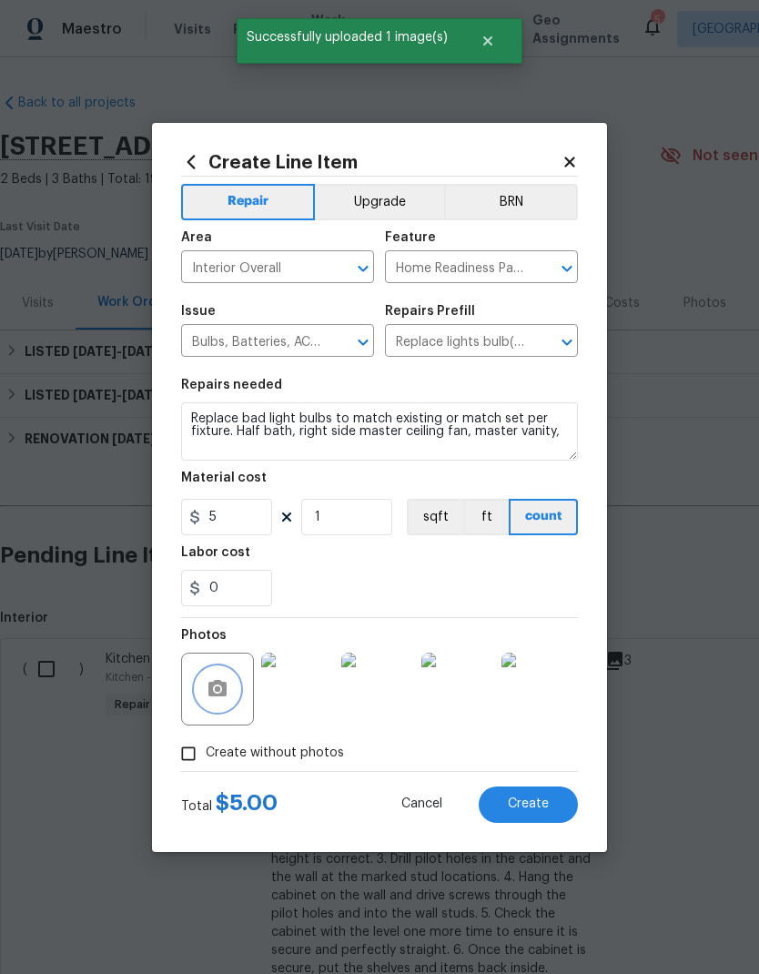
click at [233, 680] on button "button" at bounding box center [218, 689] width 44 height 44
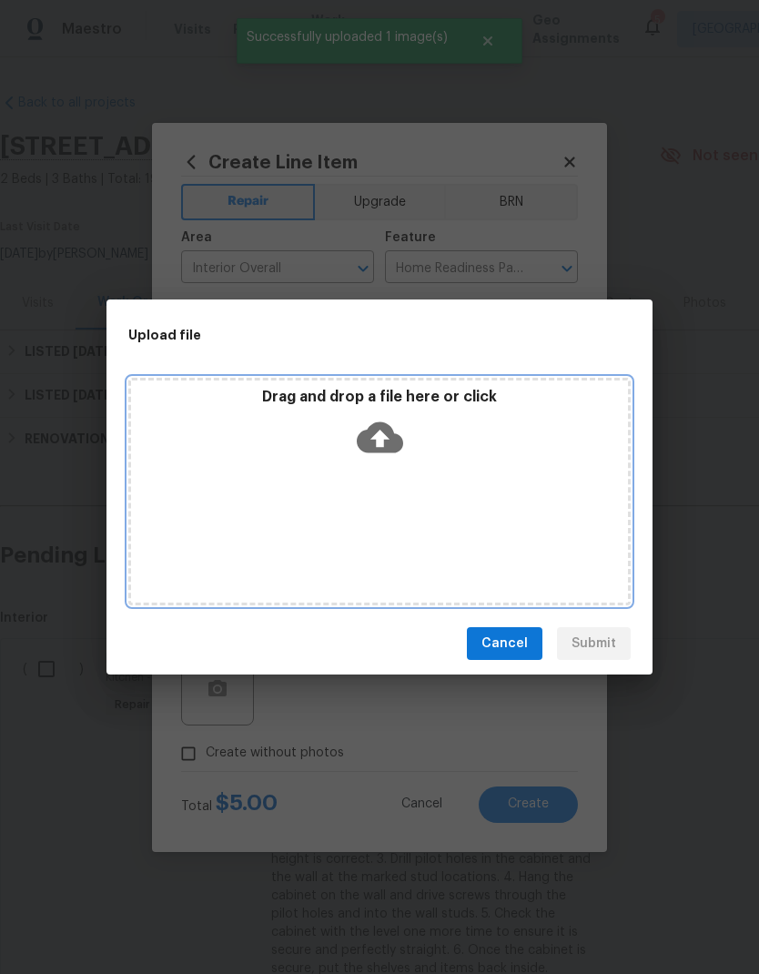
click at [407, 487] on div "Drag and drop a file here or click" at bounding box center [379, 491] width 502 height 227
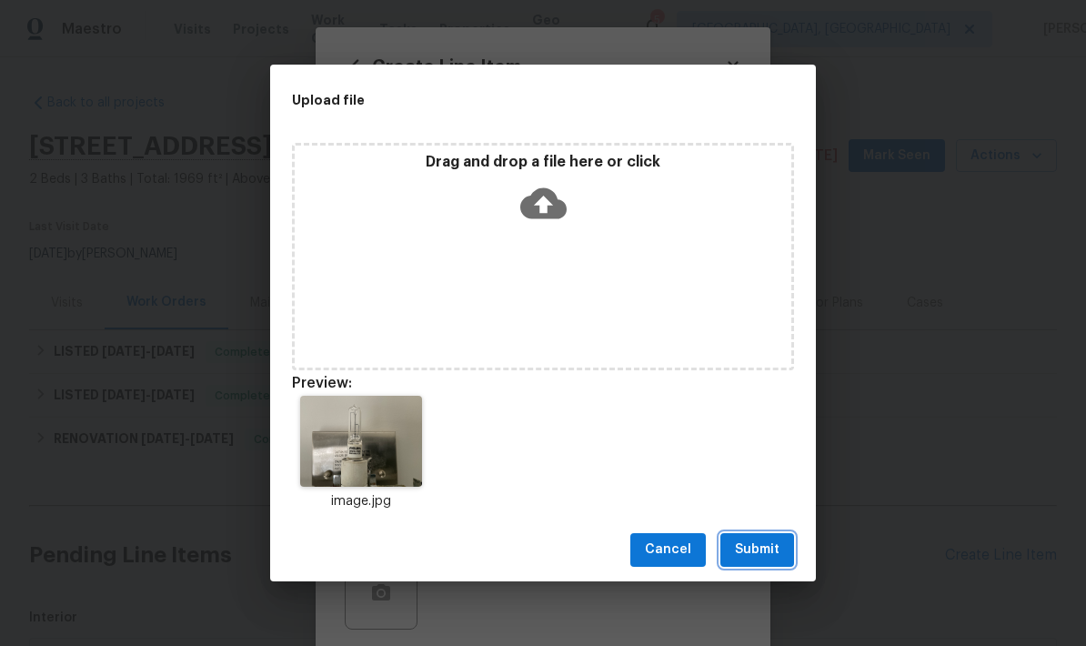
click at [758, 541] on span "Submit" at bounding box center [757, 550] width 45 height 23
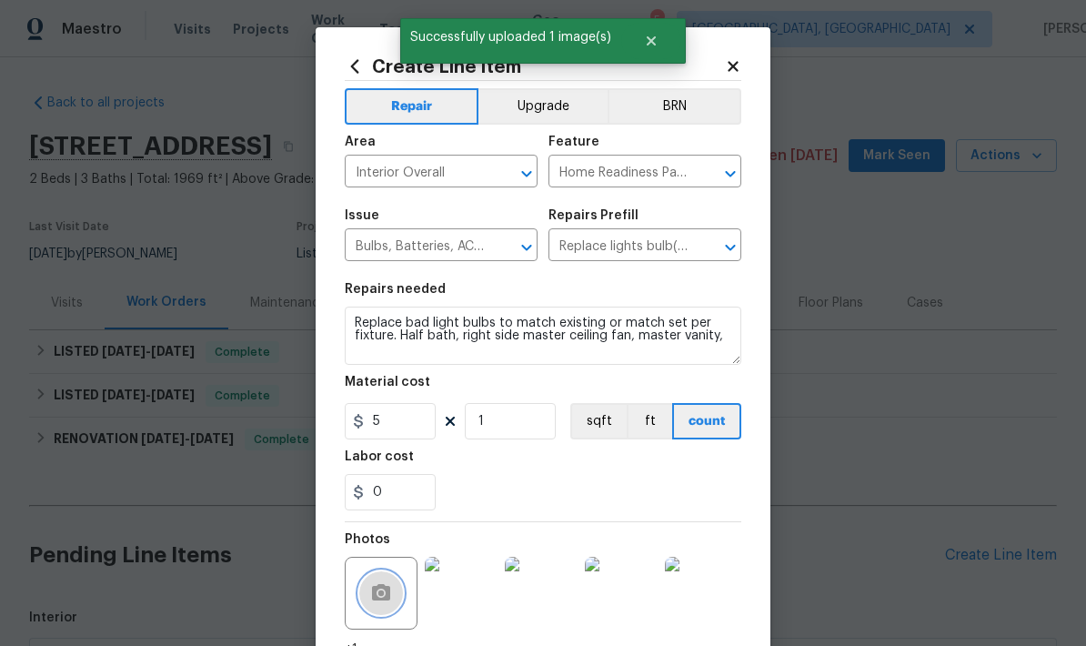
click at [395, 591] on button "button" at bounding box center [381, 593] width 44 height 44
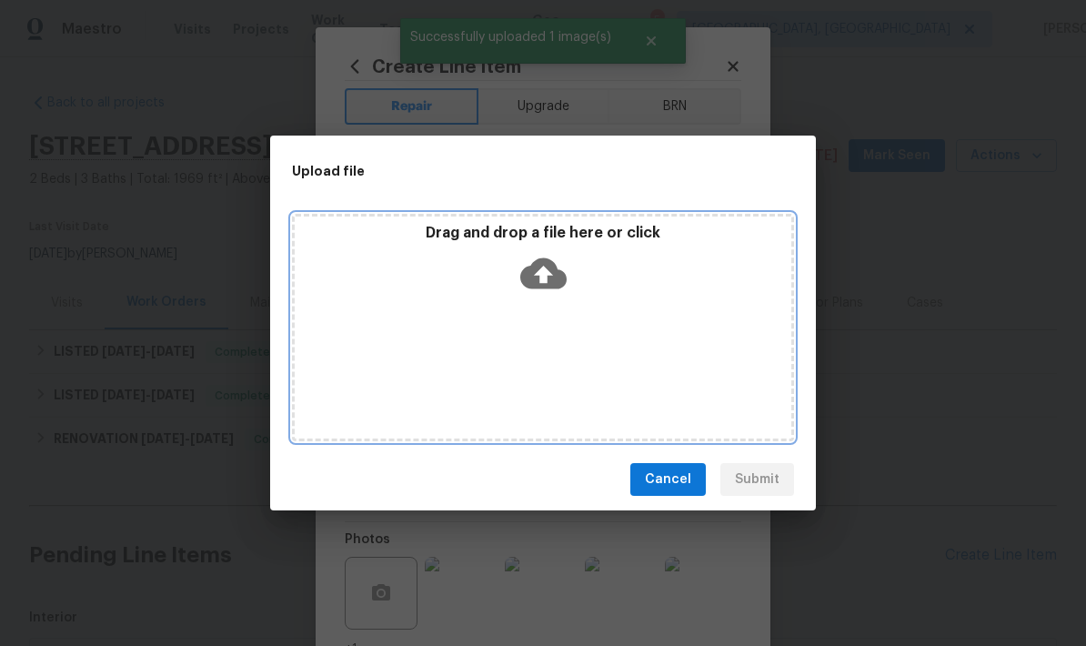
click at [600, 359] on div "Drag and drop a file here or click" at bounding box center [543, 327] width 502 height 227
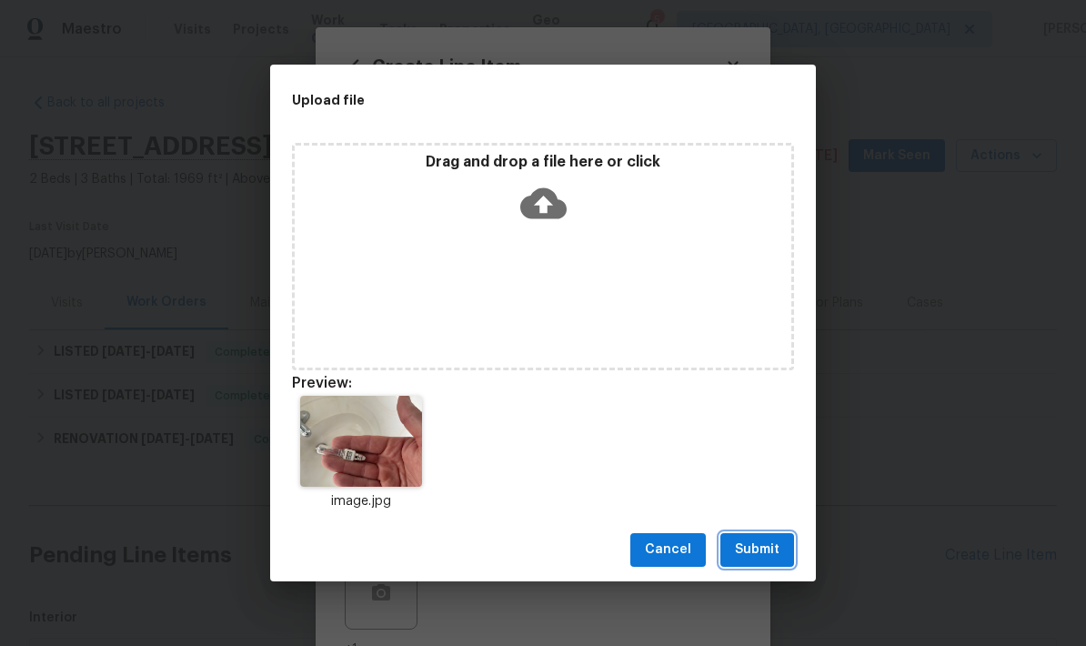
click at [758, 566] on button "Submit" at bounding box center [758, 550] width 74 height 34
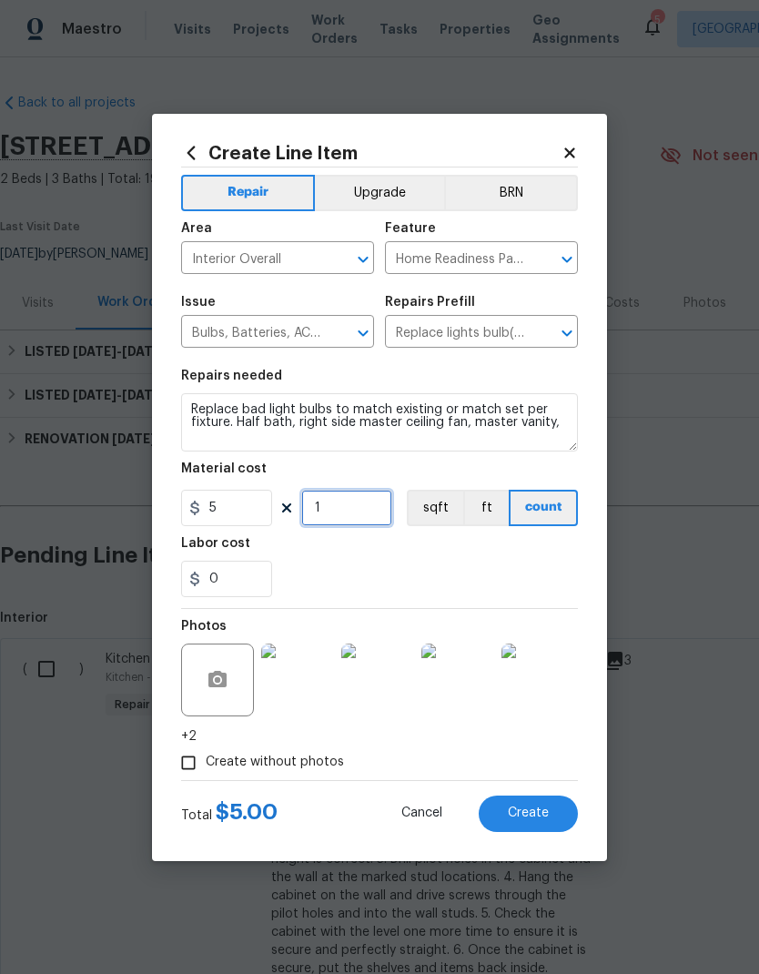
click at [359, 493] on input "1" at bounding box center [346, 508] width 91 height 36
click at [356, 490] on div "5 1 sqft ft count" at bounding box center [379, 508] width 397 height 36
click at [363, 521] on input "1" at bounding box center [346, 508] width 91 height 36
type input "3"
click at [480, 572] on div "0" at bounding box center [379, 579] width 397 height 36
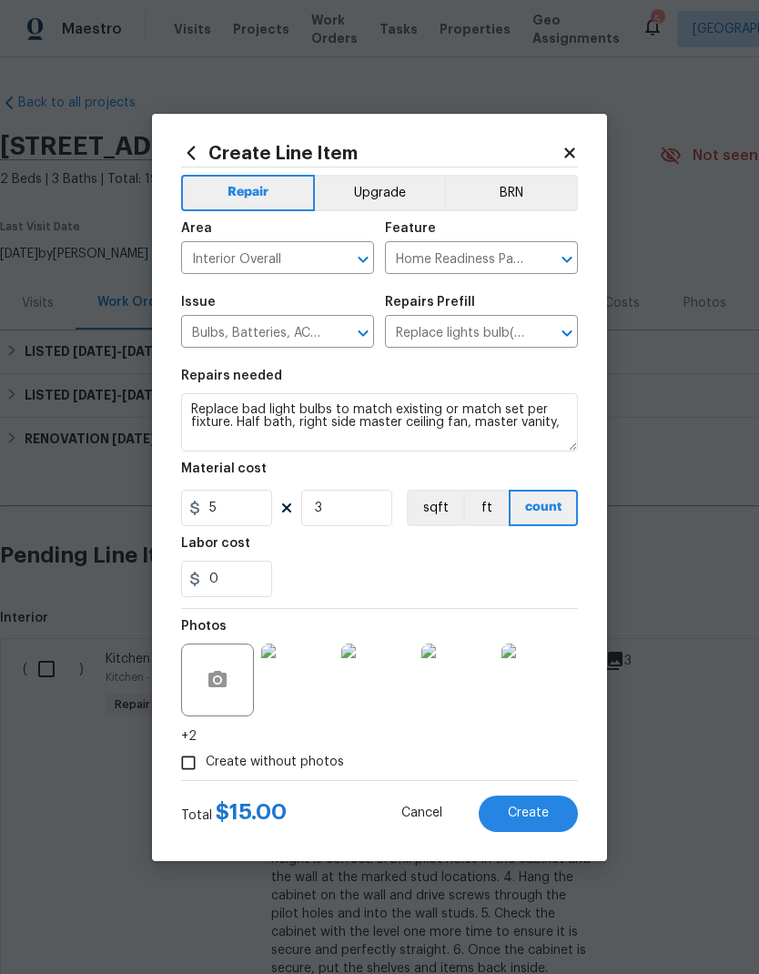
click at [532, 819] on span "Create" at bounding box center [528, 813] width 41 height 14
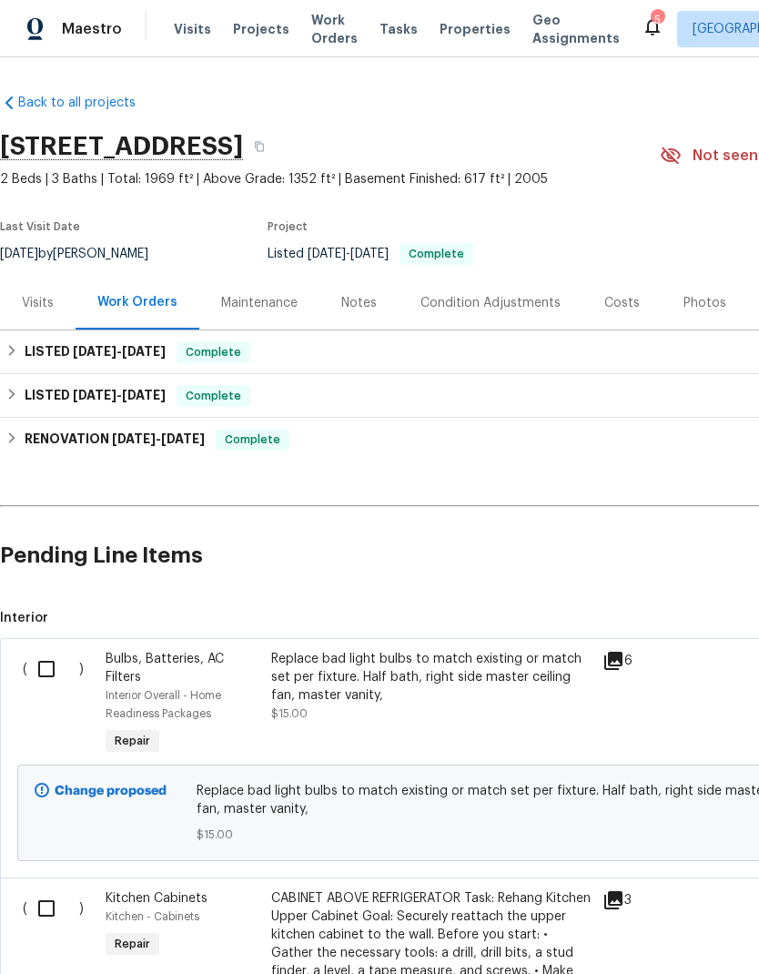
click at [706, 559] on h2 "Pending Line Items" at bounding box center [458, 555] width 916 height 85
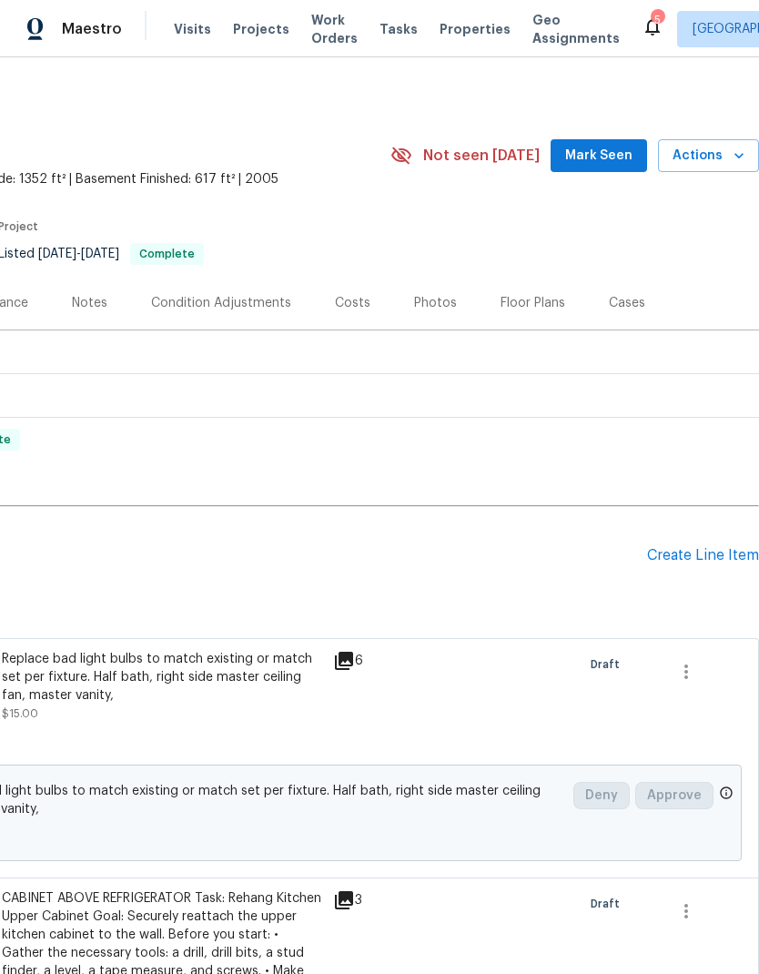
scroll to position [0, 269]
click at [711, 556] on div "Create Line Item" at bounding box center [703, 555] width 112 height 17
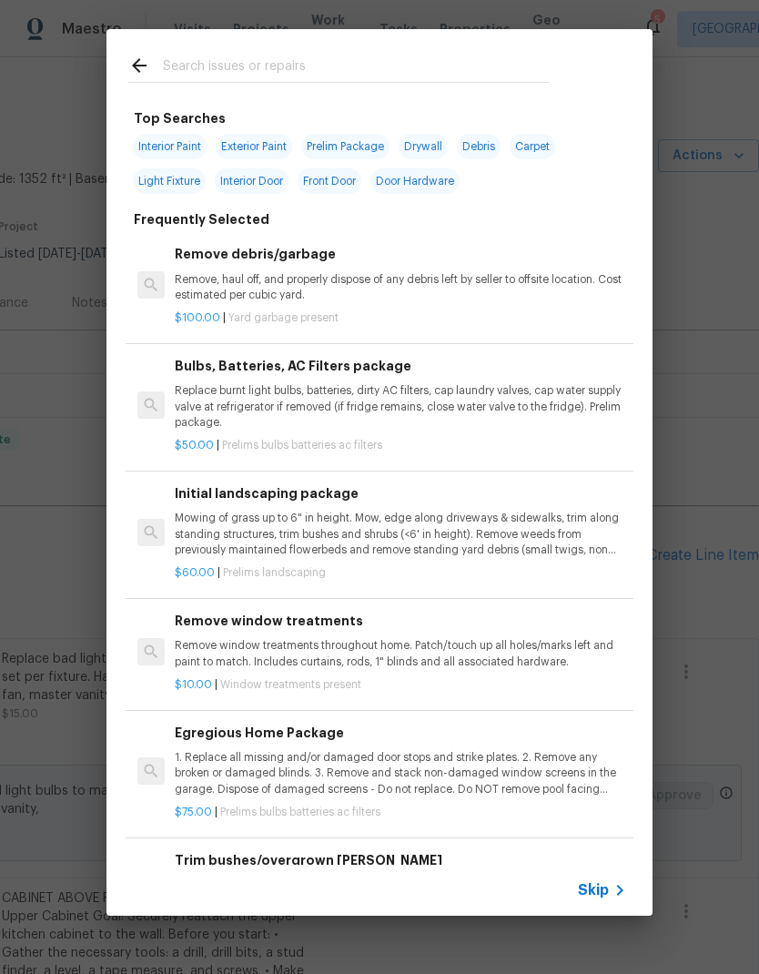
click at [394, 59] on input "text" at bounding box center [356, 68] width 386 height 27
click at [748, 279] on div "Top Searches Interior Paint Exterior Paint Prelim Package Drywall Debris Carpet…" at bounding box center [379, 472] width 759 height 945
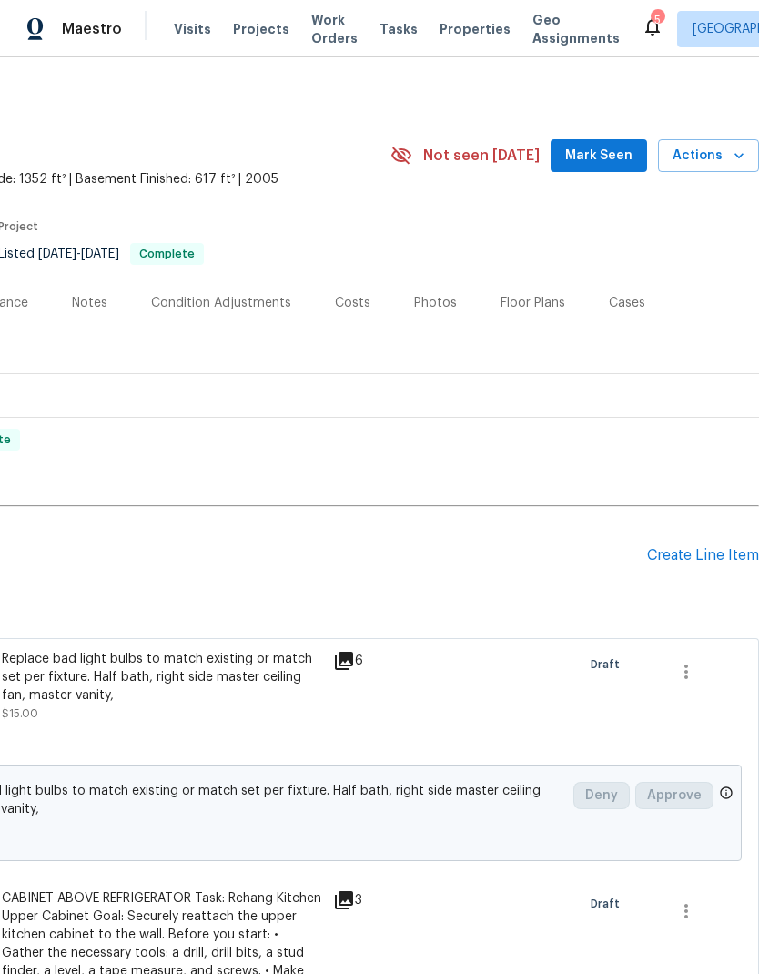
click at [732, 558] on div "Create Line Item" at bounding box center [703, 555] width 112 height 17
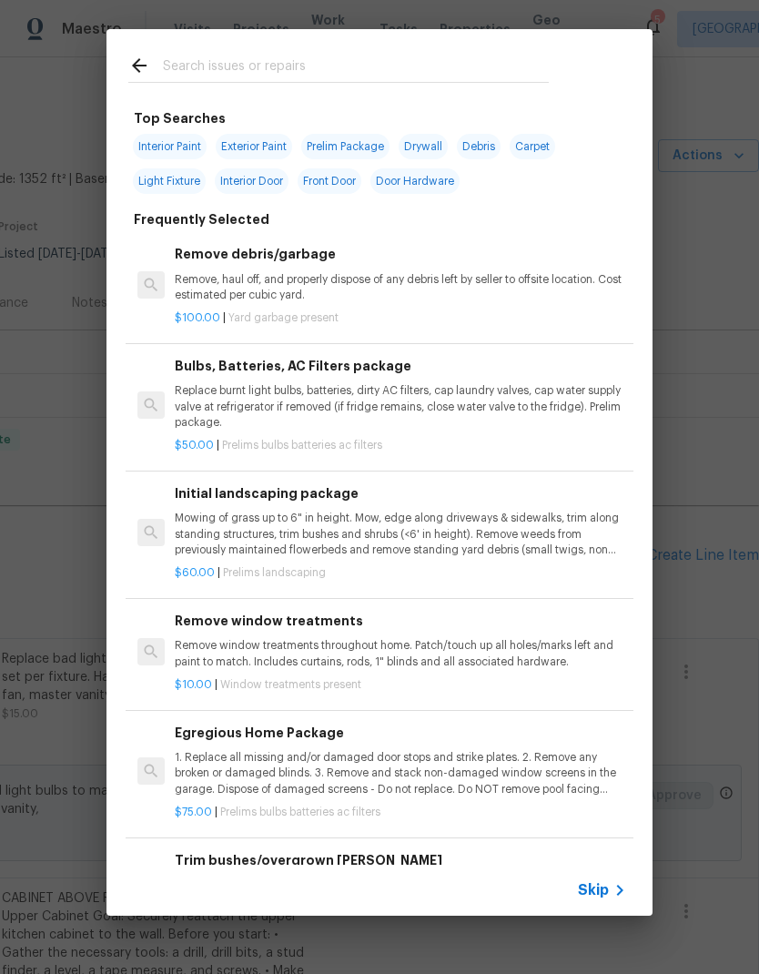
click at [409, 62] on input "text" at bounding box center [356, 68] width 386 height 27
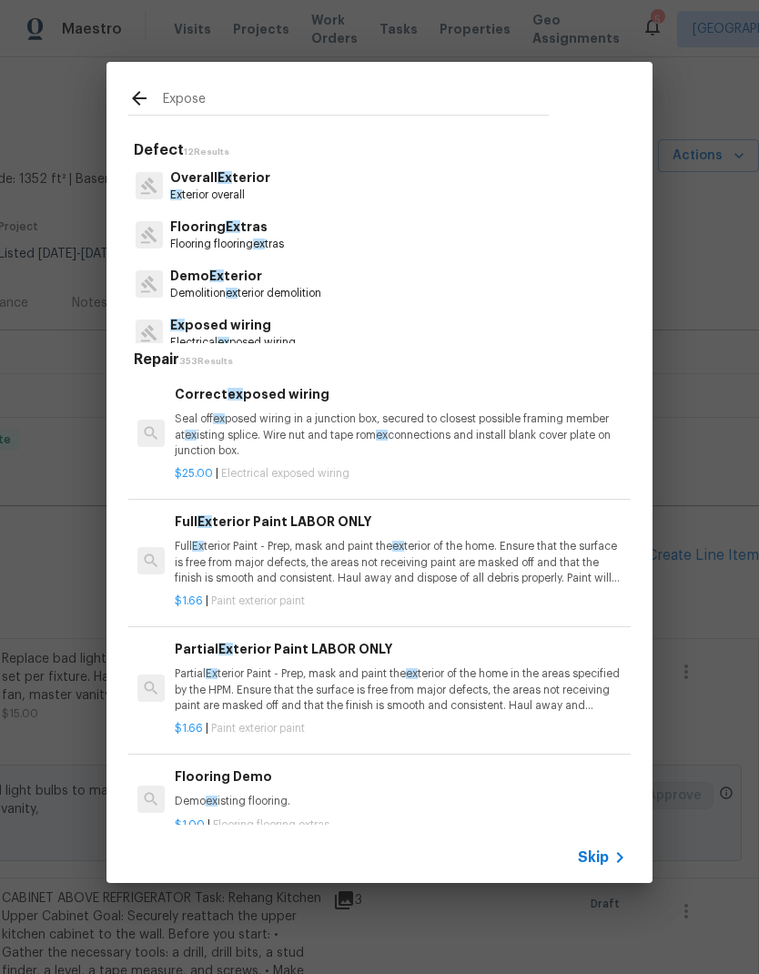
type input "Exposed"
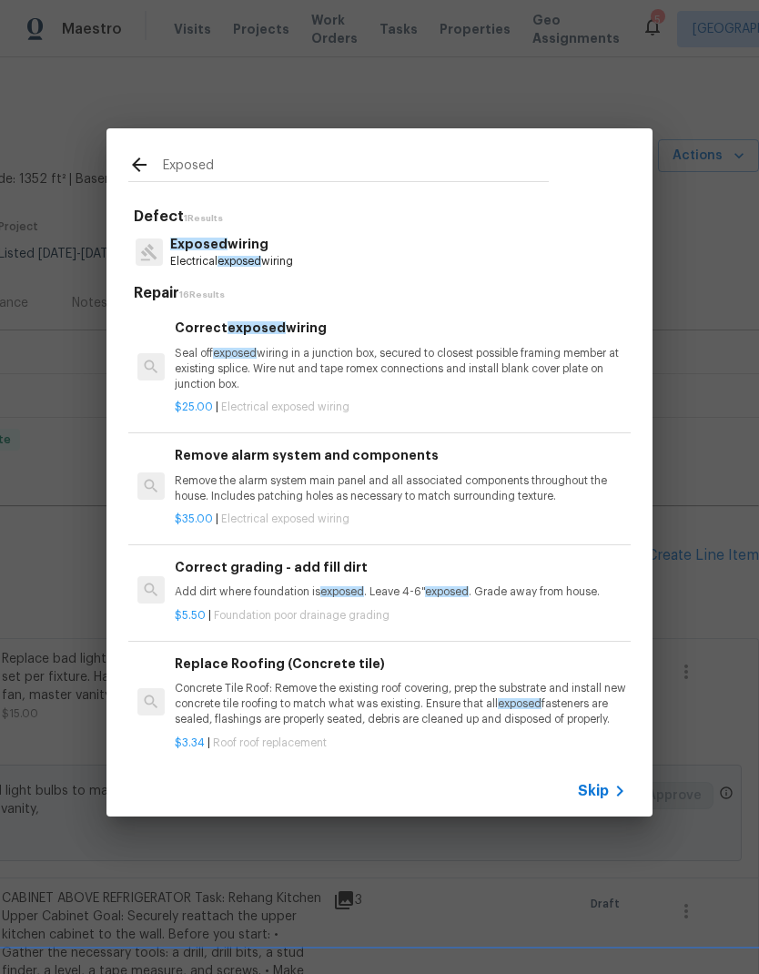
click at [556, 364] on p "Seal off exposed wiring in a junction box, secured to closest possible framing …" at bounding box center [400, 369] width 451 height 46
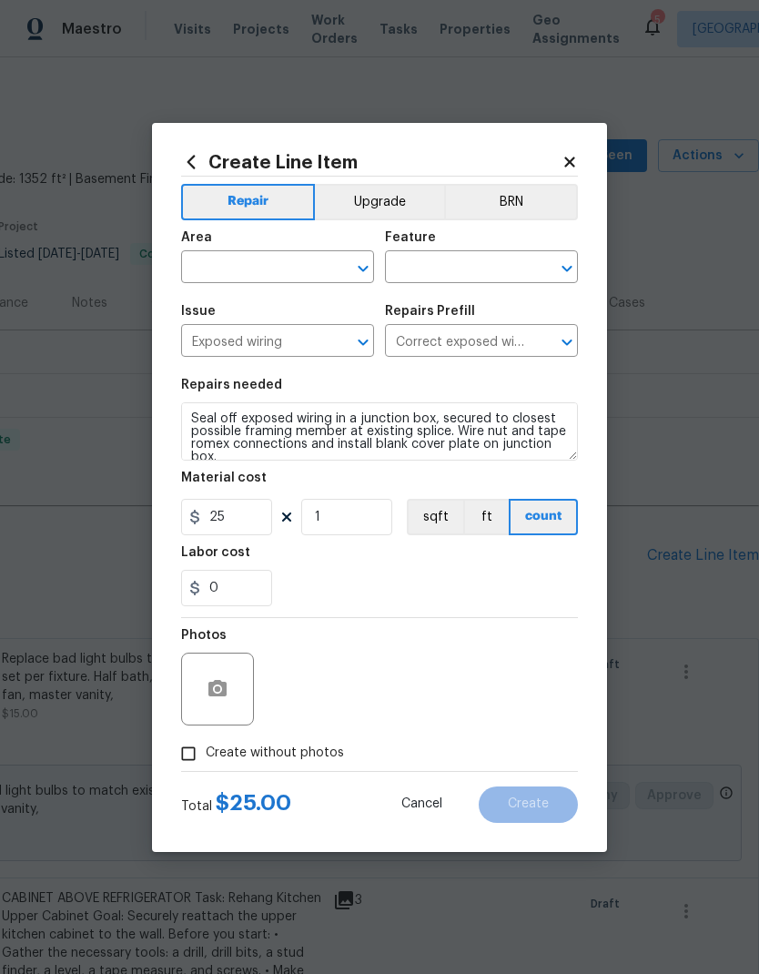
click at [562, 373] on section "Repairs needed Seal off exposed wiring in a junction box, secured to closest po…" at bounding box center [379, 492] width 397 height 249
click at [258, 262] on input "text" at bounding box center [252, 269] width 142 height 28
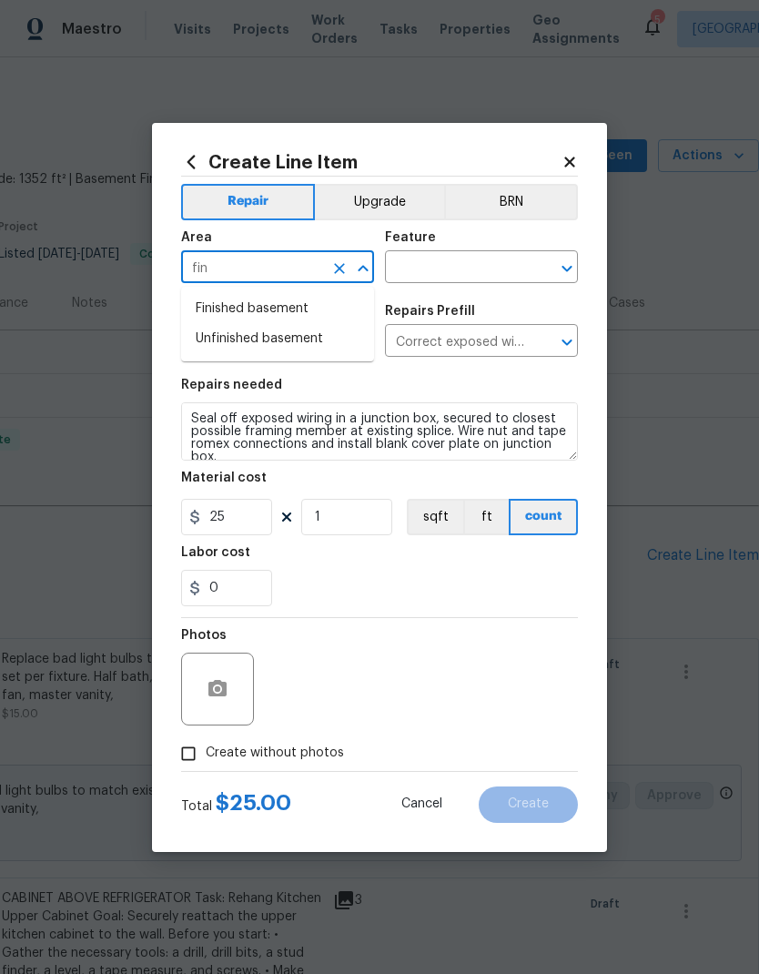
type input "fin"
click at [479, 591] on div "0" at bounding box center [379, 588] width 397 height 36
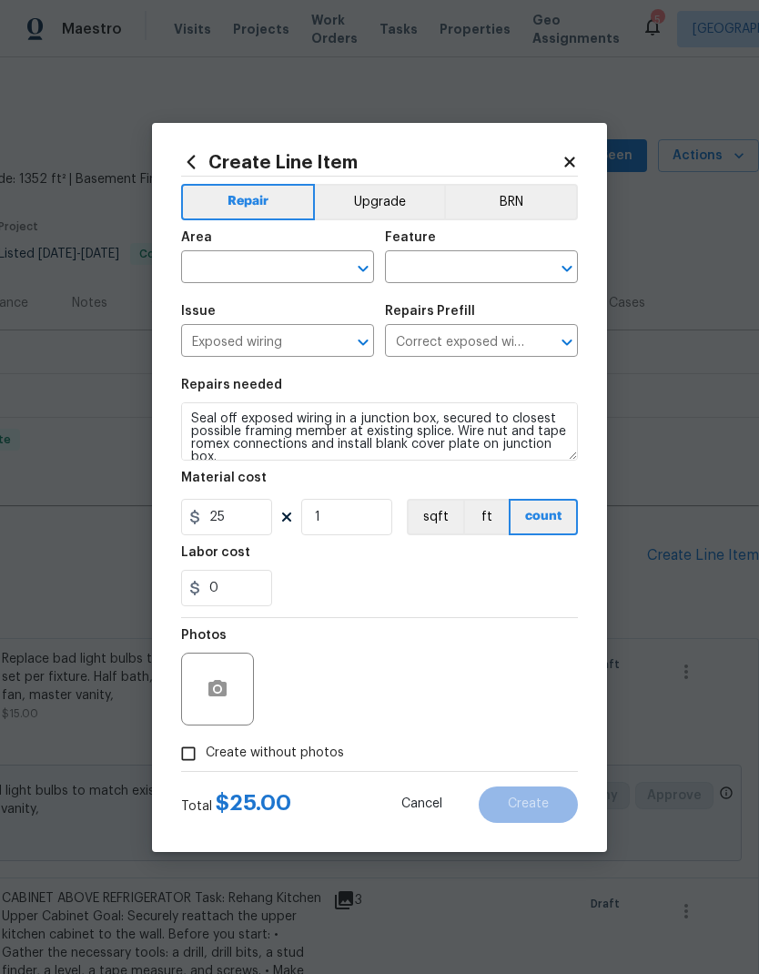
click at [355, 268] on icon "Open" at bounding box center [363, 269] width 22 height 22
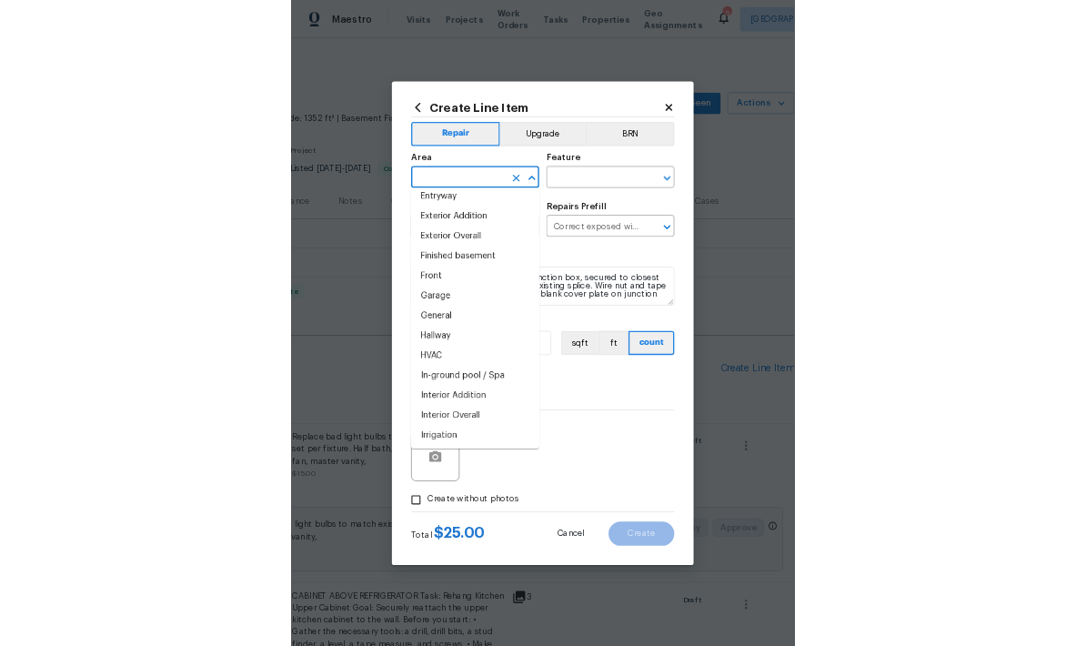
scroll to position [423, 0]
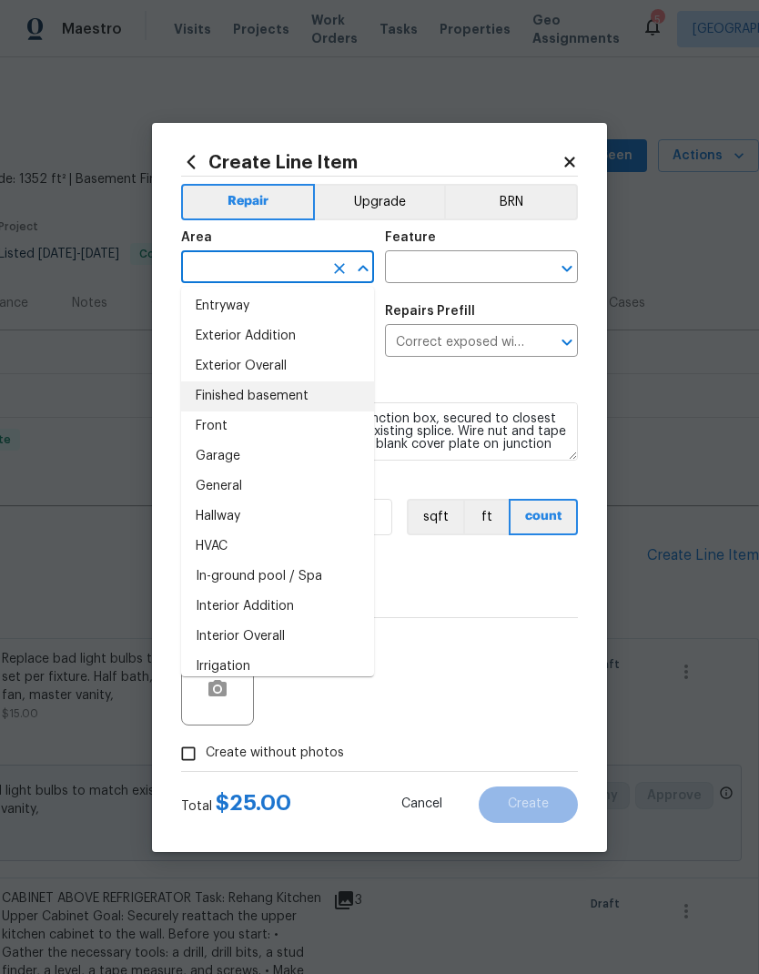
click at [296, 395] on li "Finished basement" at bounding box center [277, 396] width 193 height 30
type input "Finished basement"
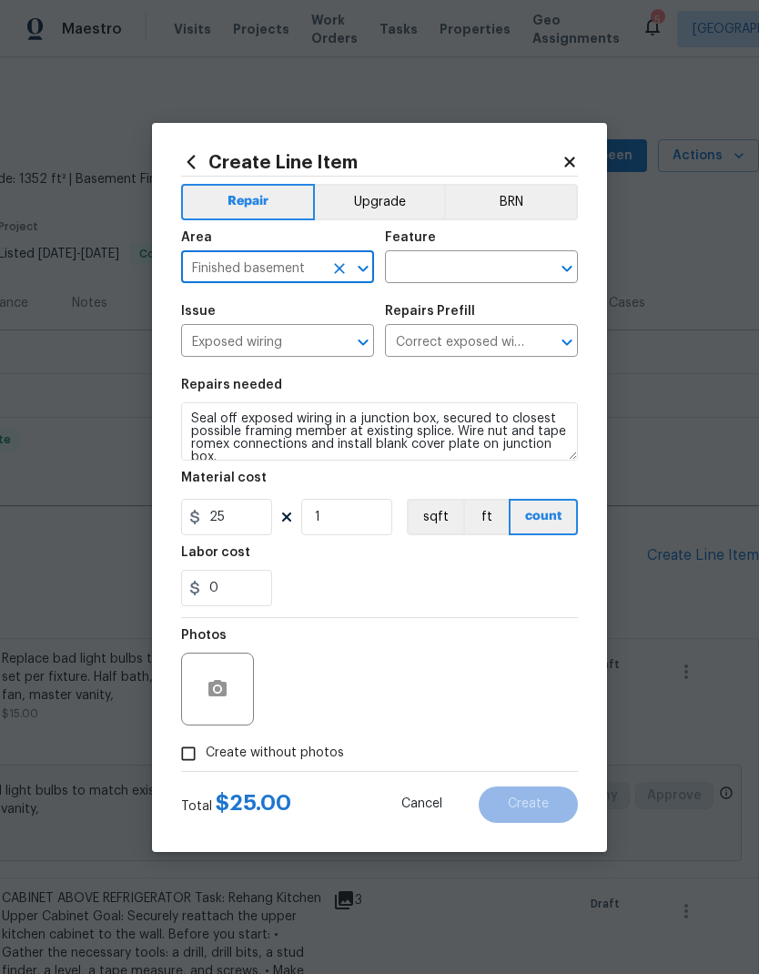
click at [517, 262] on input "text" at bounding box center [456, 269] width 142 height 28
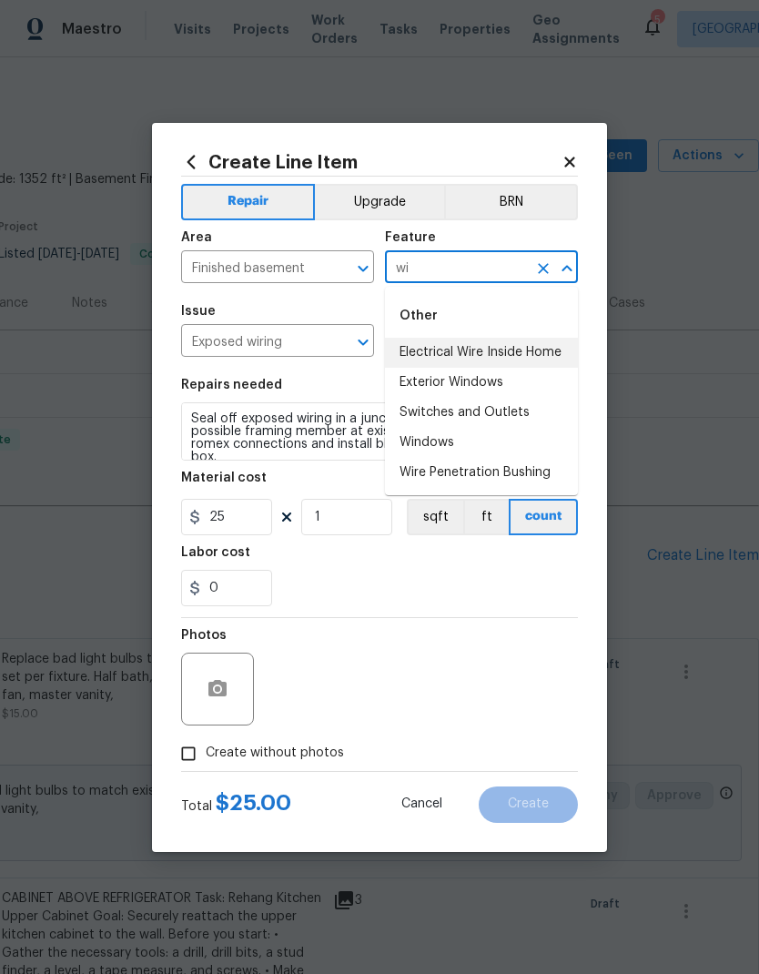
click at [544, 355] on li "Electrical Wire Inside Home" at bounding box center [481, 353] width 193 height 30
type input "Electrical Wire Inside Home"
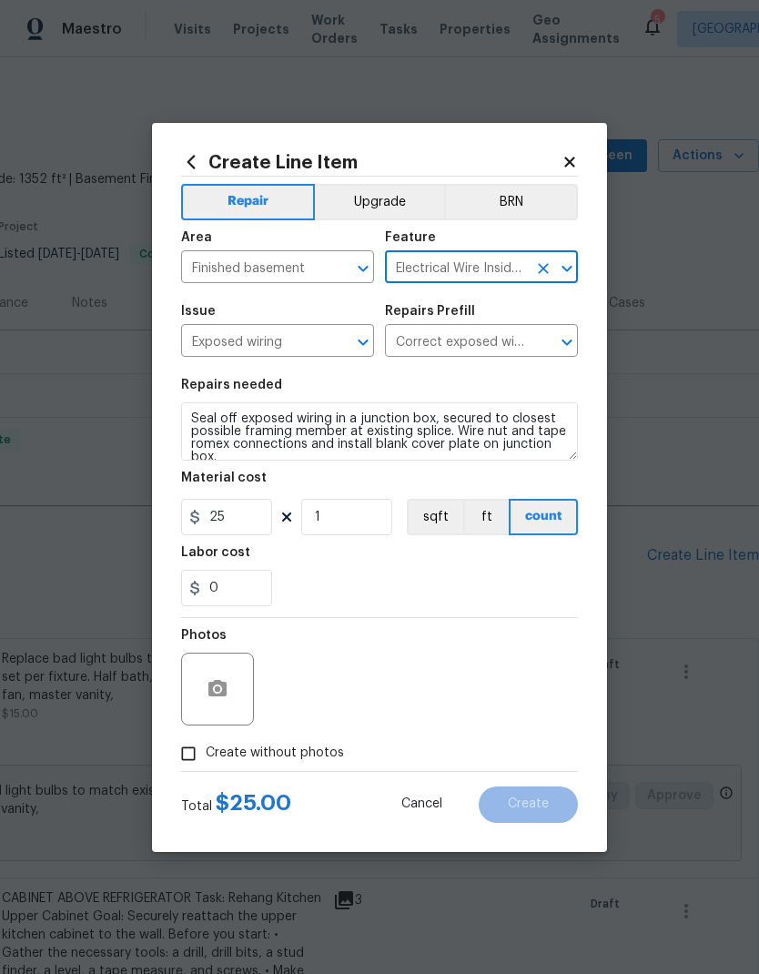
click at [414, 573] on div "0" at bounding box center [379, 588] width 397 height 36
click at [232, 685] on button "button" at bounding box center [218, 689] width 44 height 44
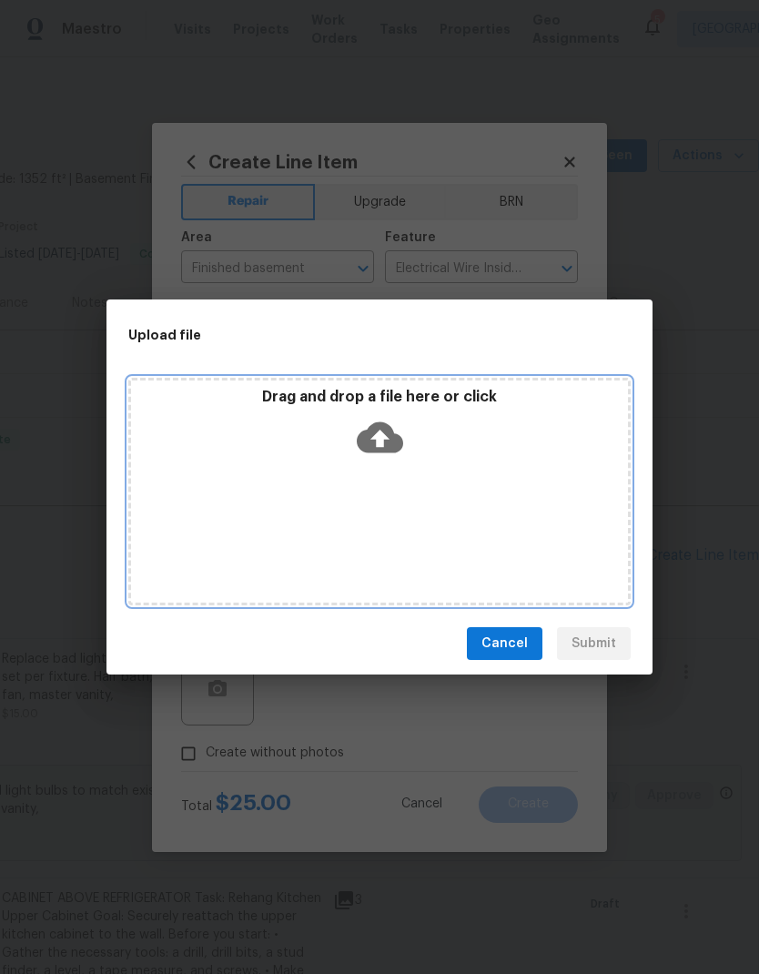
click at [468, 484] on div "Drag and drop a file here or click" at bounding box center [379, 491] width 502 height 227
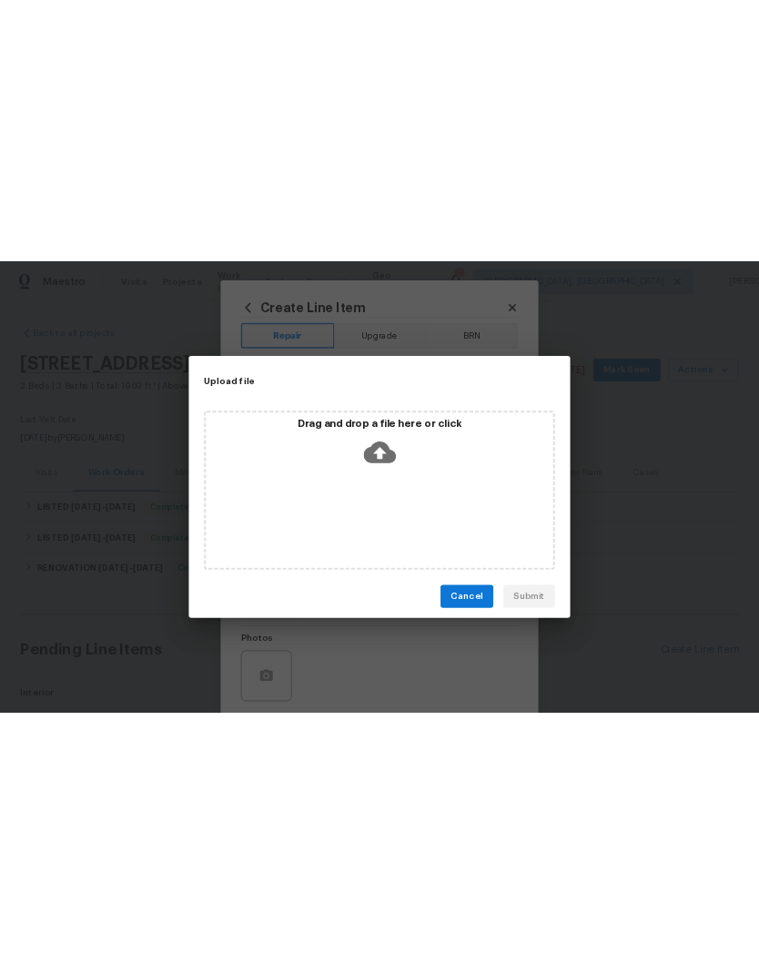
scroll to position [0, 0]
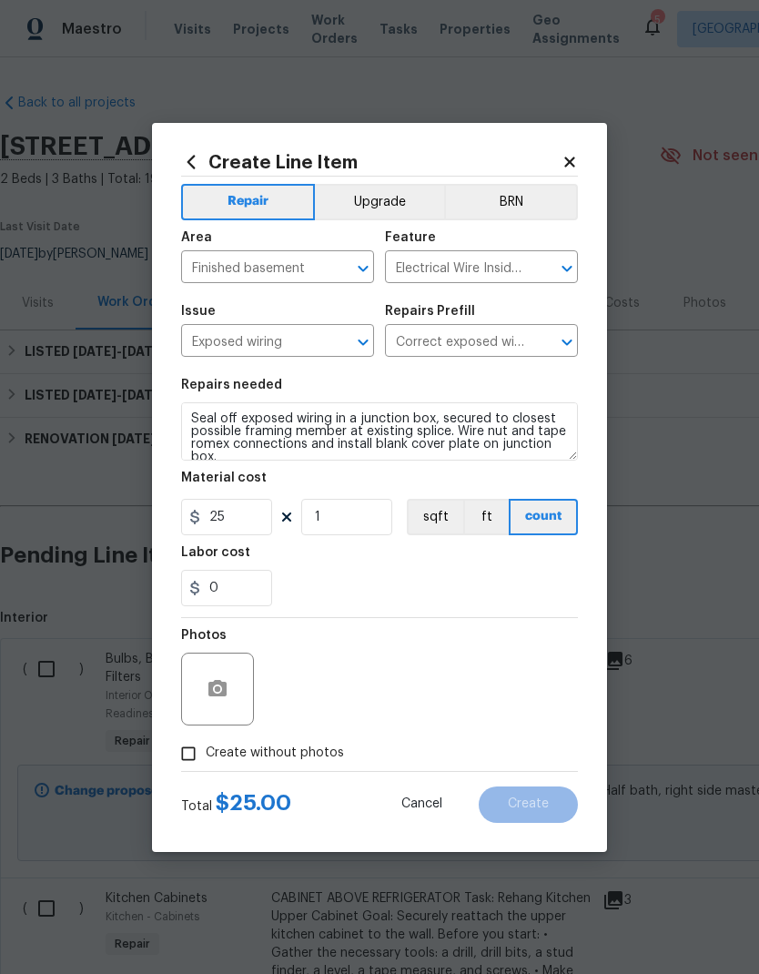
click at [440, 413] on textarea "Seal off exposed wiring in a junction box, secured to closest possible framing …" at bounding box center [379, 431] width 397 height 58
click at [300, 443] on textarea "Seal off exposed wiring in a junction box, secured to closest possible framing …" at bounding box center [379, 431] width 397 height 58
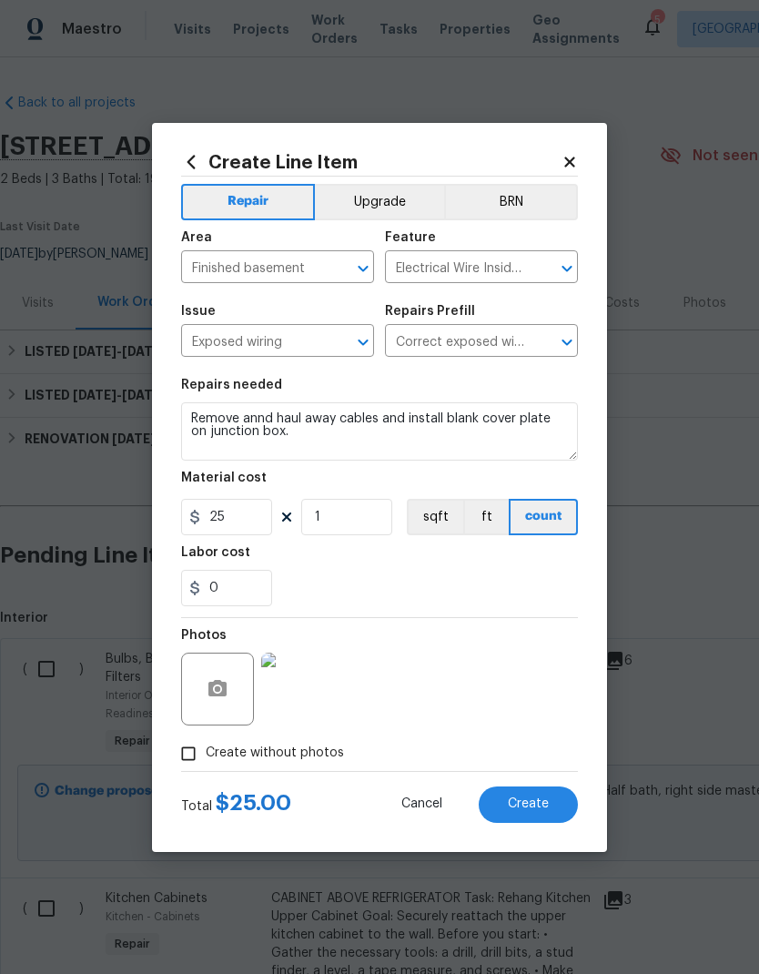
click at [394, 485] on div "Material cost" at bounding box center [379, 483] width 397 height 24
click at [257, 411] on textarea "Remove annd haul away cables and install blank cover plate on junction box." at bounding box center [379, 431] width 397 height 58
click at [261, 413] on textarea "Remove annd haul away cables and install blank cover plate on junction box." at bounding box center [379, 431] width 397 height 58
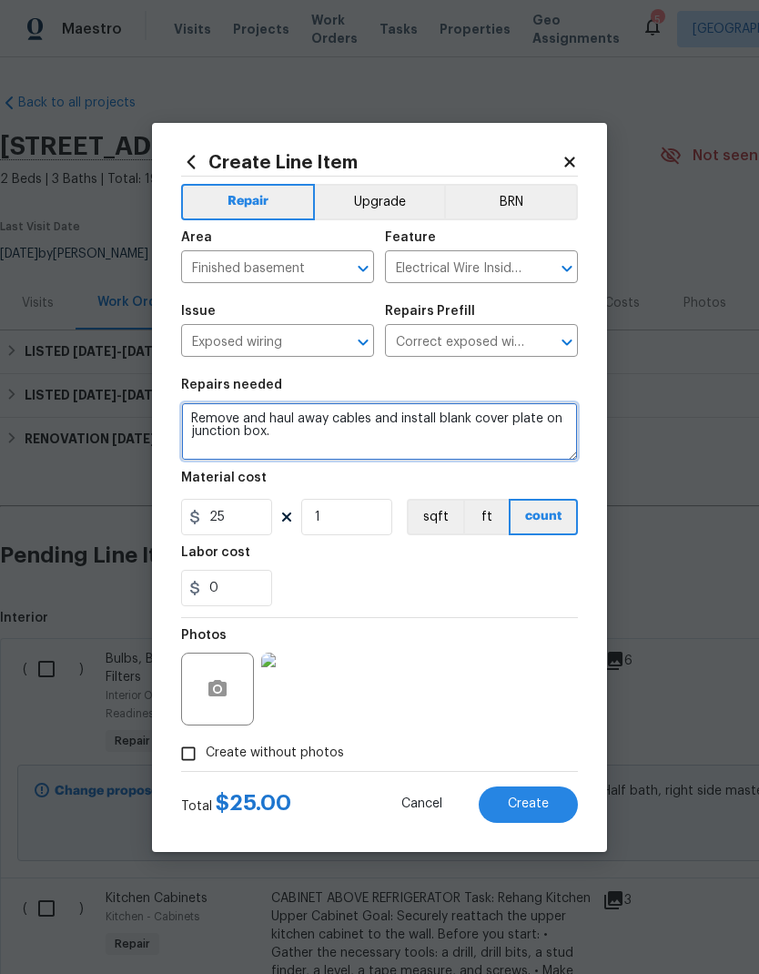
type textarea "Remove and haul away cables and install blank cover plate on junction box."
click at [421, 577] on div "0" at bounding box center [379, 588] width 397 height 36
click at [320, 419] on textarea "Remove and haul away cables and install blank cover plate on junction box." at bounding box center [379, 431] width 397 height 58
click at [397, 431] on textarea "Remove and haul away cables and install blank cover plate on junction box." at bounding box center [379, 431] width 397 height 58
click at [391, 409] on textarea "Remove and haul away cables and install blank cover plate on junction box." at bounding box center [379, 431] width 397 height 58
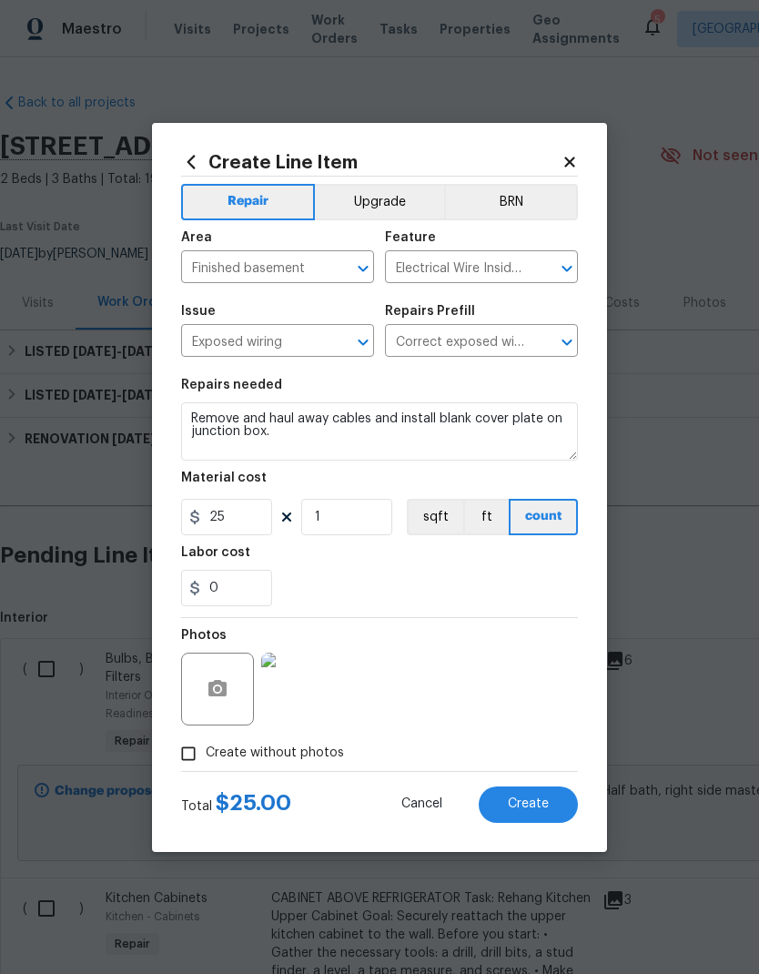
click at [438, 564] on div "Labor cost" at bounding box center [379, 558] width 397 height 24
click at [515, 823] on button "Create" at bounding box center [528, 804] width 99 height 36
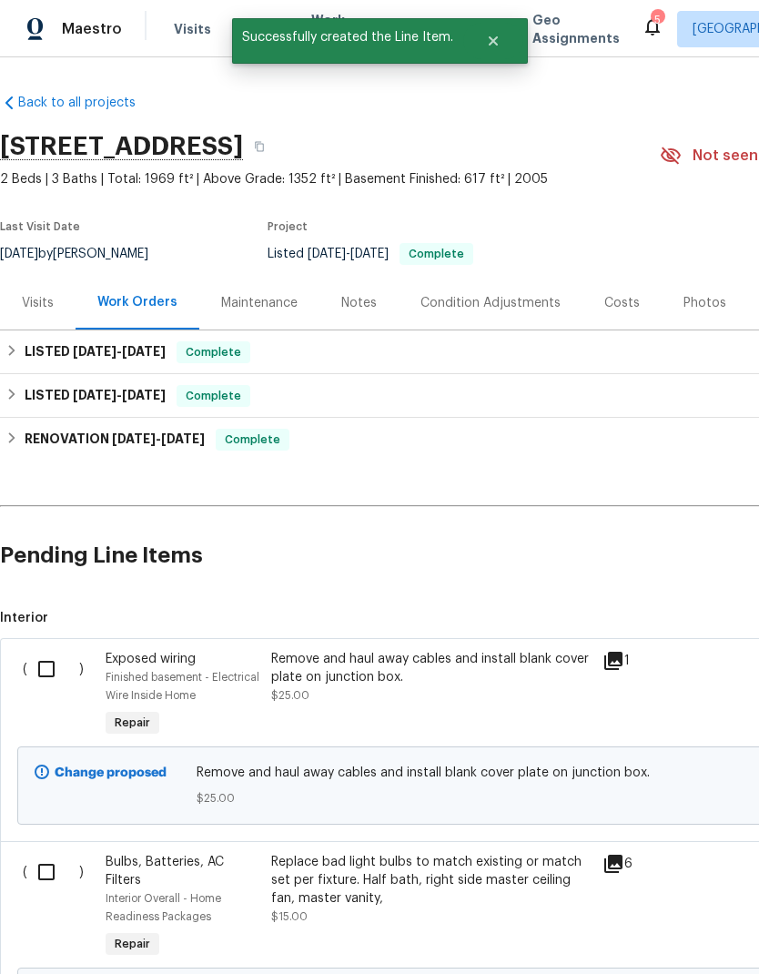
click at [261, 306] on div "Maintenance" at bounding box center [259, 303] width 76 height 18
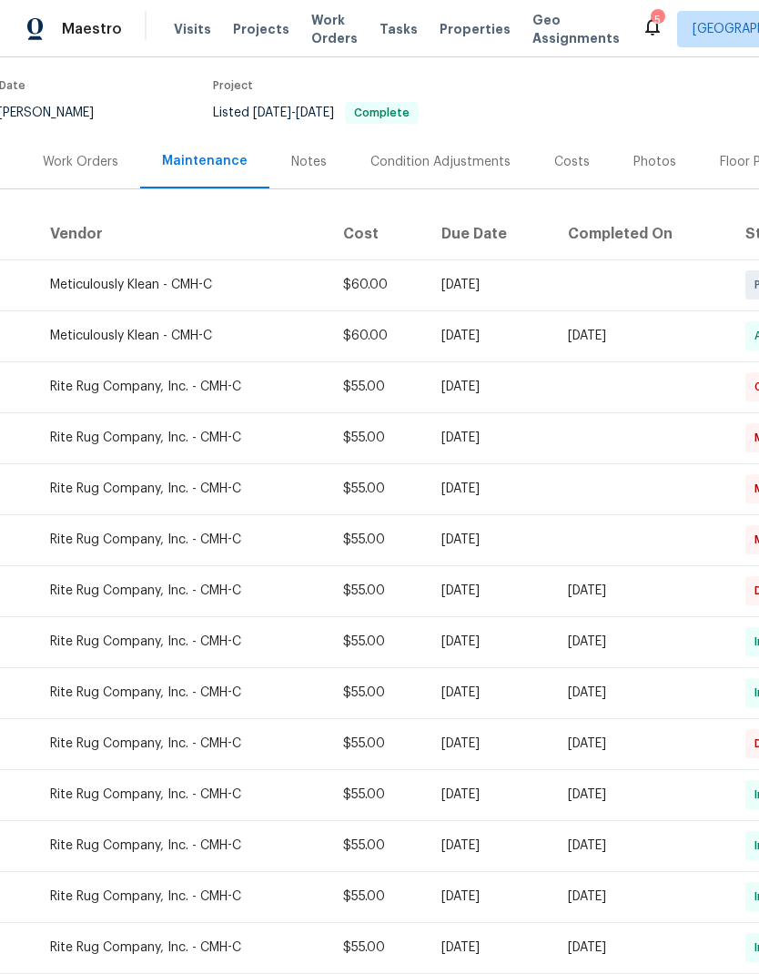
scroll to position [141, 0]
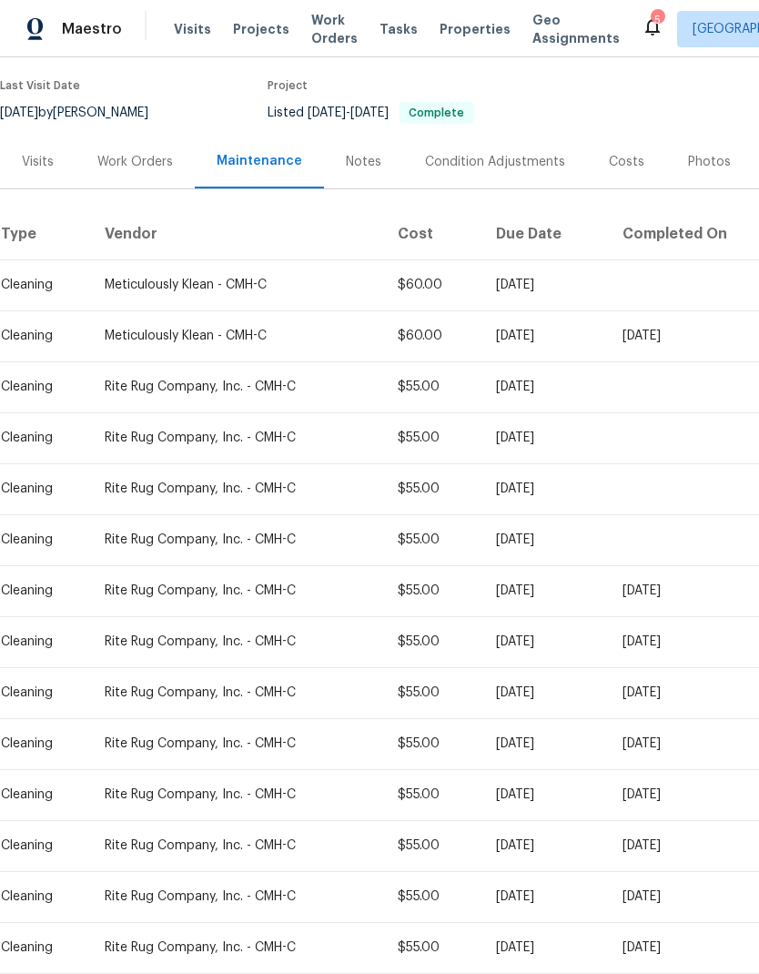
click at [136, 187] on div "Work Orders" at bounding box center [135, 162] width 119 height 54
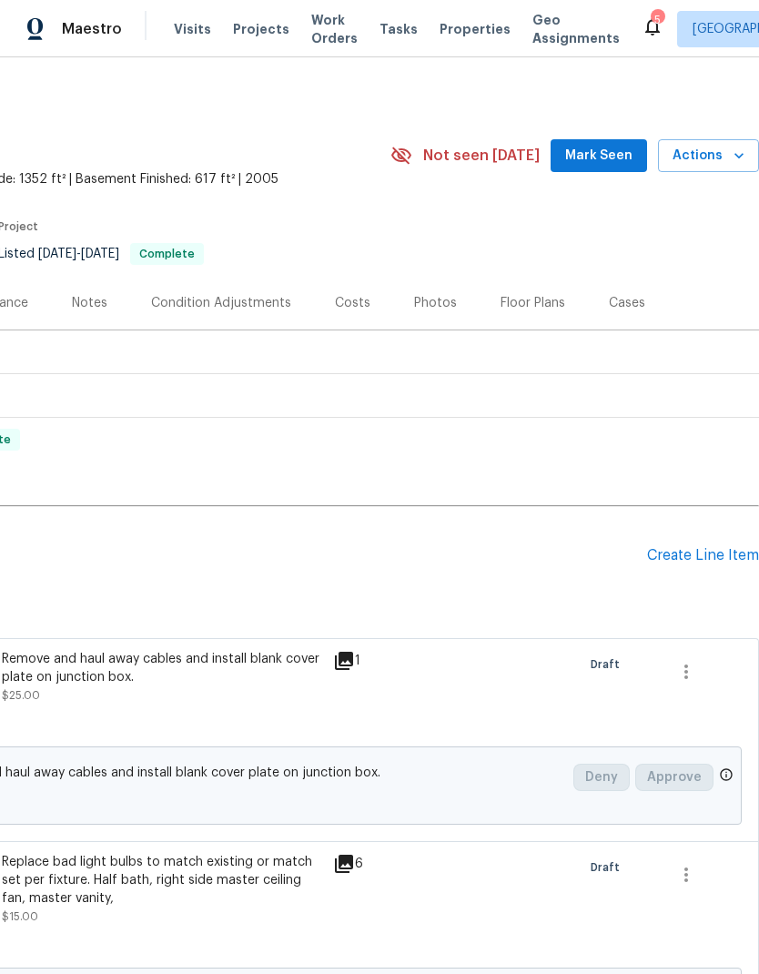
scroll to position [0, 269]
click at [717, 558] on div "Create Line Item" at bounding box center [703, 555] width 112 height 17
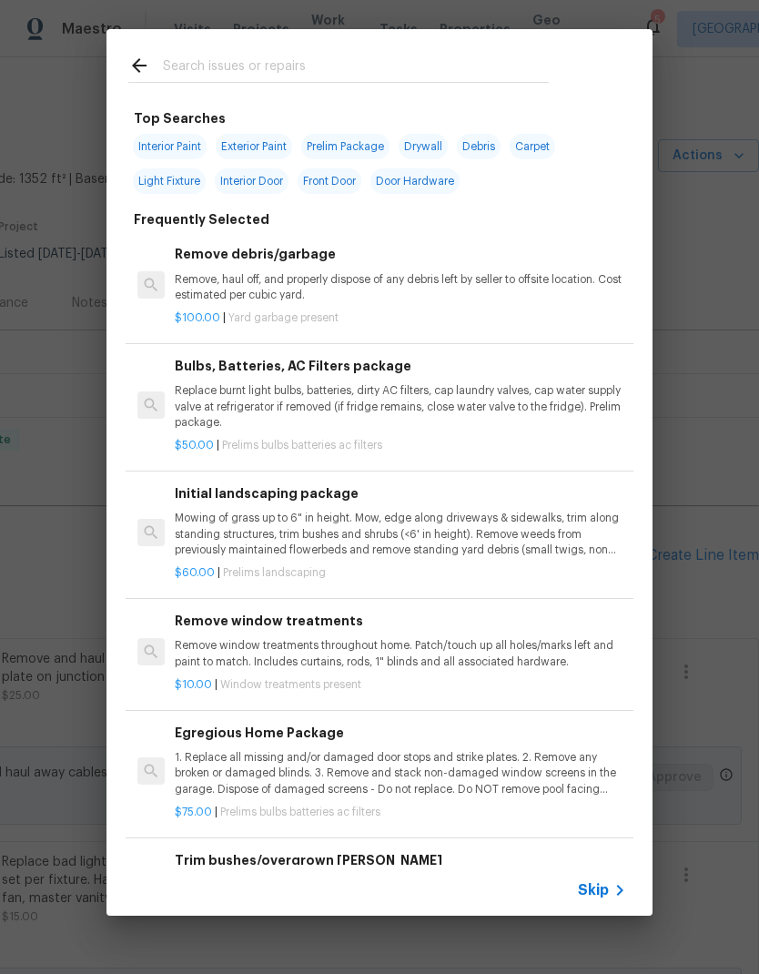
click at [178, 147] on span "Interior Paint" at bounding box center [170, 146] width 74 height 25
type input "Interior Paint"
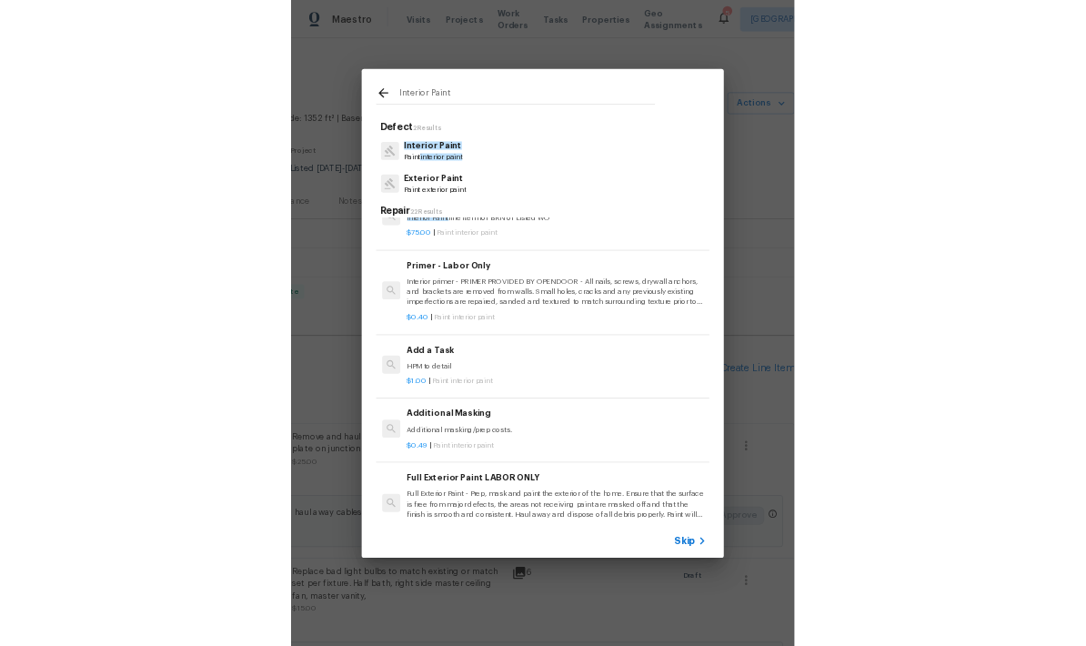
scroll to position [401, 0]
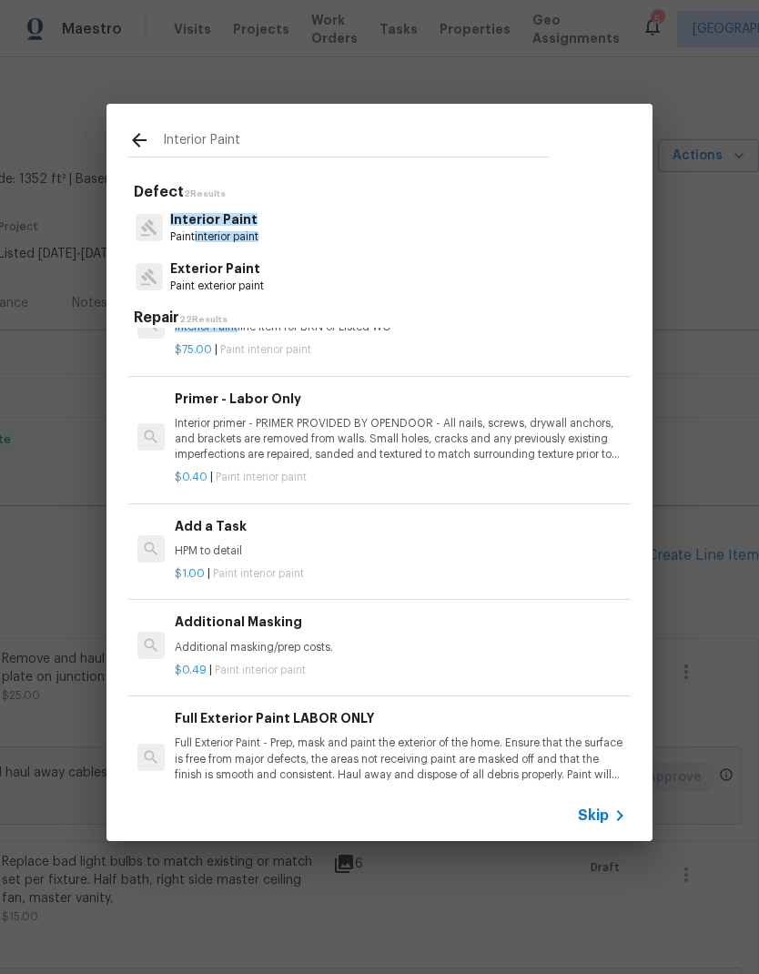
click at [417, 559] on div "$1.00 | Paint interior paint" at bounding box center [400, 570] width 451 height 23
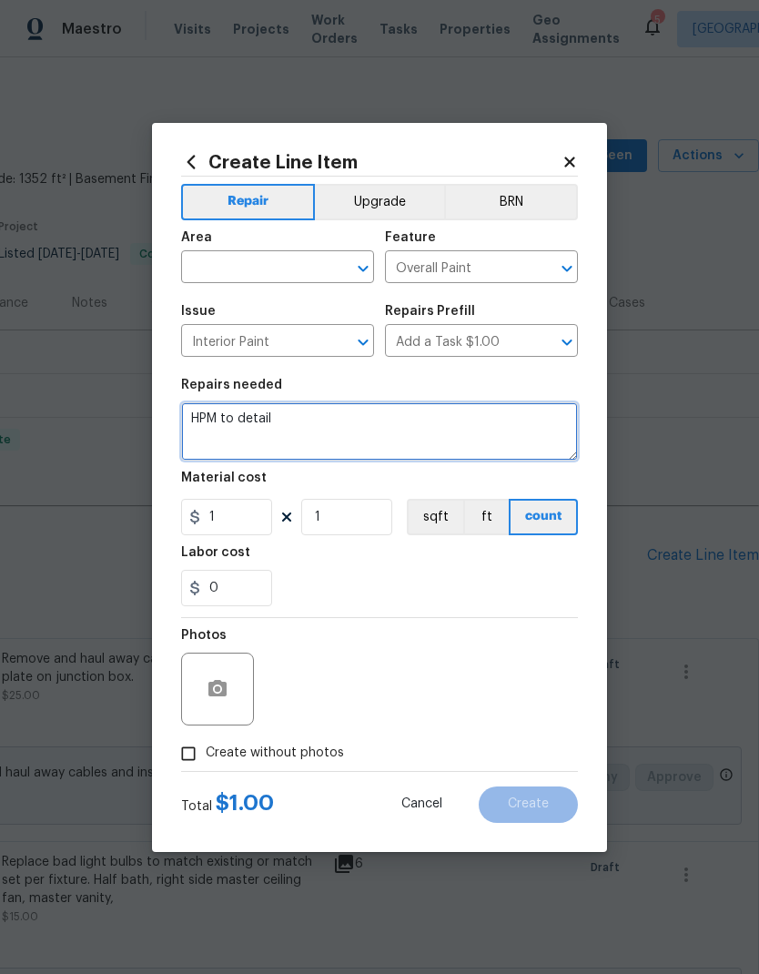
click at [332, 427] on textarea "HPM to detail" at bounding box center [379, 431] width 397 height 58
click at [331, 427] on textarea "HPM to detail" at bounding box center [379, 431] width 397 height 58
click at [325, 422] on textarea "HPM to detail" at bounding box center [379, 431] width 397 height 58
click at [255, 428] on textarea "HPM to detail" at bounding box center [379, 431] width 397 height 58
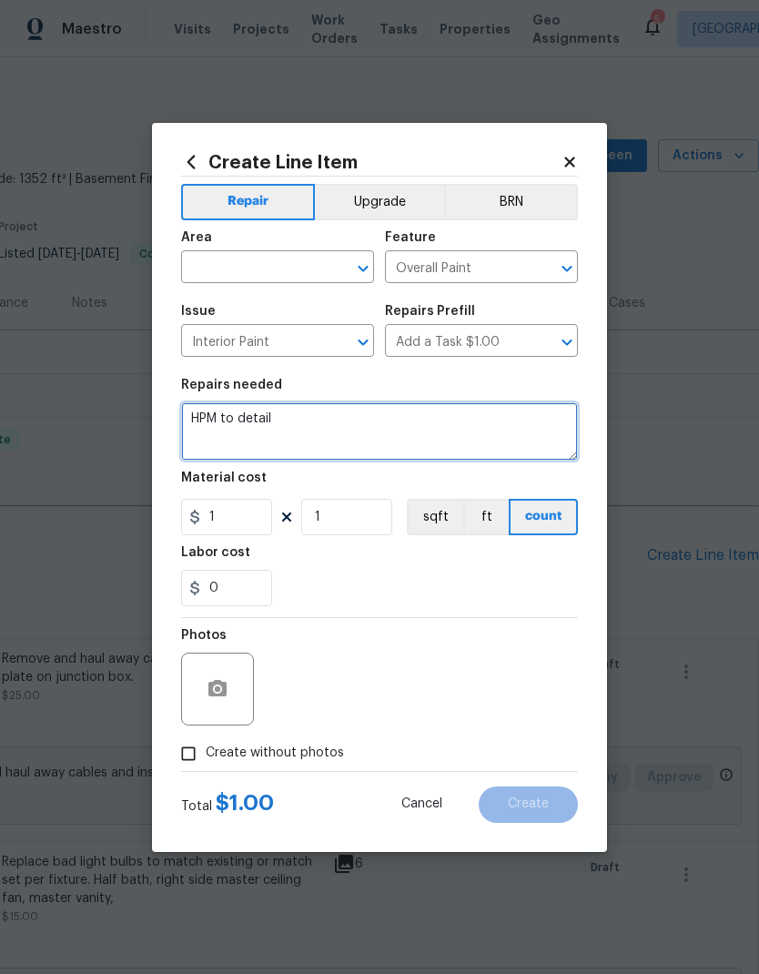
click at [263, 418] on textarea "HPM to detail" at bounding box center [379, 431] width 397 height 58
click at [266, 407] on textarea "HPM to detail" at bounding box center [379, 431] width 397 height 58
type textarea "Use delicate white trim, paint to touchup paint the bar top in front of the kit…"
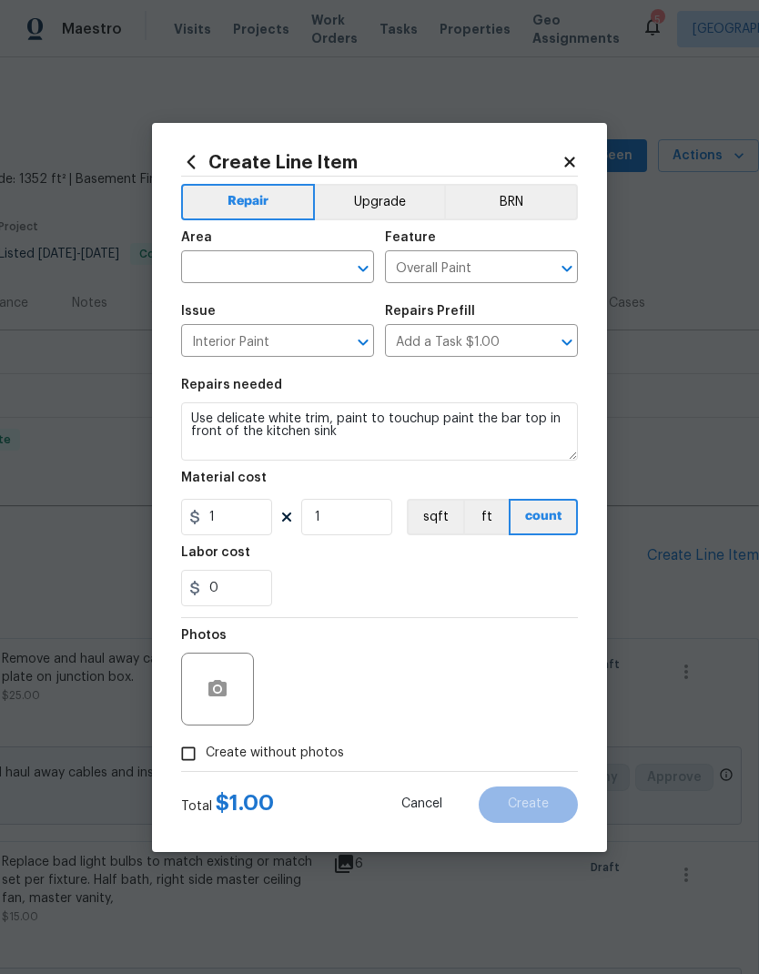
click at [443, 573] on div "0" at bounding box center [379, 588] width 397 height 36
click at [227, 686] on icon "button" at bounding box center [217, 688] width 18 height 16
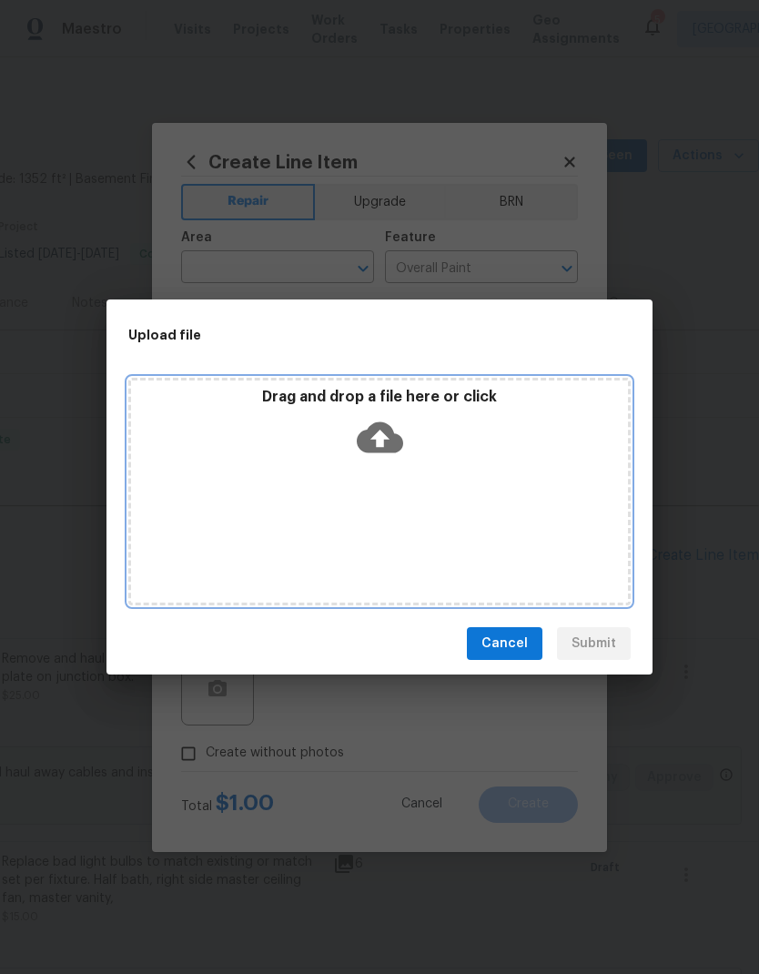
click at [418, 470] on div "Drag and drop a file here or click" at bounding box center [379, 491] width 502 height 227
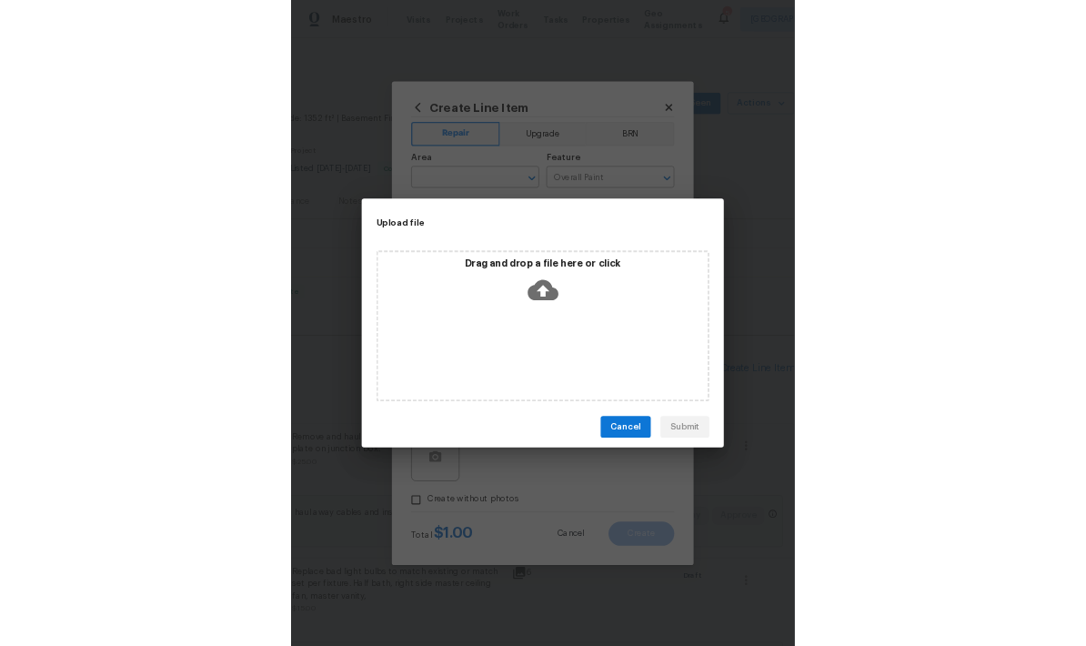
scroll to position [0, 0]
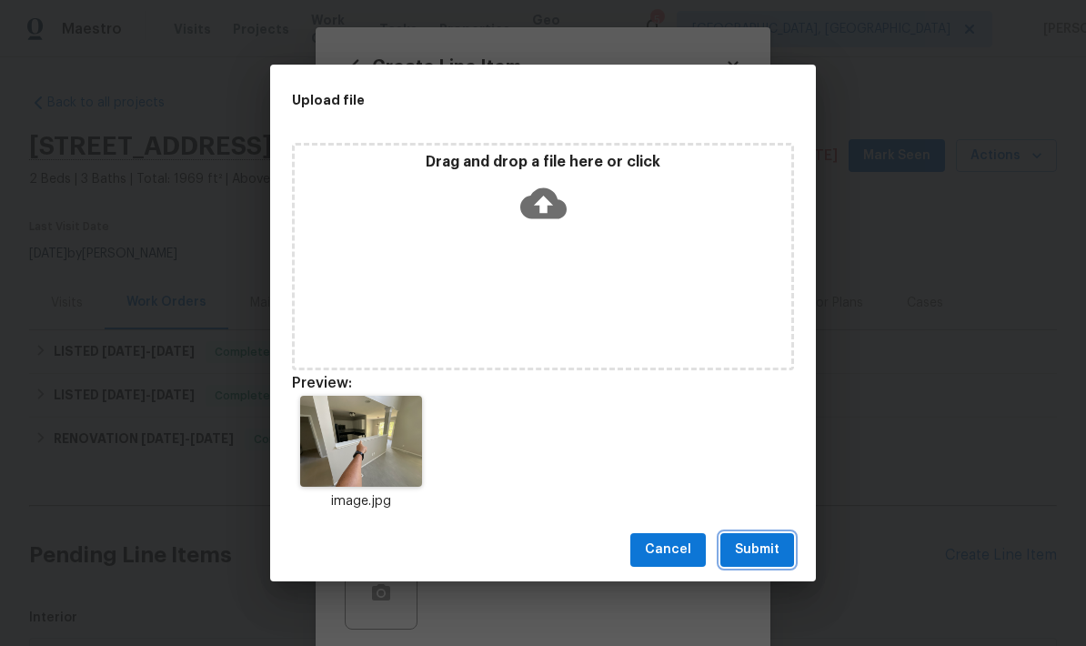
click at [758, 546] on span "Submit" at bounding box center [757, 550] width 45 height 23
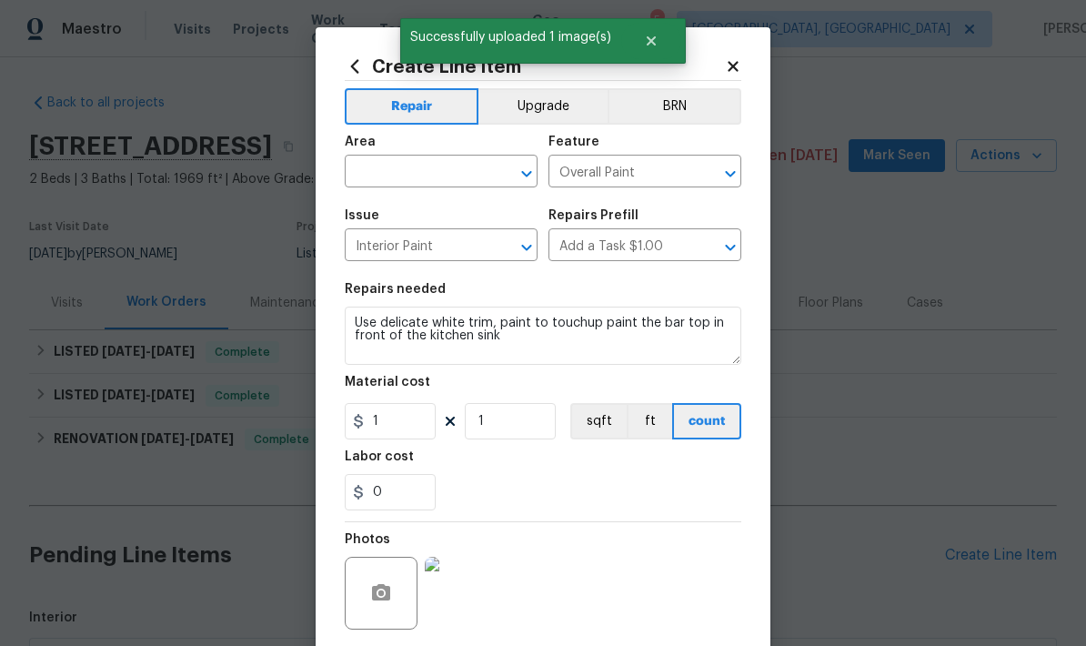
click at [418, 163] on input "text" at bounding box center [416, 173] width 142 height 28
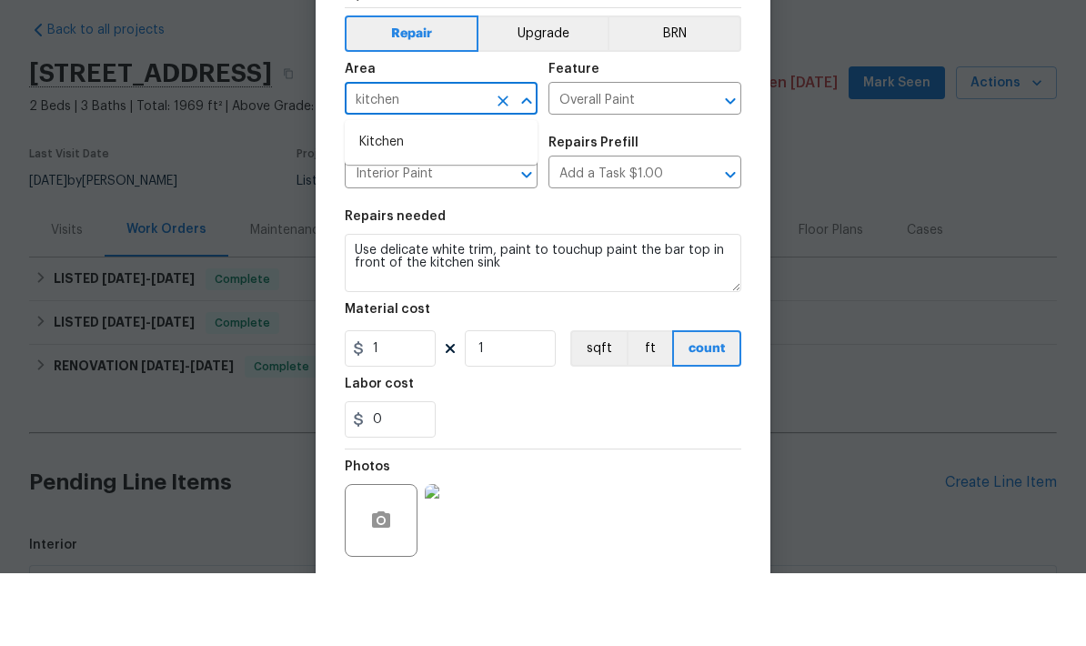
scroll to position [73, 0]
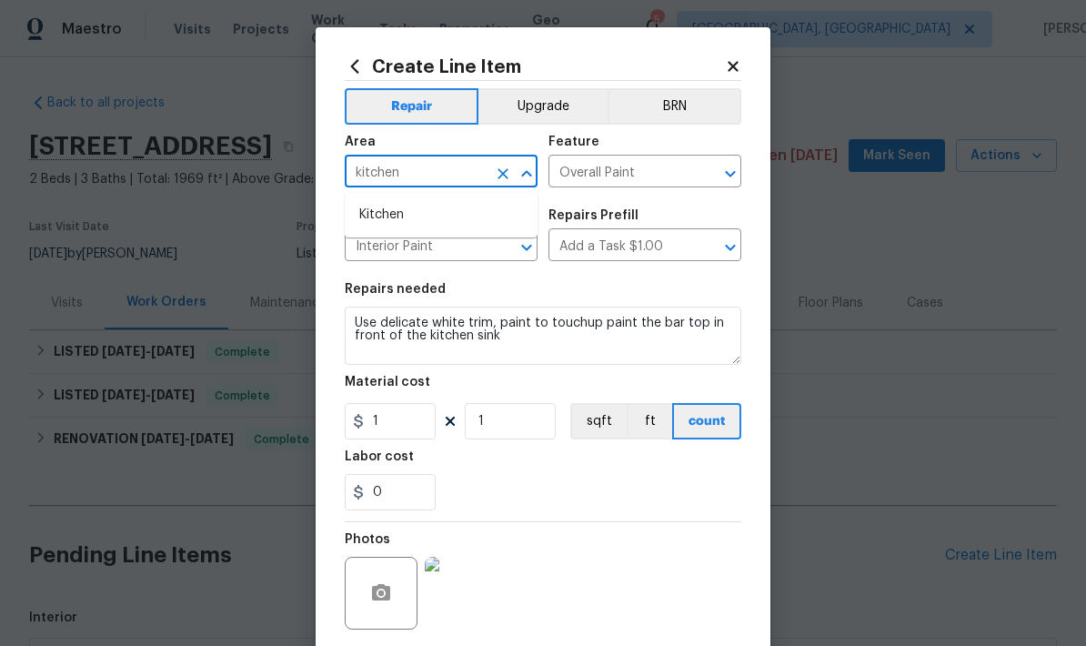
click at [375, 200] on li "Kitchen" at bounding box center [441, 215] width 193 height 30
type input "Kitchen"
click at [686, 529] on div "Photos" at bounding box center [543, 581] width 397 height 118
click at [392, 587] on button "button" at bounding box center [381, 593] width 44 height 44
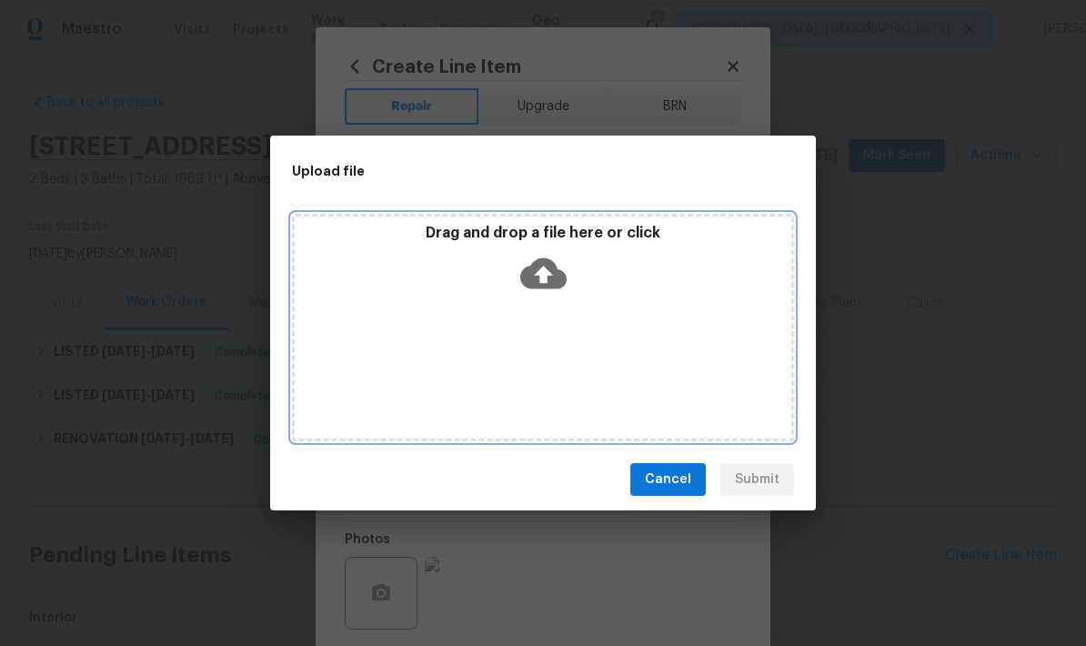
click at [603, 343] on div "Drag and drop a file here or click" at bounding box center [543, 327] width 502 height 227
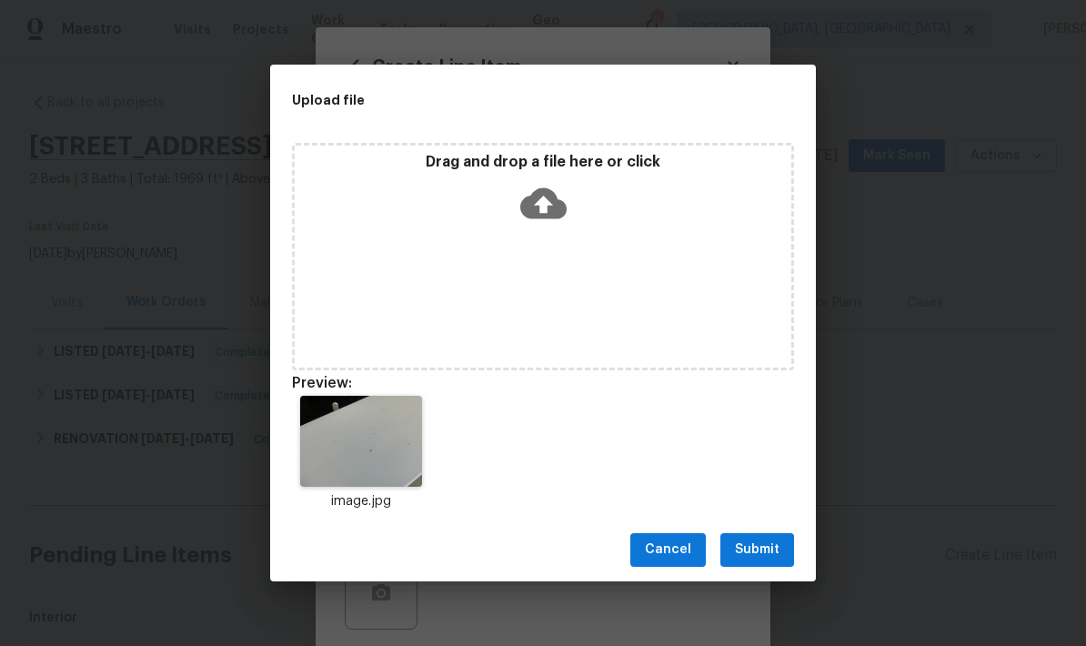
click at [758, 547] on span "Submit" at bounding box center [757, 550] width 45 height 23
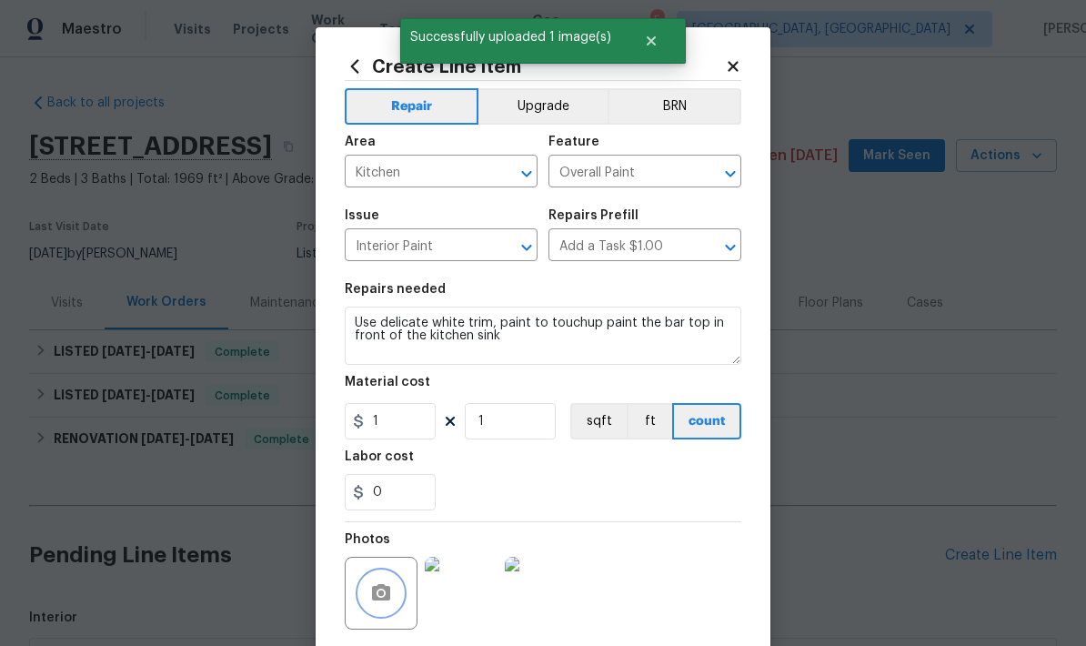
click at [390, 599] on icon "button" at bounding box center [381, 592] width 18 height 16
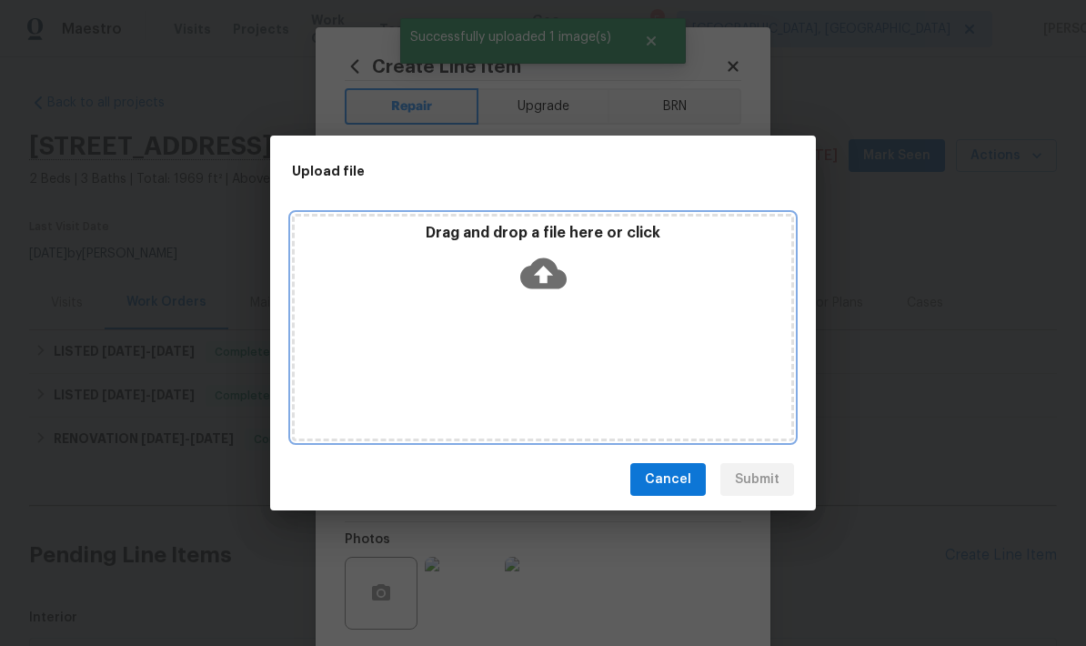
click at [596, 312] on div "Drag and drop a file here or click" at bounding box center [543, 327] width 502 height 227
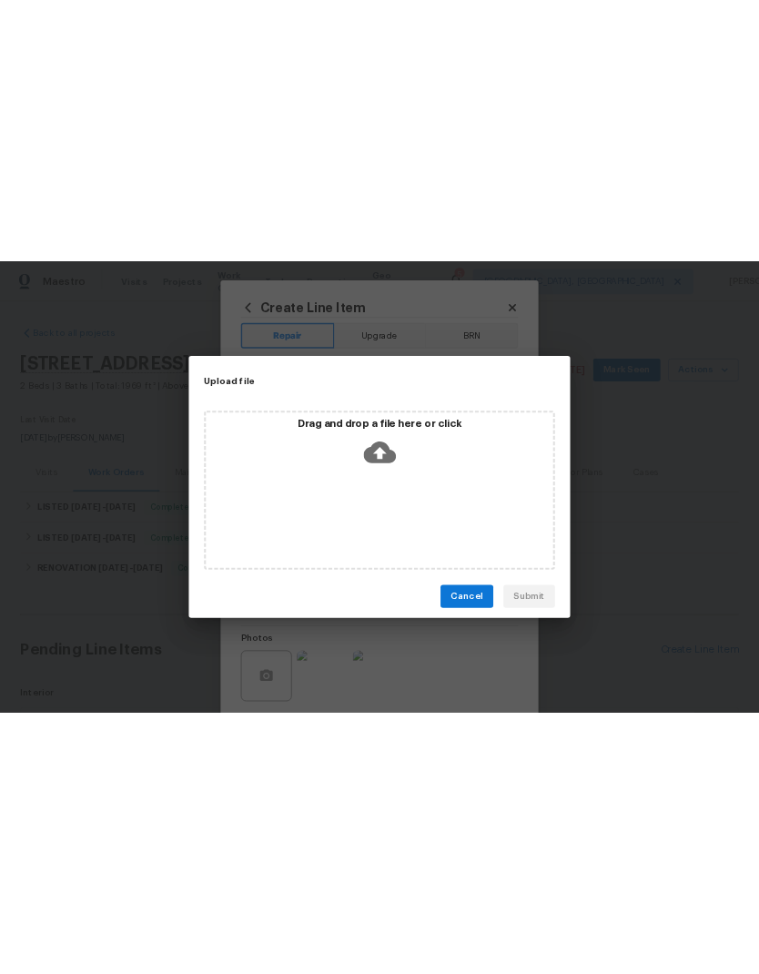
scroll to position [0, 0]
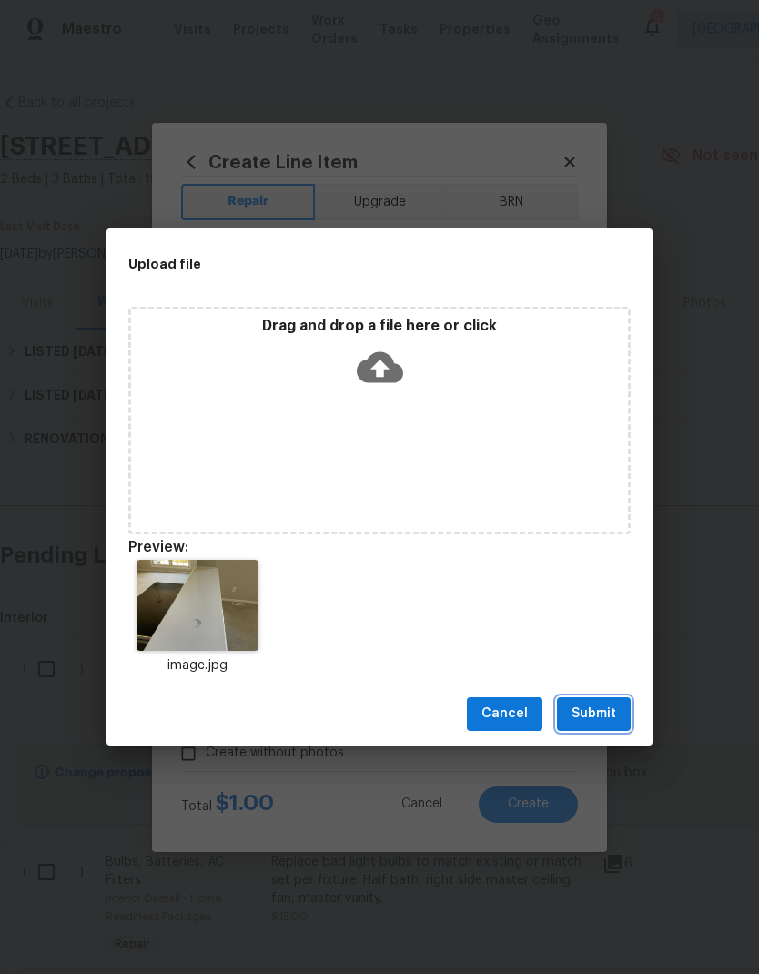
click at [609, 703] on span "Submit" at bounding box center [593, 713] width 45 height 23
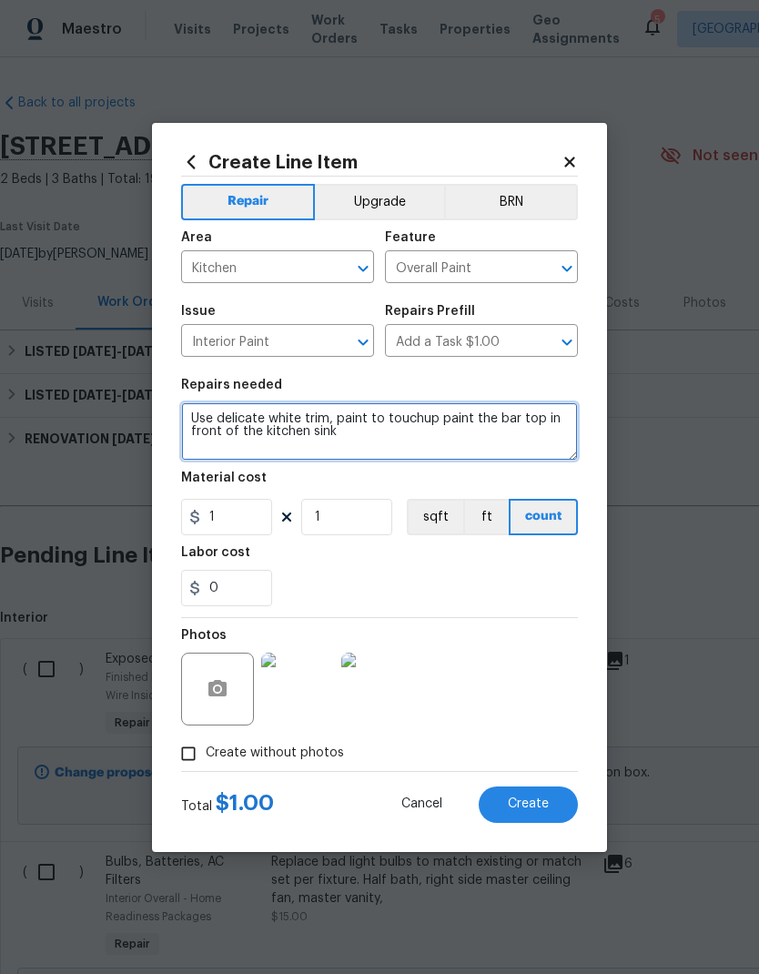
click at [385, 436] on textarea "Use delicate white trim, paint to touchup paint the bar top in front of the kit…" at bounding box center [379, 431] width 397 height 58
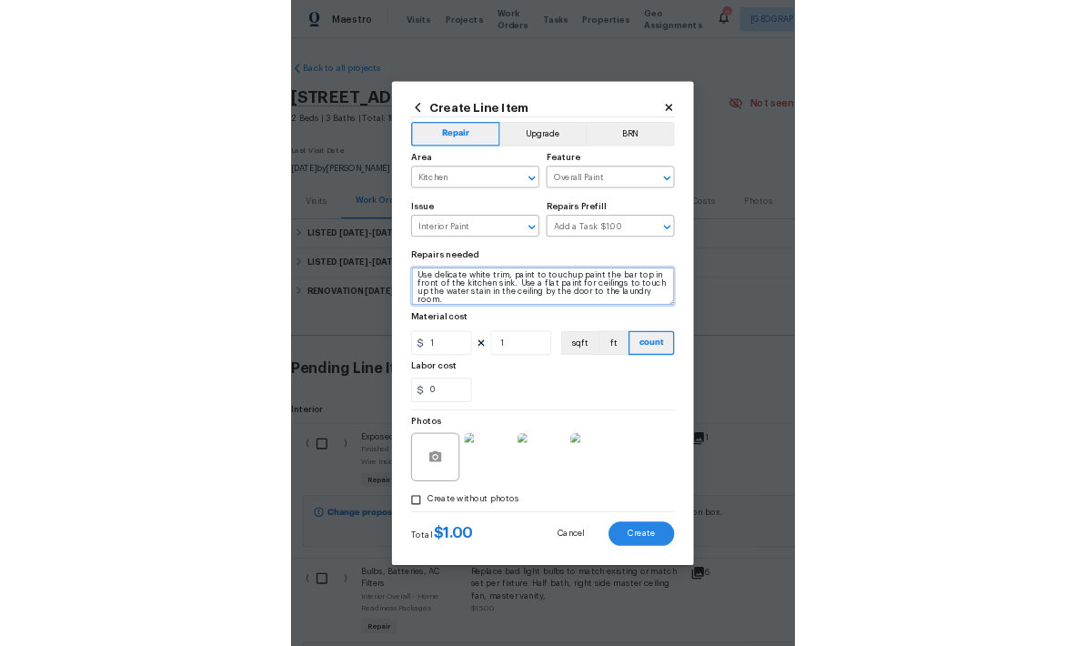
scroll to position [5, 0]
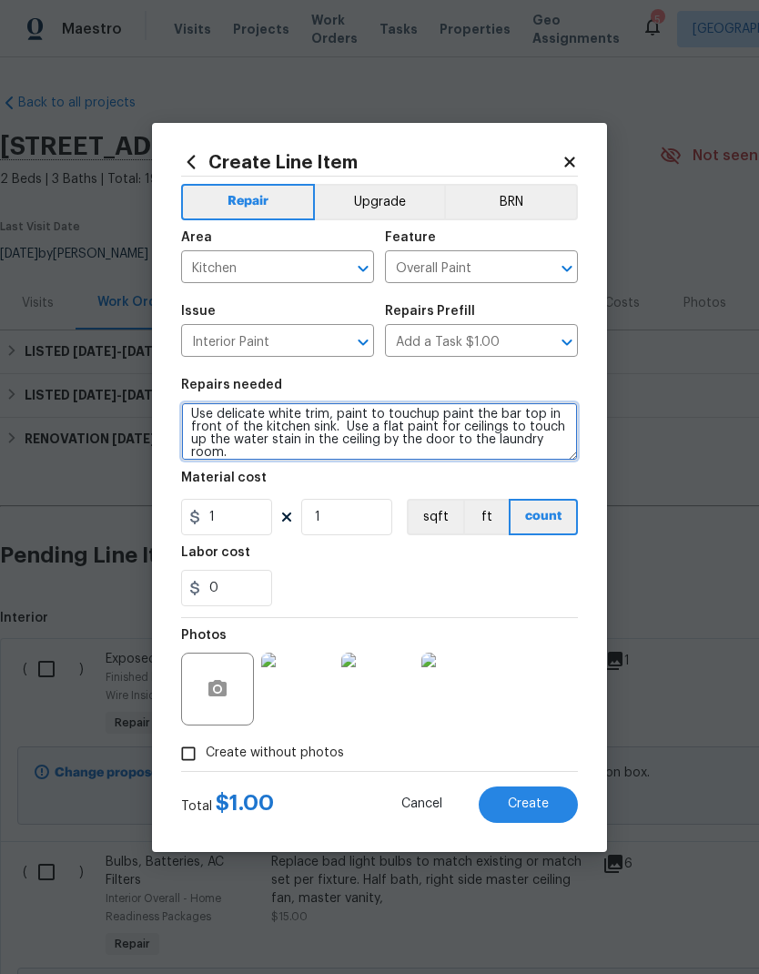
type textarea "Use delicate white trim, paint to touchup paint the bar top in front of the kit…"
click at [448, 579] on div "0" at bounding box center [379, 588] width 397 height 36
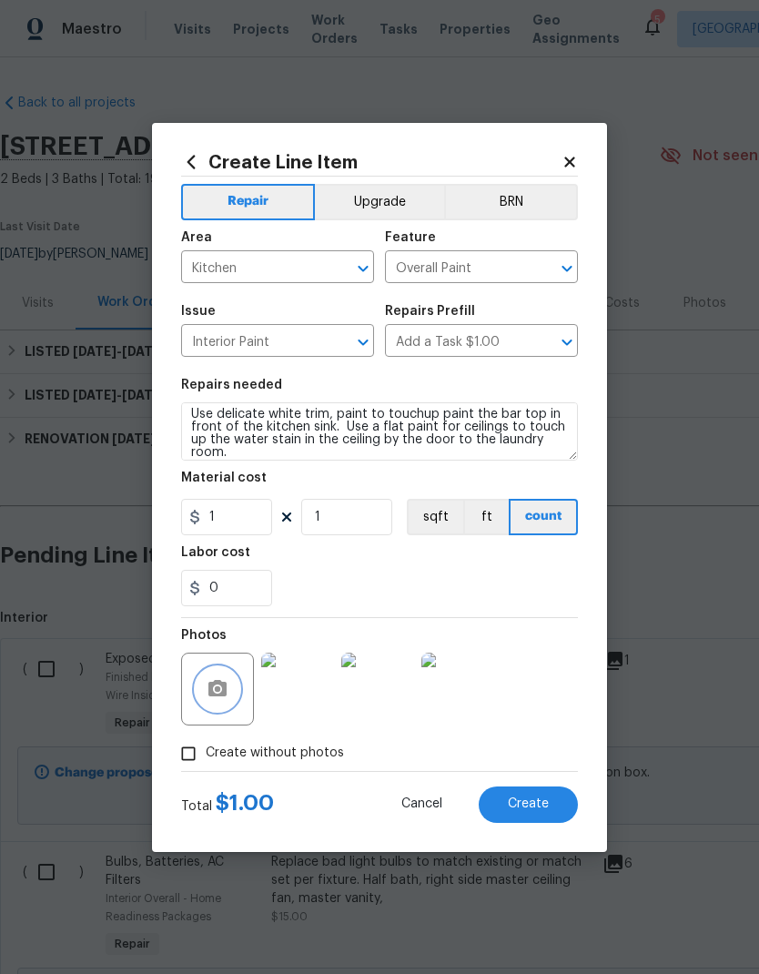
click at [198, 686] on button "button" at bounding box center [218, 689] width 44 height 44
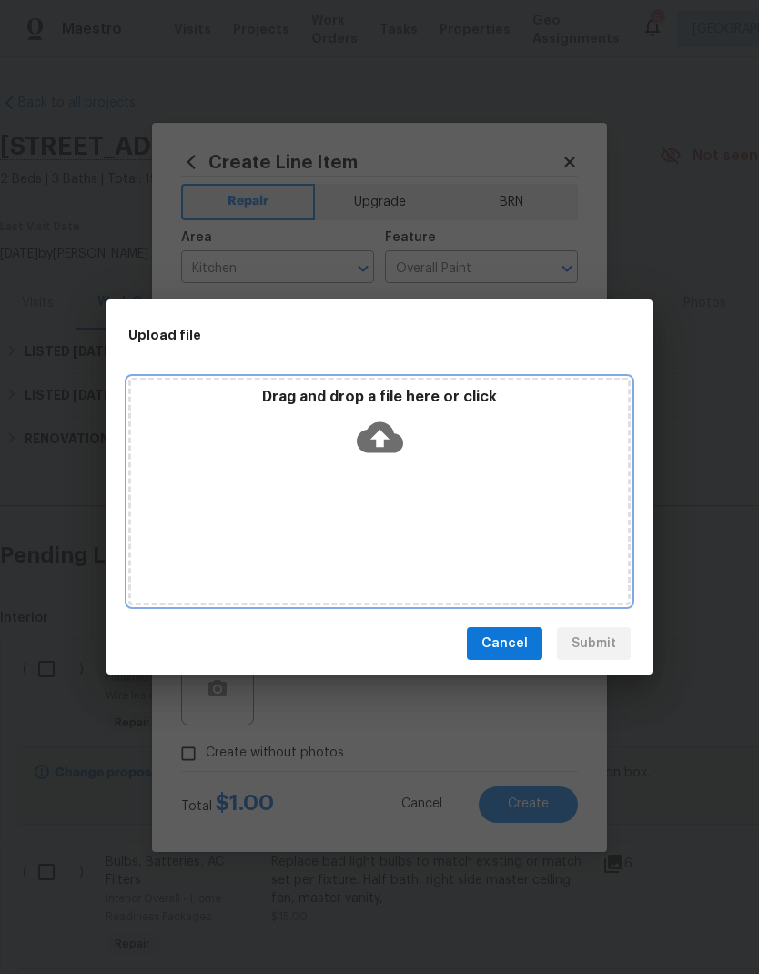
click at [419, 490] on div "Drag and drop a file here or click" at bounding box center [379, 491] width 502 height 227
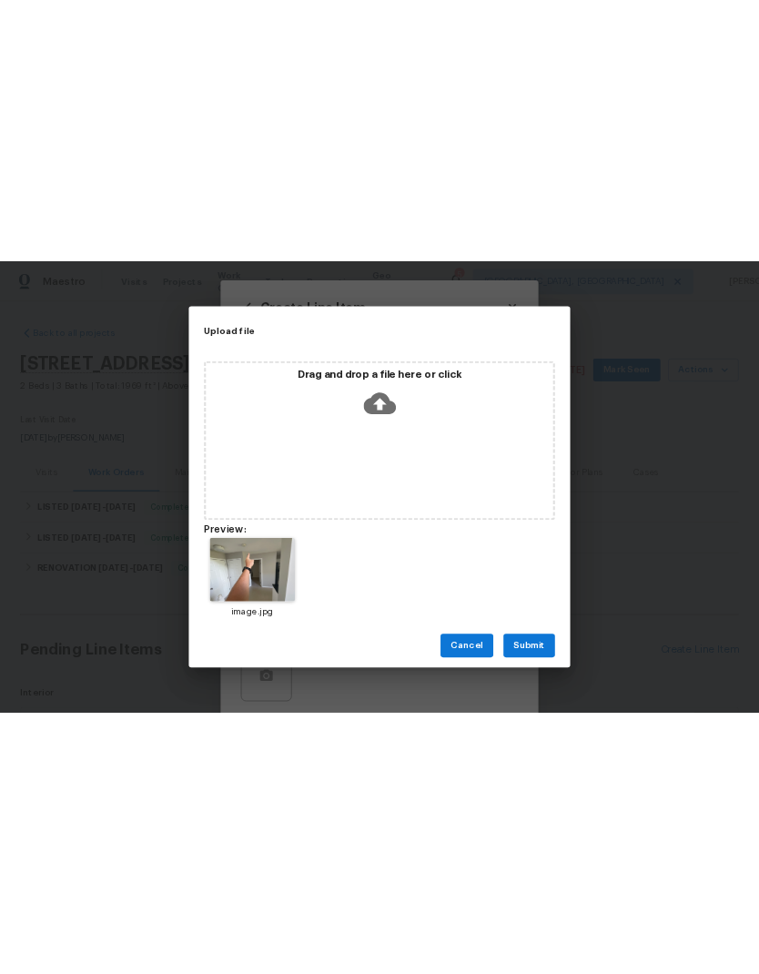
scroll to position [5, 0]
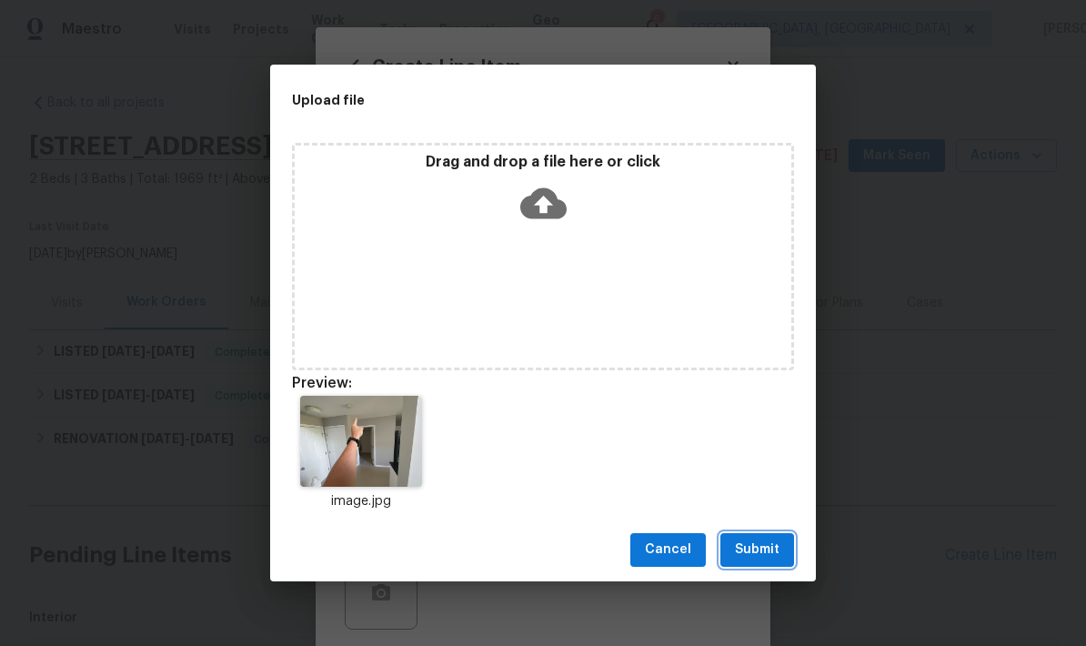
click at [759, 553] on span "Submit" at bounding box center [757, 550] width 45 height 23
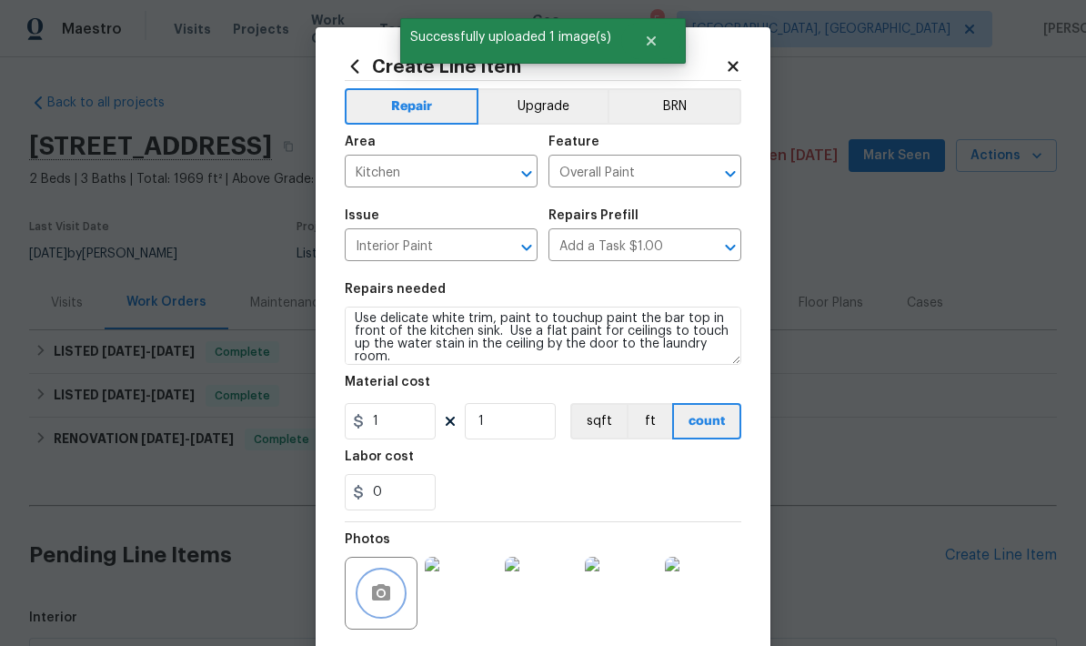
click at [397, 581] on button "button" at bounding box center [381, 593] width 44 height 44
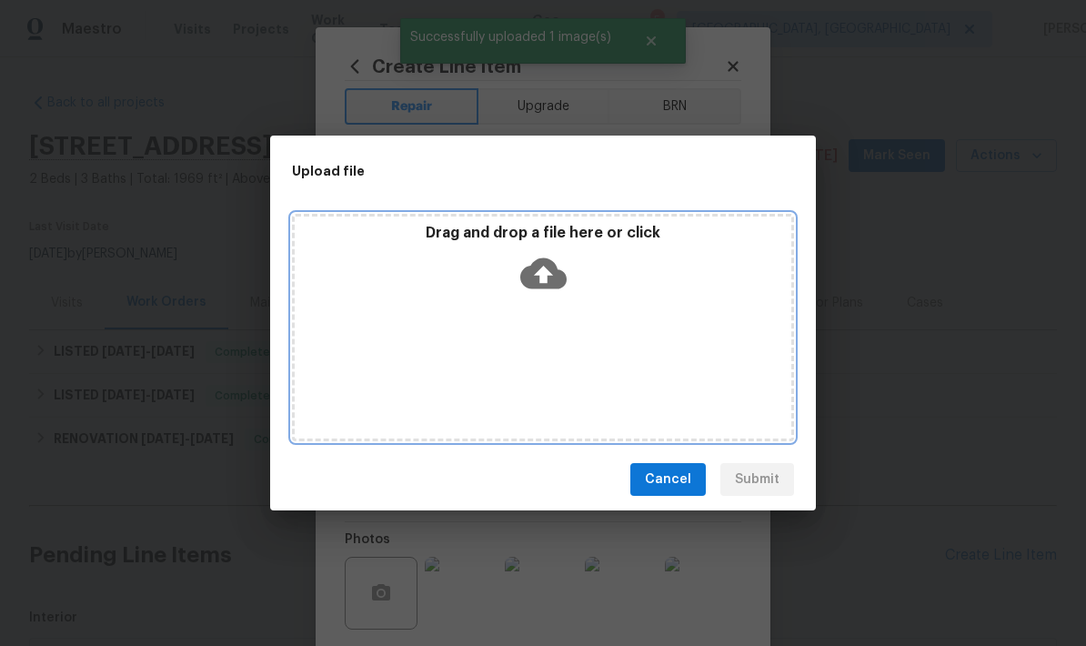
click at [607, 334] on div "Drag and drop a file here or click" at bounding box center [543, 327] width 502 height 227
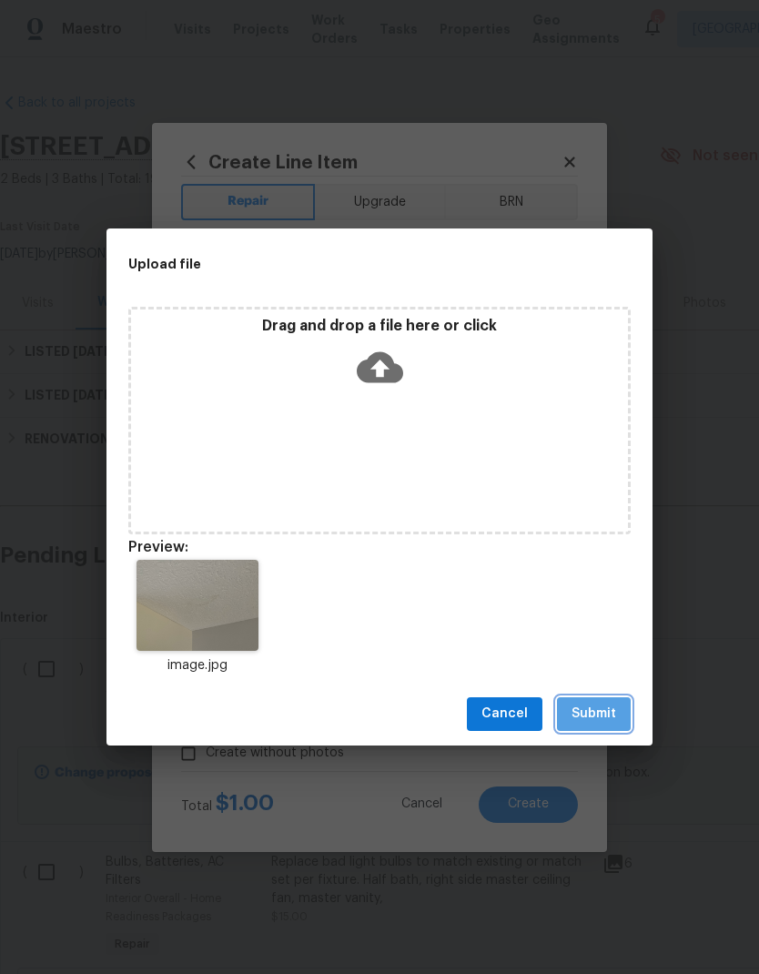
click at [607, 645] on span "Submit" at bounding box center [593, 713] width 45 height 23
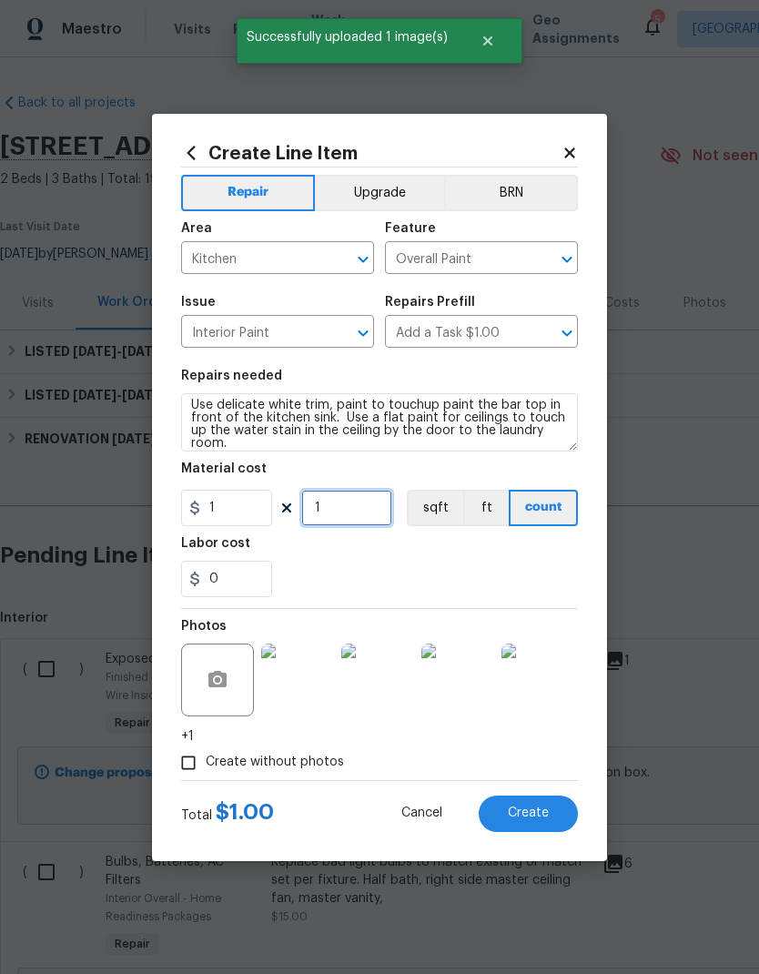
click at [350, 505] on input "1" at bounding box center [346, 508] width 91 height 36
click at [349, 504] on input "1" at bounding box center [346, 508] width 91 height 36
click at [362, 505] on input "1" at bounding box center [346, 508] width 91 height 36
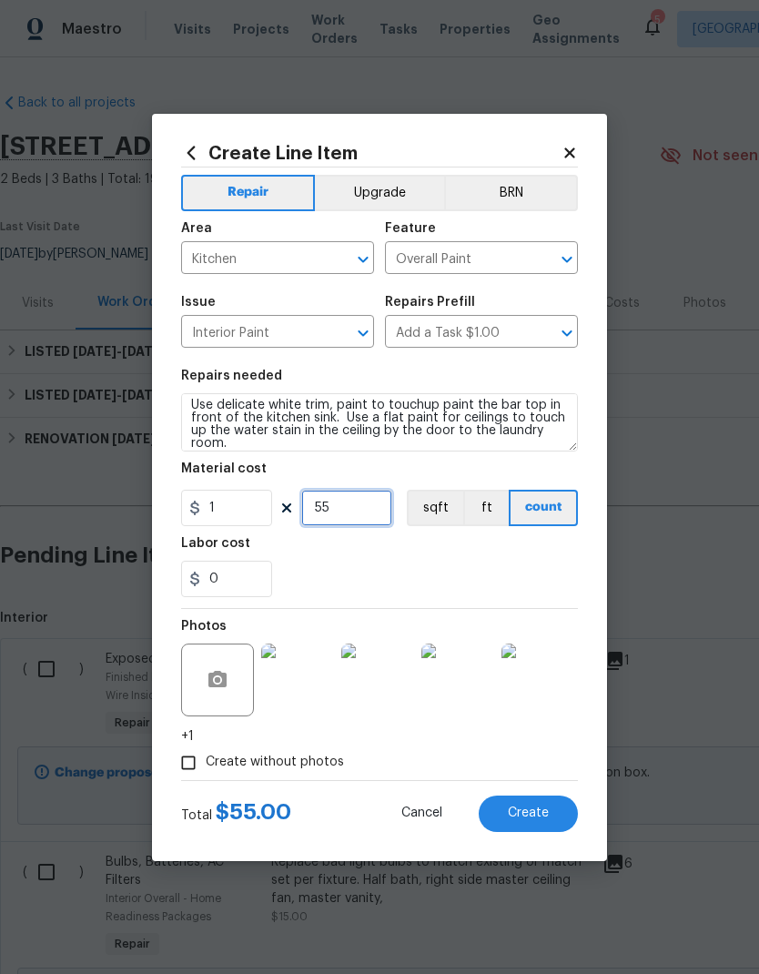
type input "55"
click at [461, 550] on div "Labor cost" at bounding box center [379, 549] width 397 height 24
click at [536, 645] on span "Create" at bounding box center [528, 813] width 41 height 14
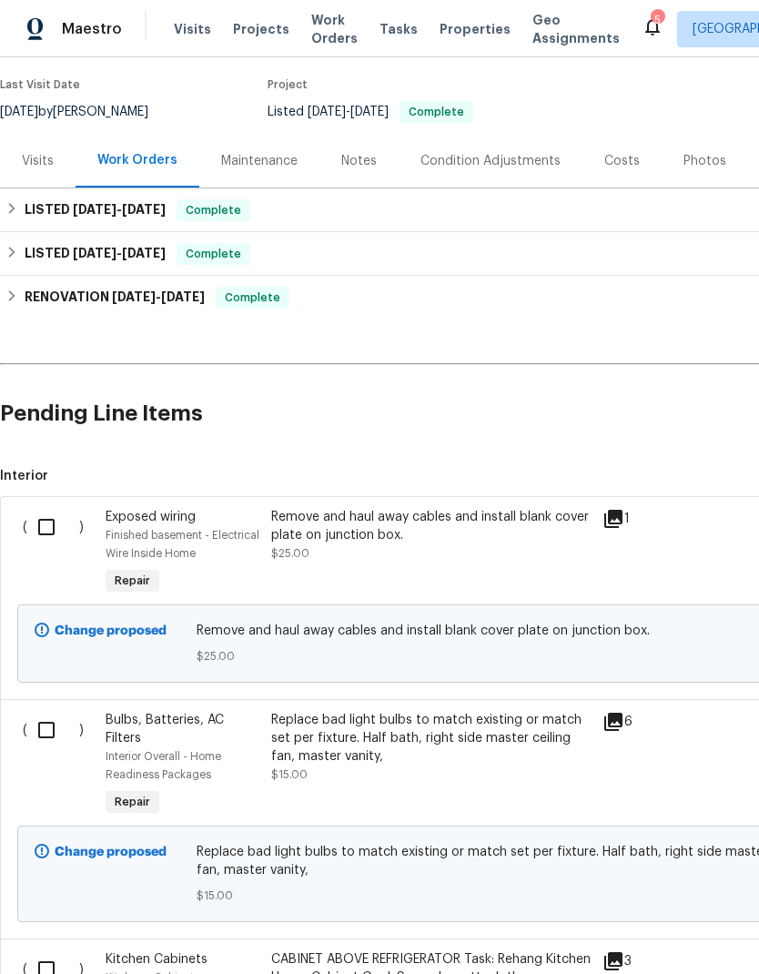
scroll to position [141, 0]
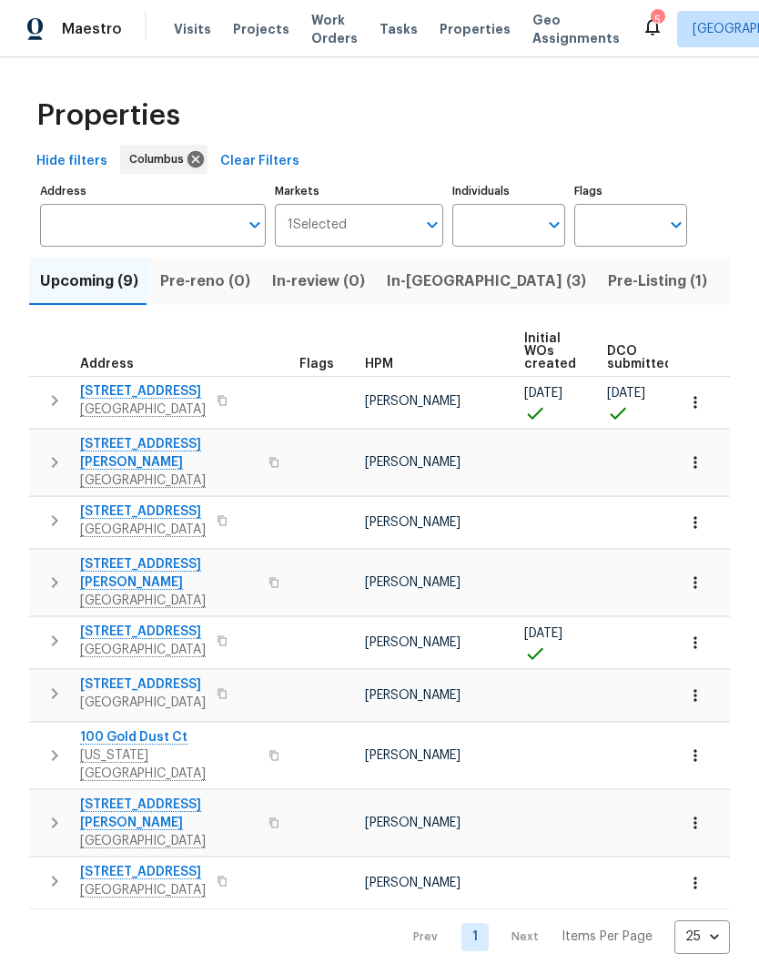
click at [407, 299] on button "In-[GEOGRAPHIC_DATA] (3)" at bounding box center [486, 281] width 221 height 47
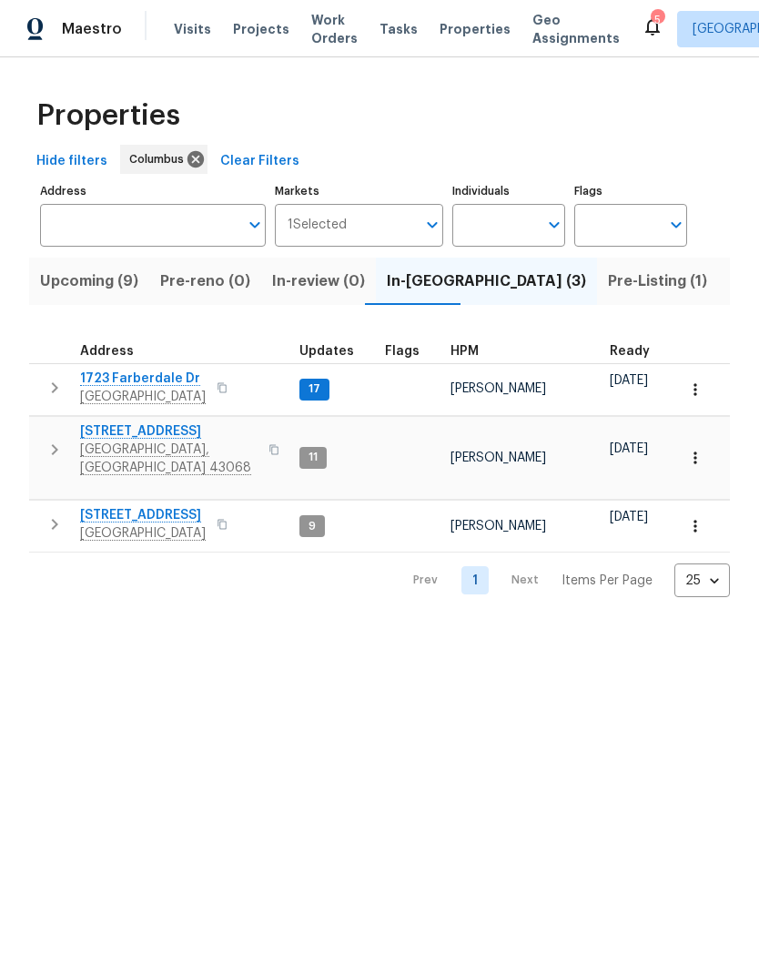
click at [158, 506] on span "[STREET_ADDRESS]" at bounding box center [143, 515] width 126 height 18
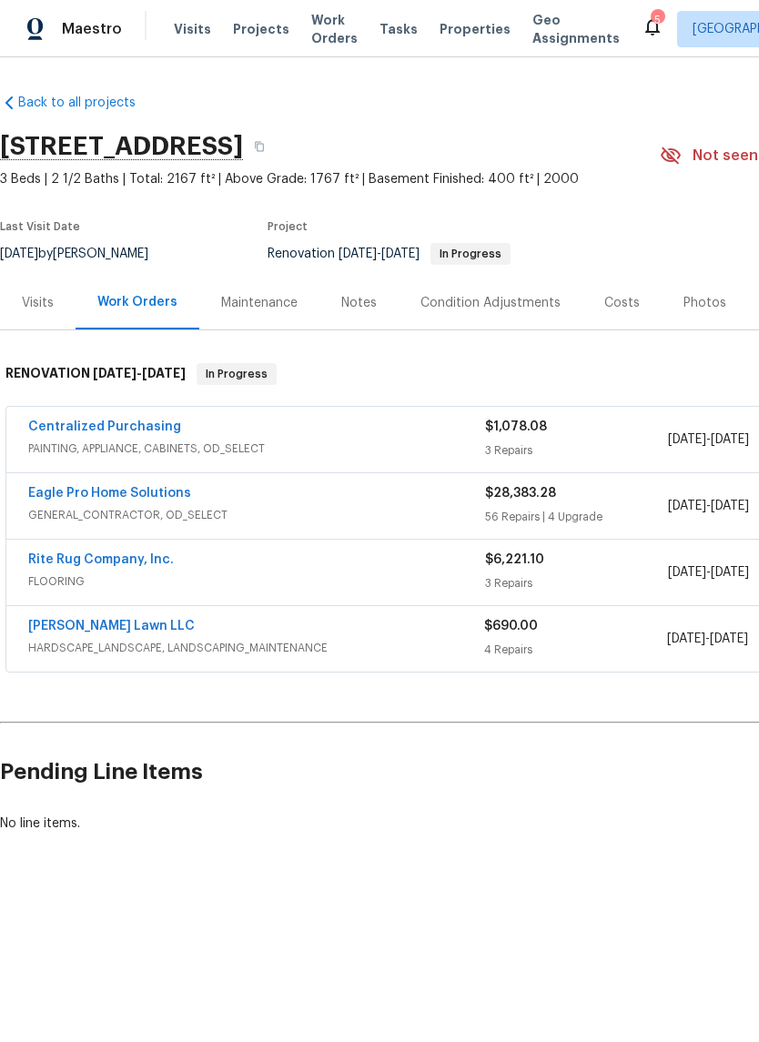
click at [115, 629] on link "[PERSON_NAME] Lawn LLC" at bounding box center [111, 626] width 167 height 13
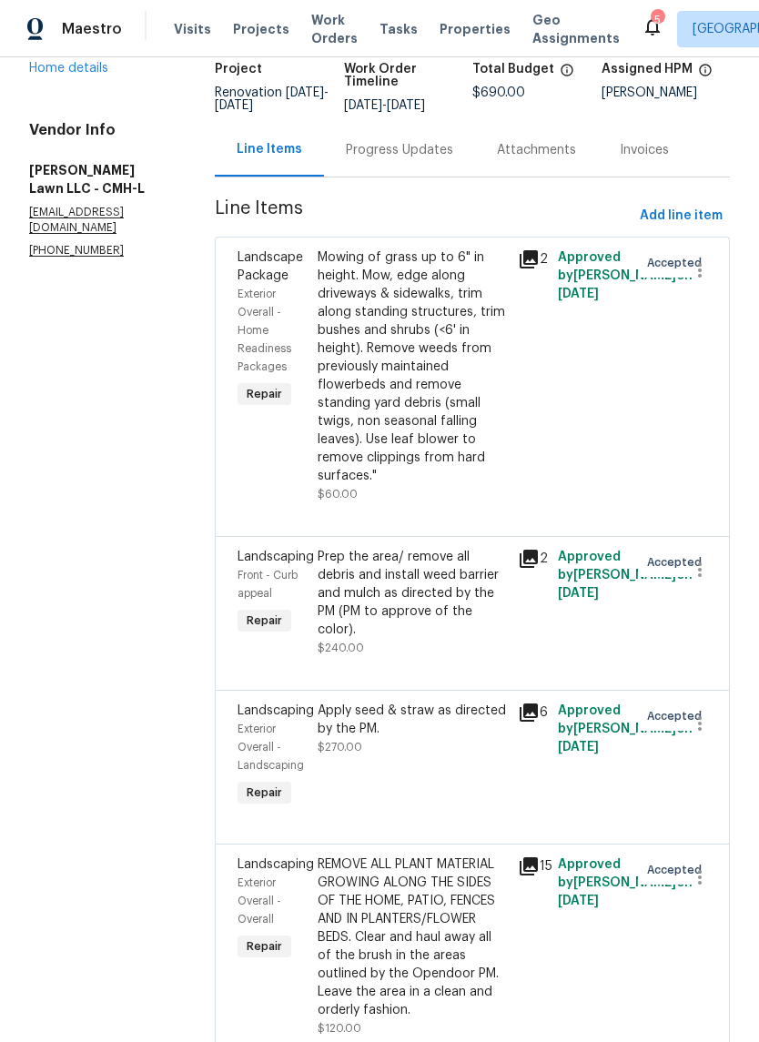
scroll to position [131, 0]
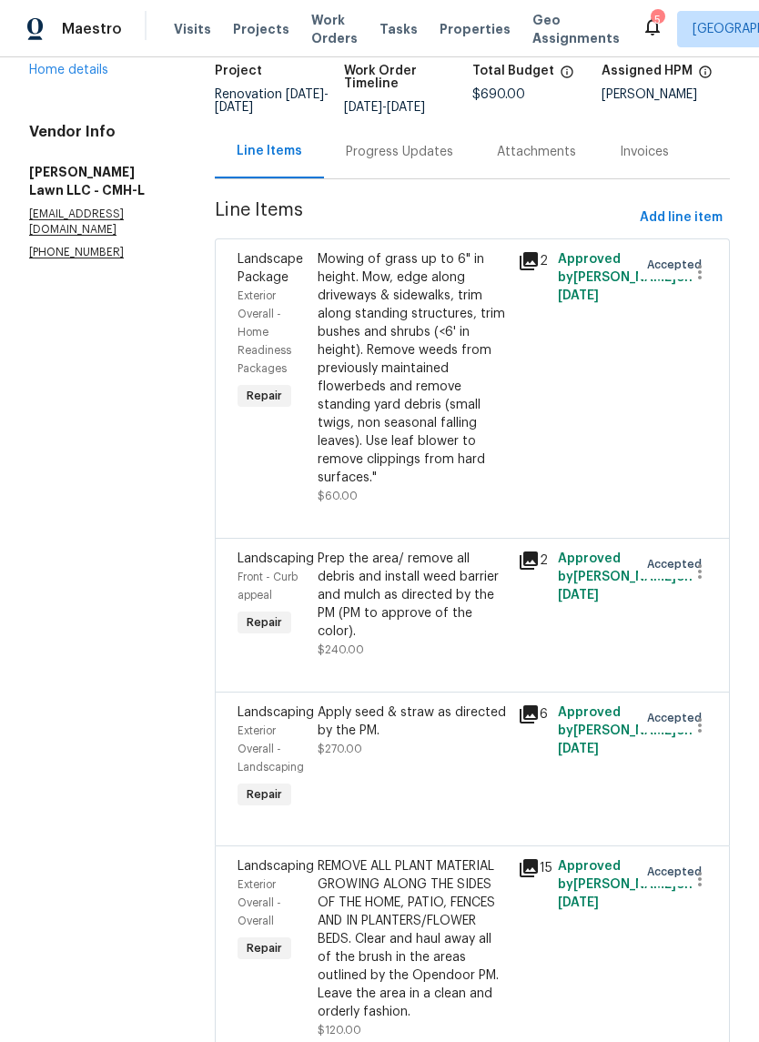
click at [76, 76] on link "Home details" at bounding box center [68, 70] width 79 height 13
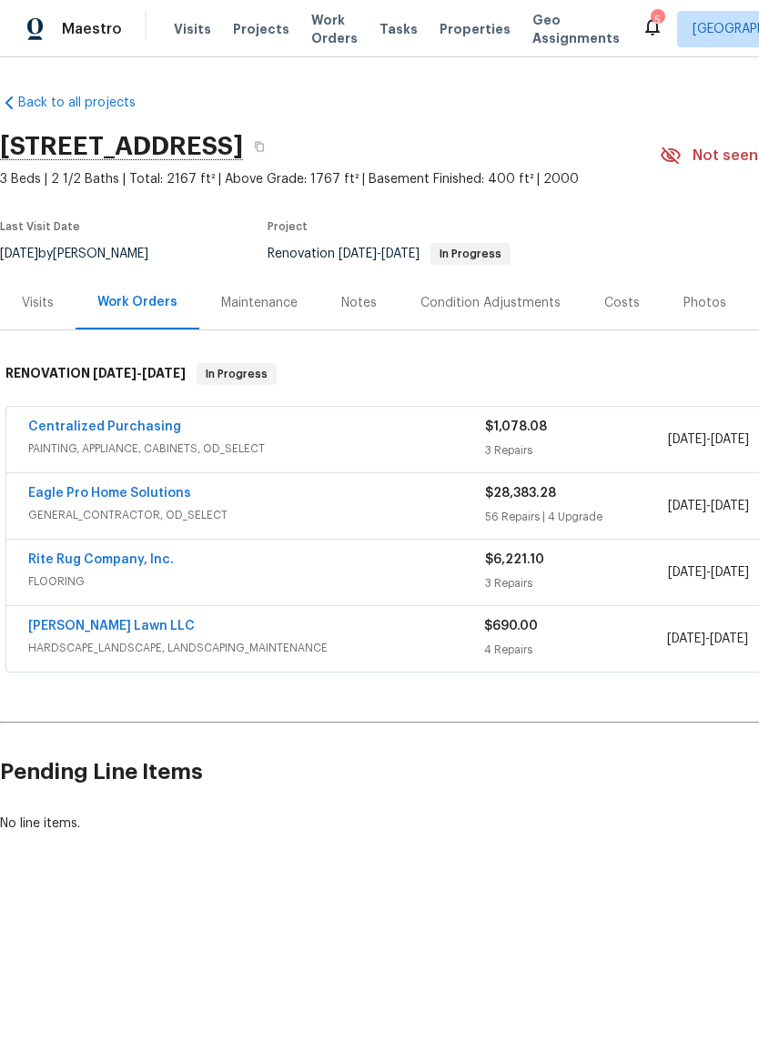
click at [155, 492] on link "Eagle Pro Home Solutions" at bounding box center [109, 493] width 163 height 13
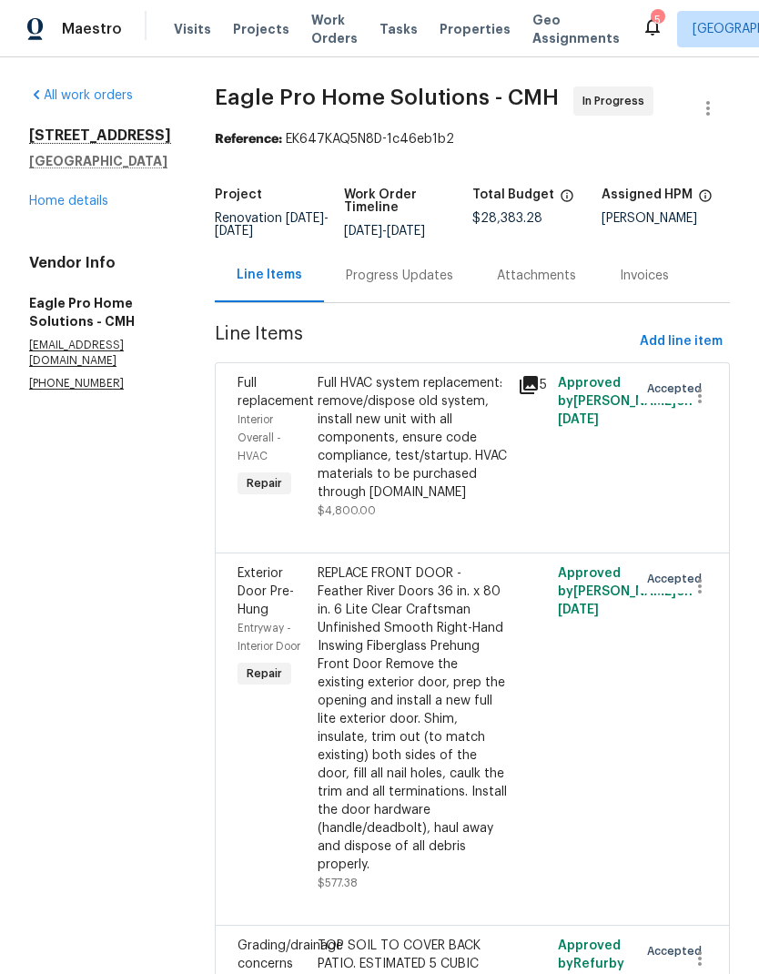
click at [91, 196] on link "Home details" at bounding box center [68, 201] width 79 height 13
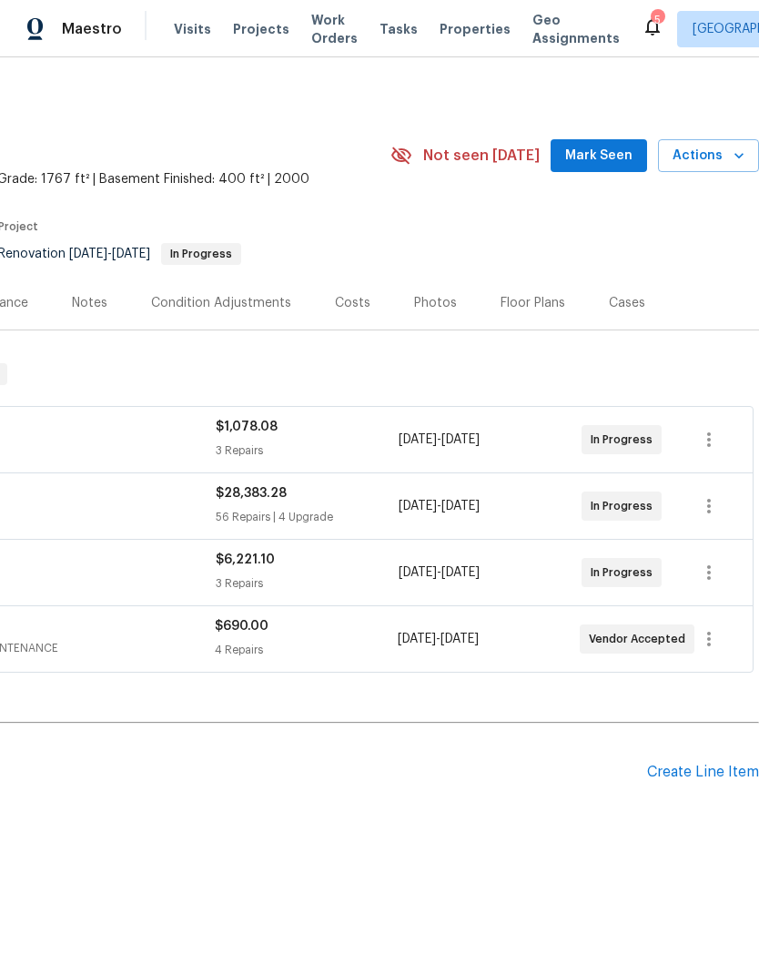
scroll to position [0, 269]
click at [712, 637] on icon "button" at bounding box center [709, 639] width 22 height 22
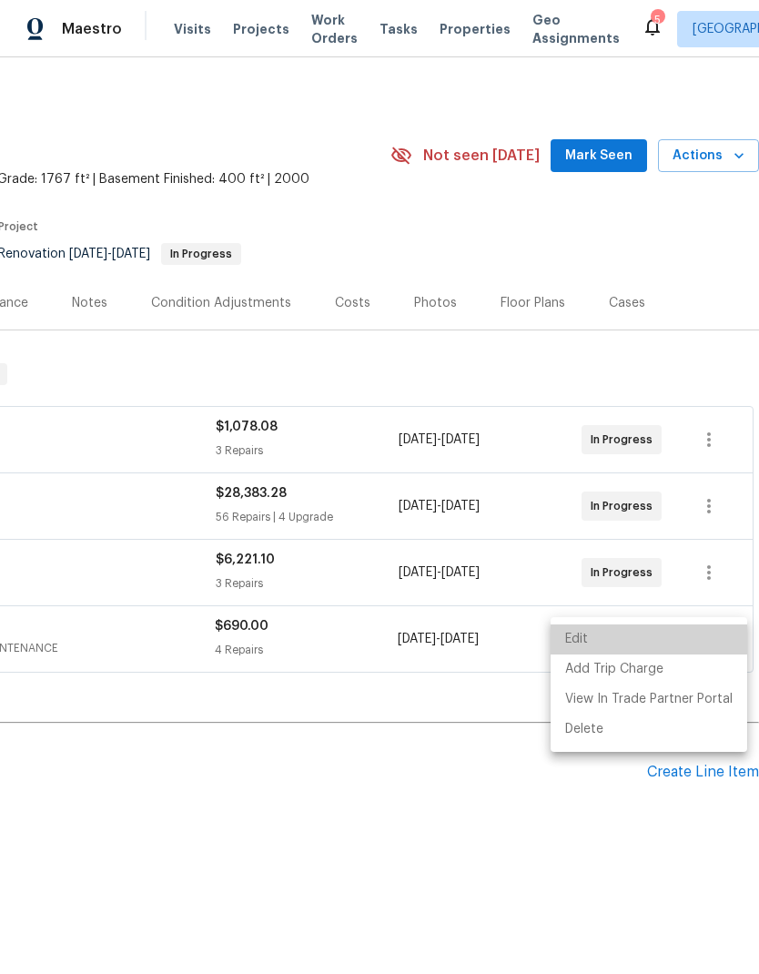
click at [663, 632] on li "Edit" at bounding box center [649, 639] width 197 height 30
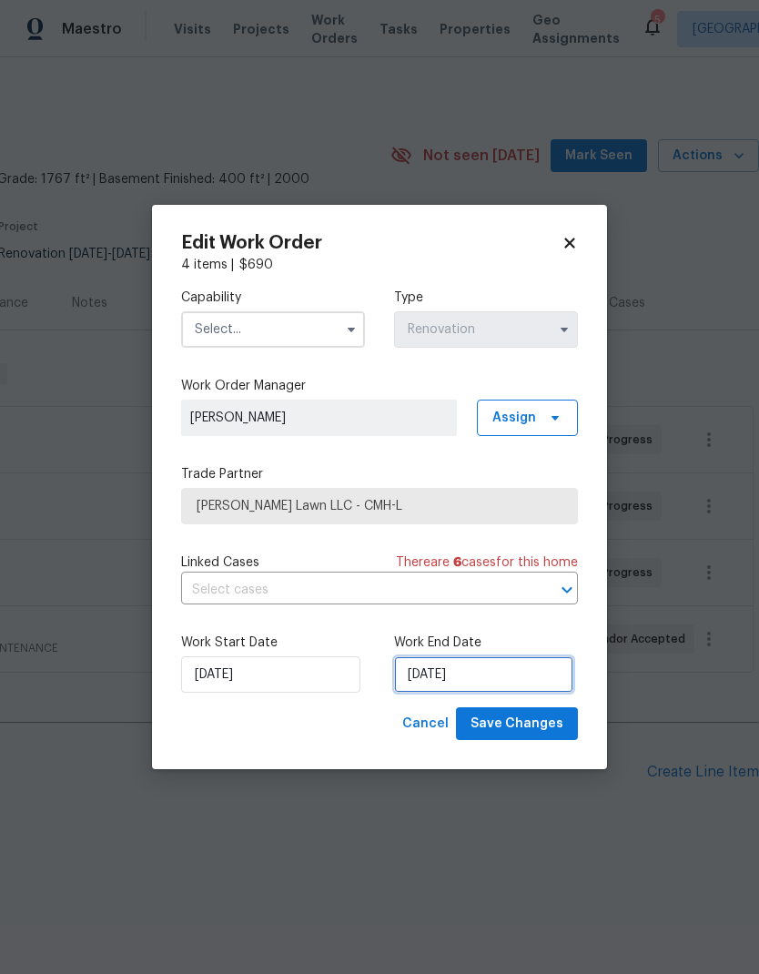
click at [496, 672] on input "[DATE]" at bounding box center [483, 674] width 179 height 36
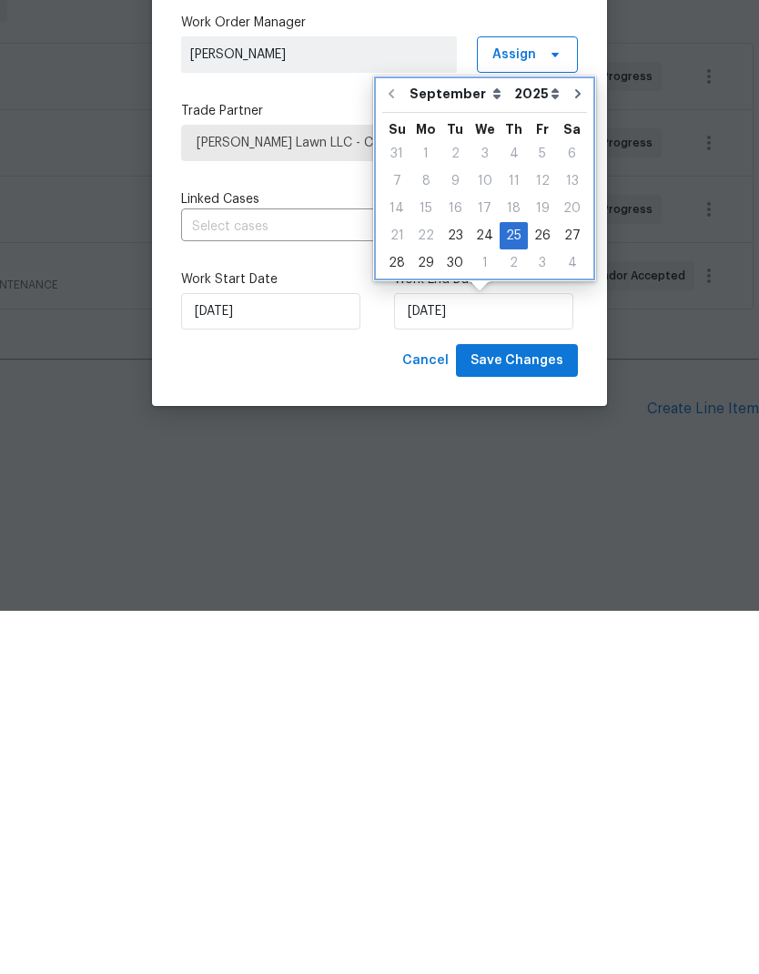
click at [571, 450] on icon "Go to next month" at bounding box center [578, 457] width 15 height 15
type input "[DATE]"
select select "9"
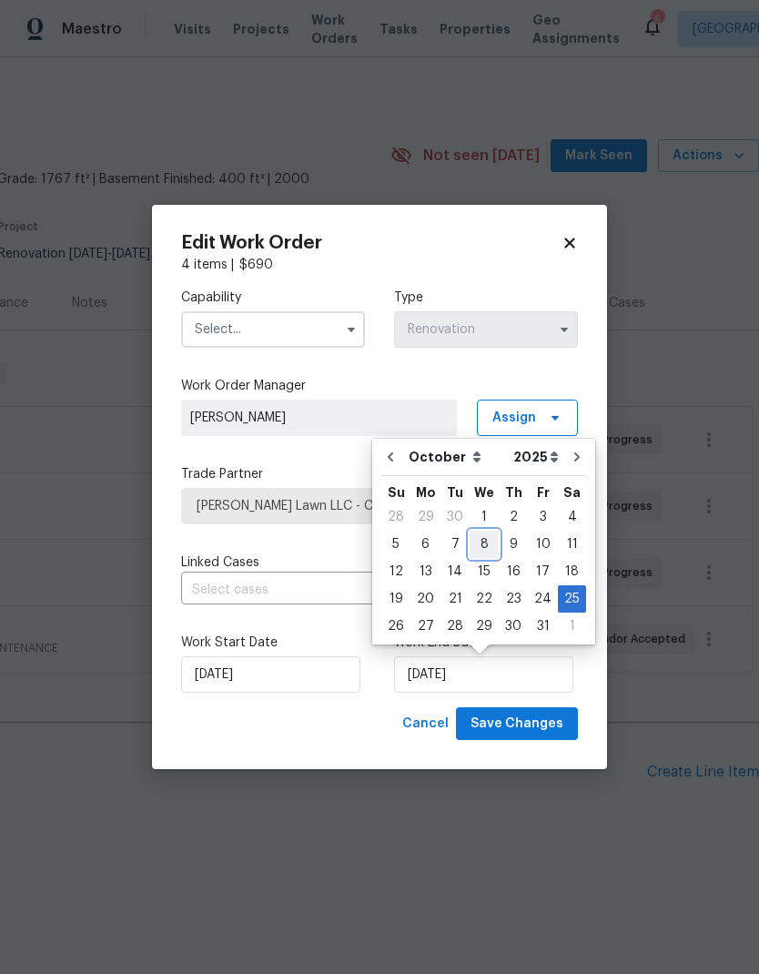
click at [480, 541] on div "8" at bounding box center [484, 543] width 29 height 25
type input "[DATE]"
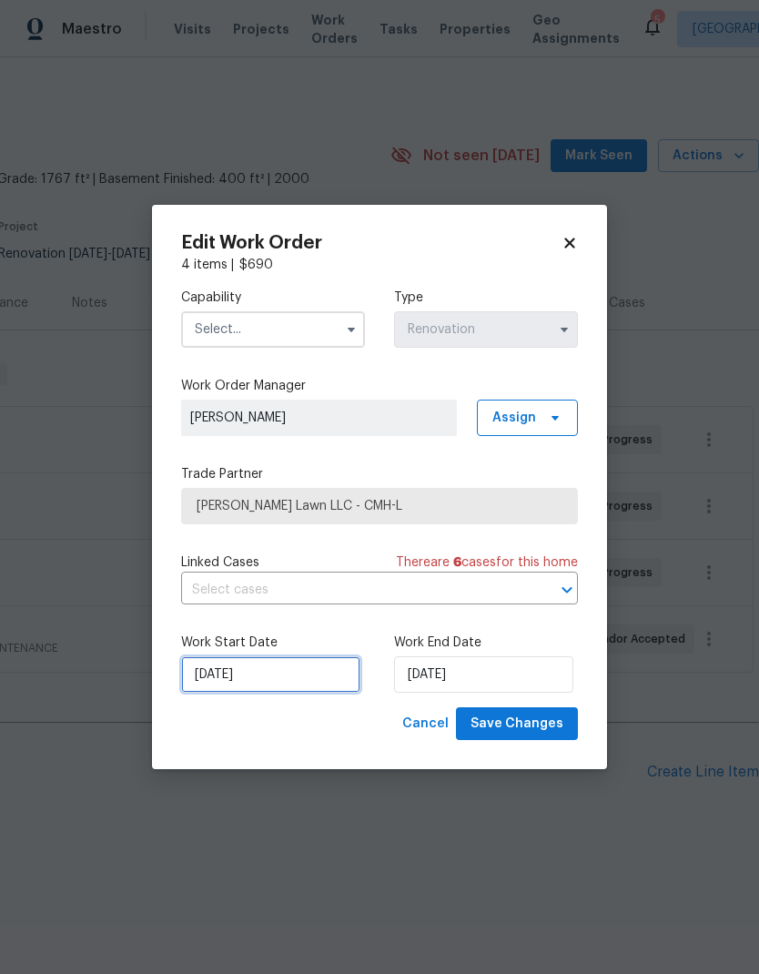
click at [296, 672] on input "9/23/2025" at bounding box center [270, 674] width 179 height 36
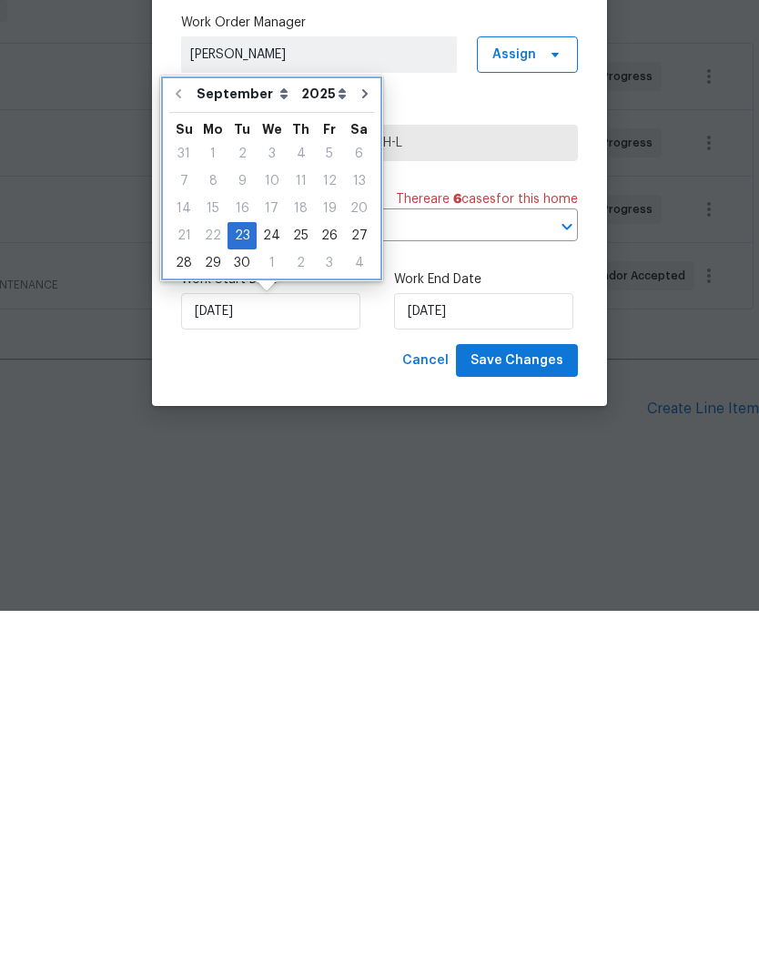
click at [358, 450] on icon "Go to next month" at bounding box center [365, 457] width 15 height 15
type input "10/23/2025"
select select "9"
type input "10/23/2025"
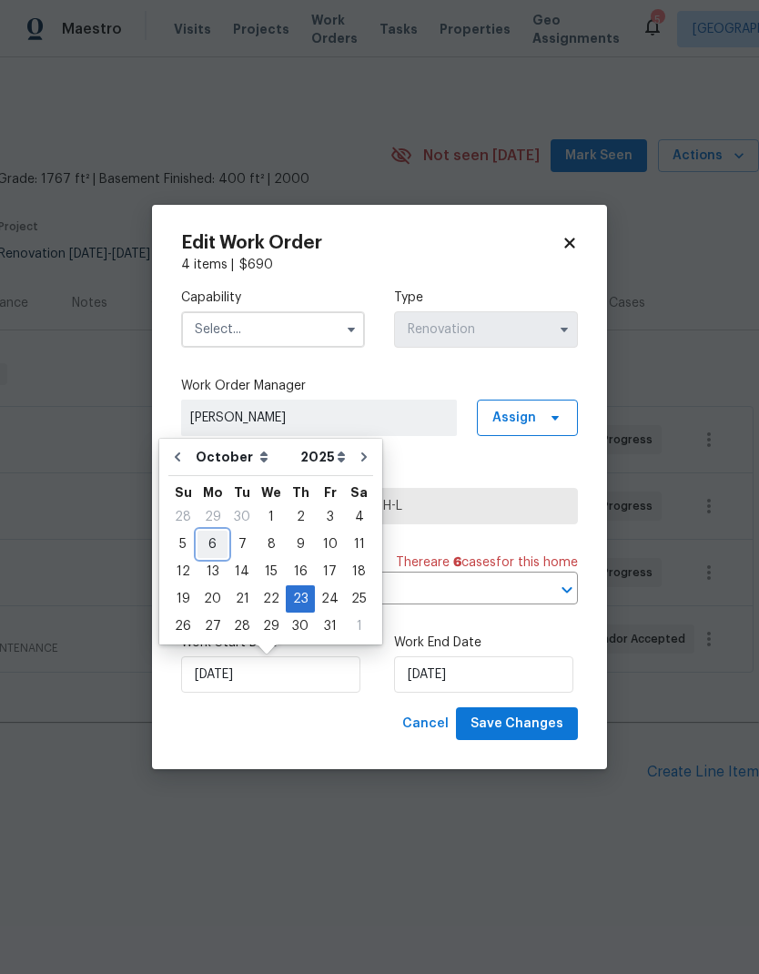
click at [210, 549] on div "6" at bounding box center [212, 543] width 30 height 25
type input "[DATE]"
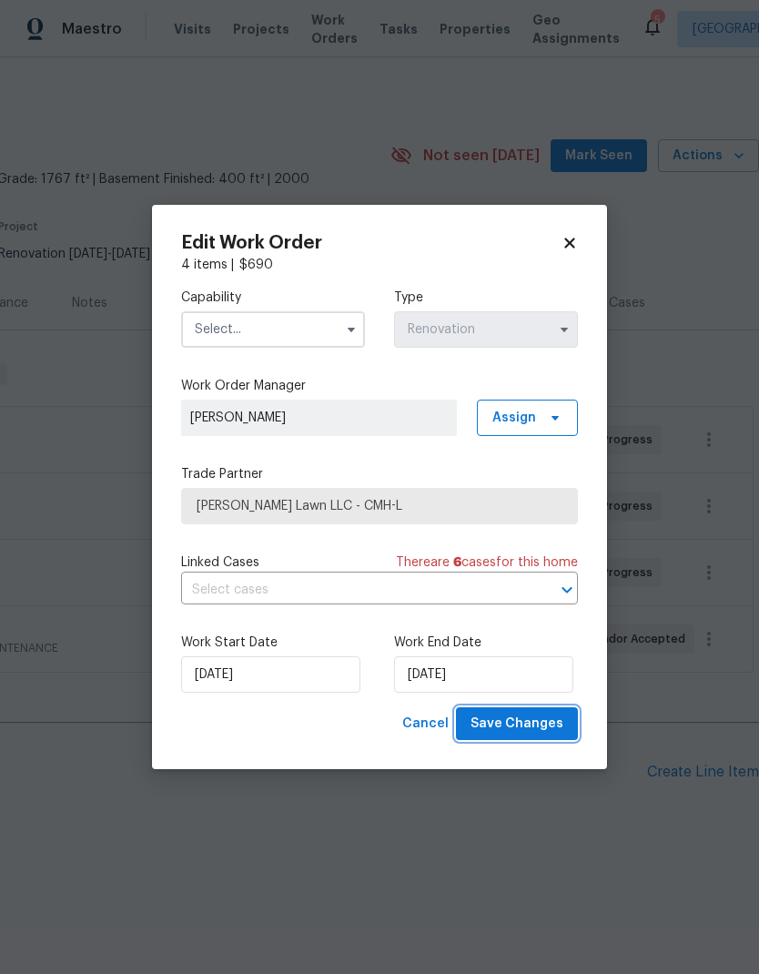
click at [511, 721] on span "Save Changes" at bounding box center [516, 723] width 93 height 23
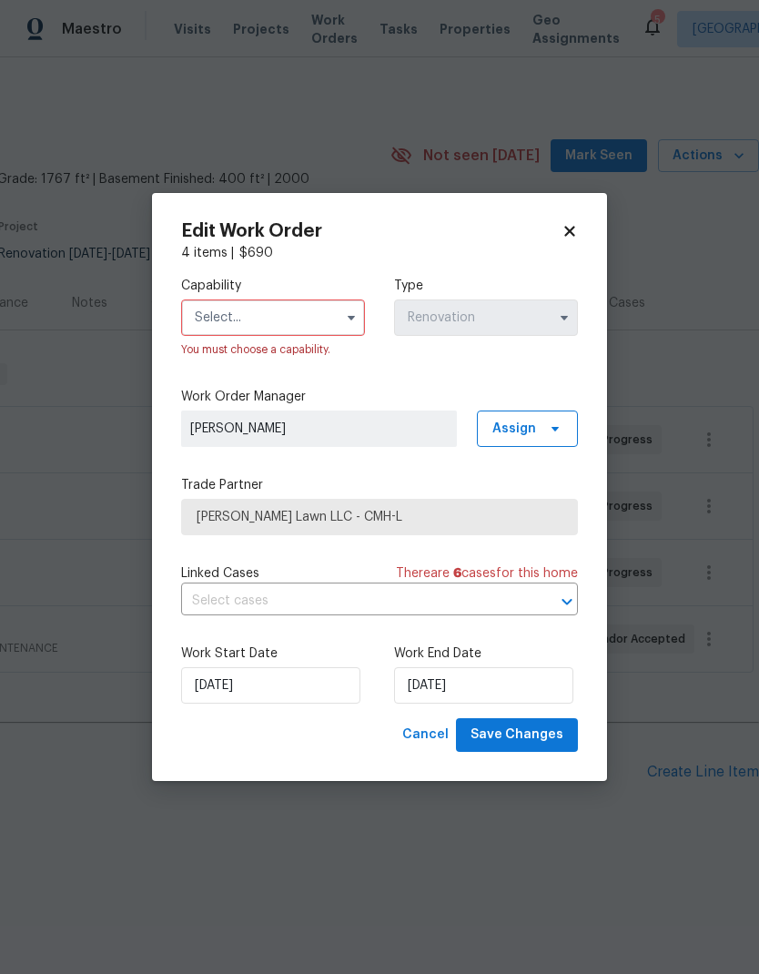
click at [288, 305] on input "text" at bounding box center [273, 317] width 184 height 36
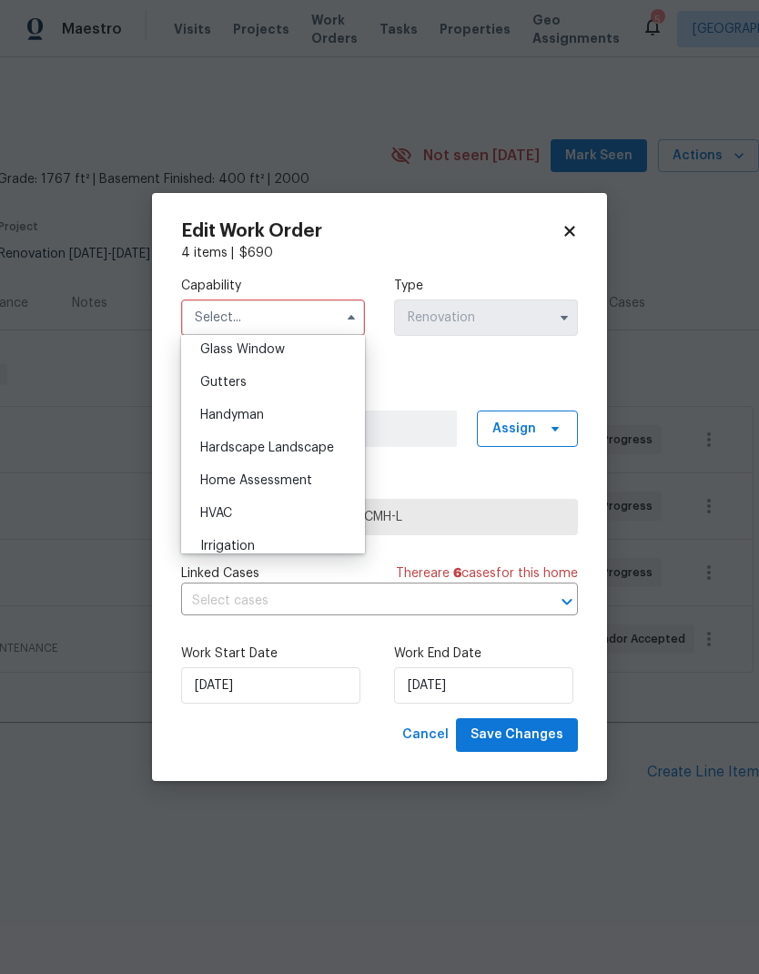
scroll to position [950, 0]
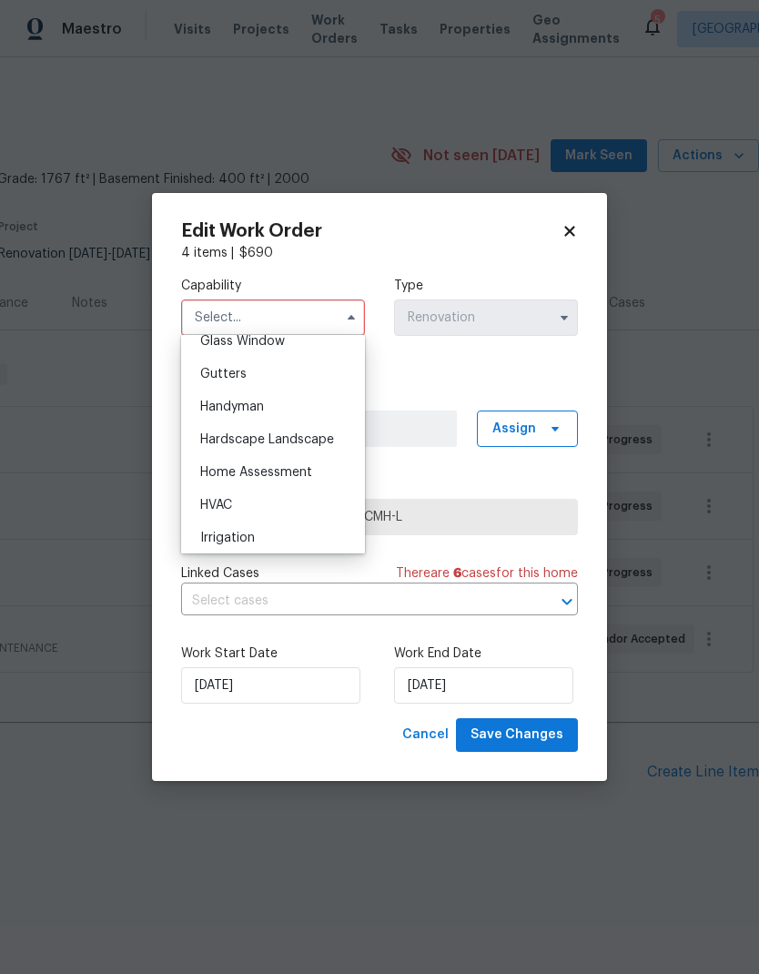
click at [335, 440] on div "Hardscape Landscape" at bounding box center [273, 439] width 175 height 33
type input "Hardscape Landscape"
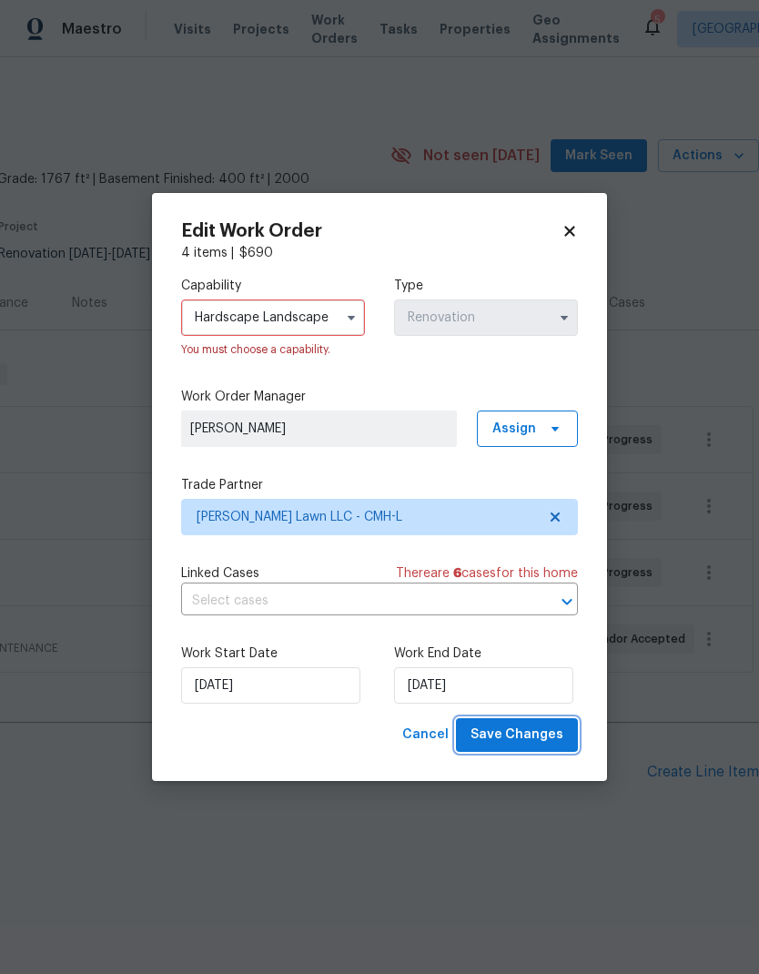
click at [547, 733] on span "Save Changes" at bounding box center [516, 734] width 93 height 23
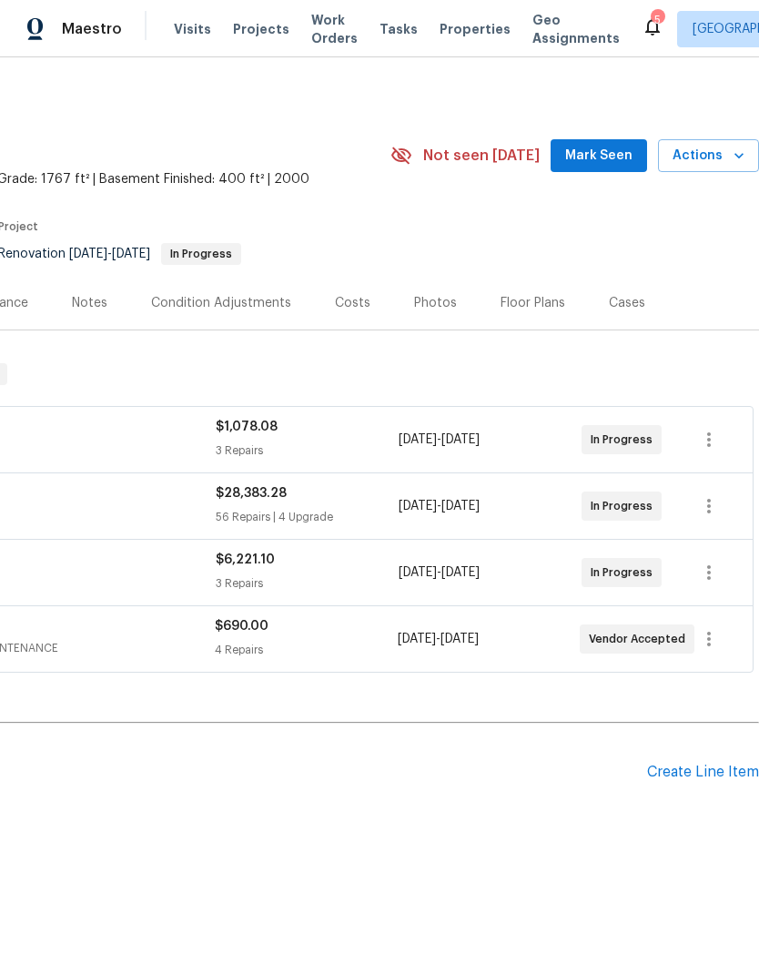
scroll to position [0, 269]
click at [712, 642] on icon "button" at bounding box center [709, 639] width 22 height 22
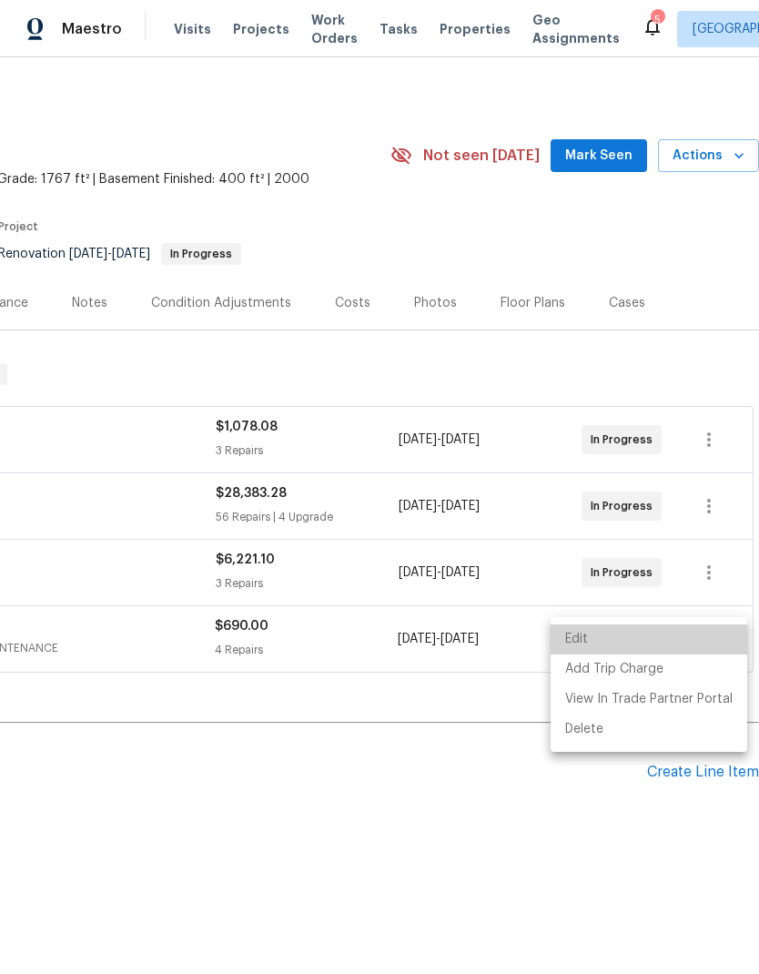
click at [662, 635] on li "Edit" at bounding box center [649, 639] width 197 height 30
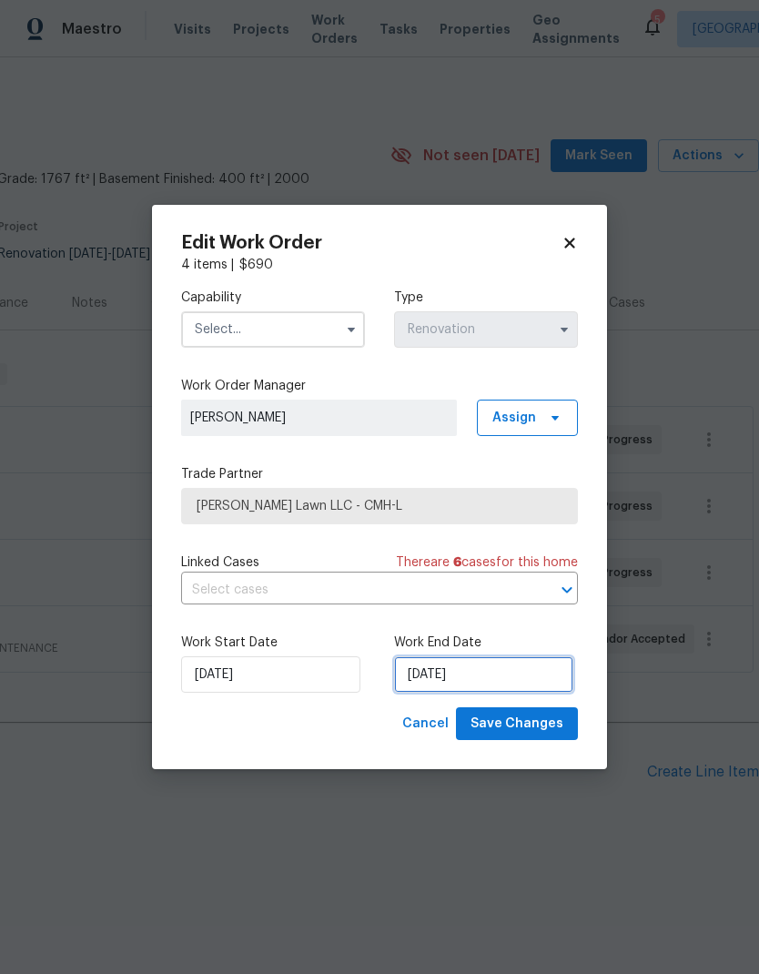
click at [470, 674] on input "10/23/2025" at bounding box center [483, 674] width 179 height 36
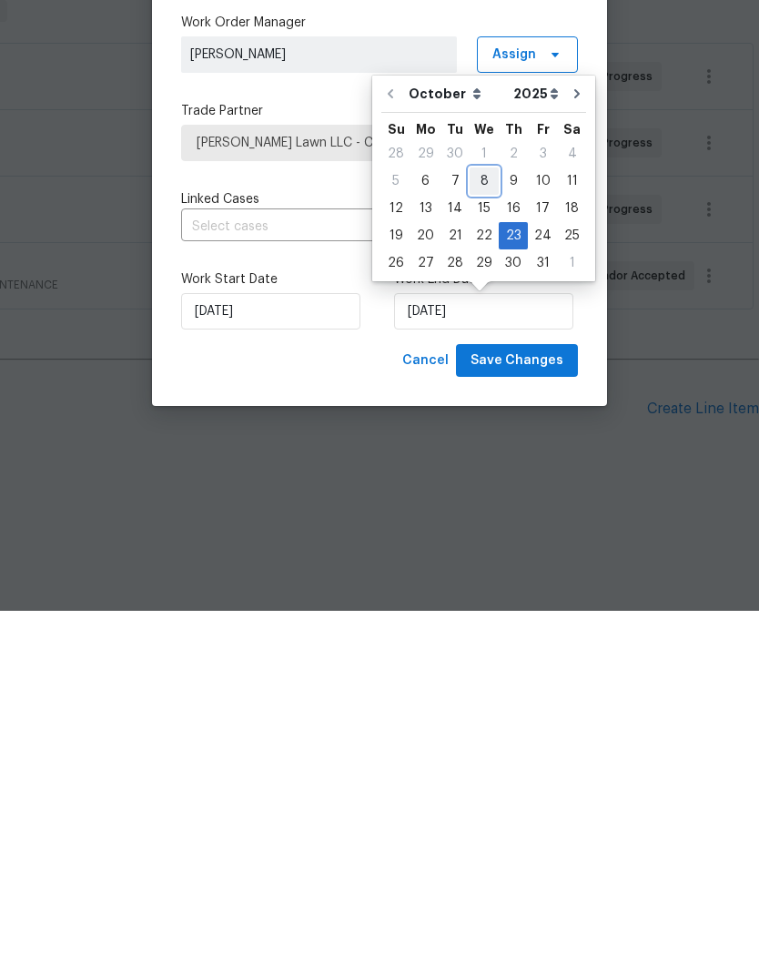
click at [481, 531] on div "8" at bounding box center [484, 543] width 29 height 25
type input "[DATE]"
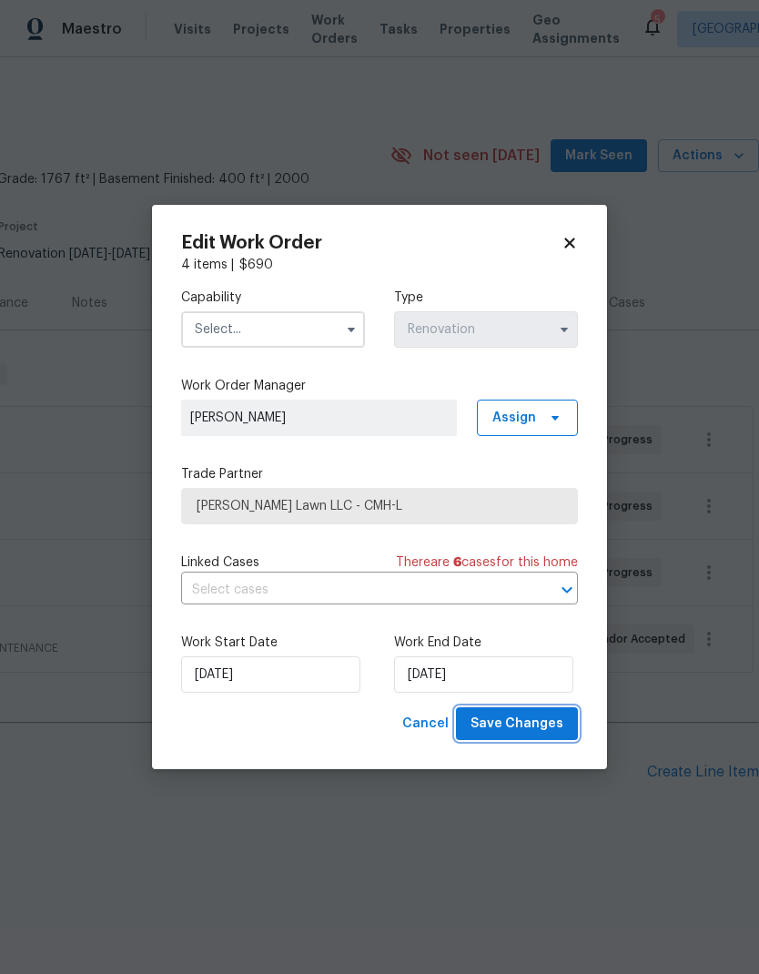
click at [527, 740] on button "Save Changes" at bounding box center [517, 724] width 122 height 34
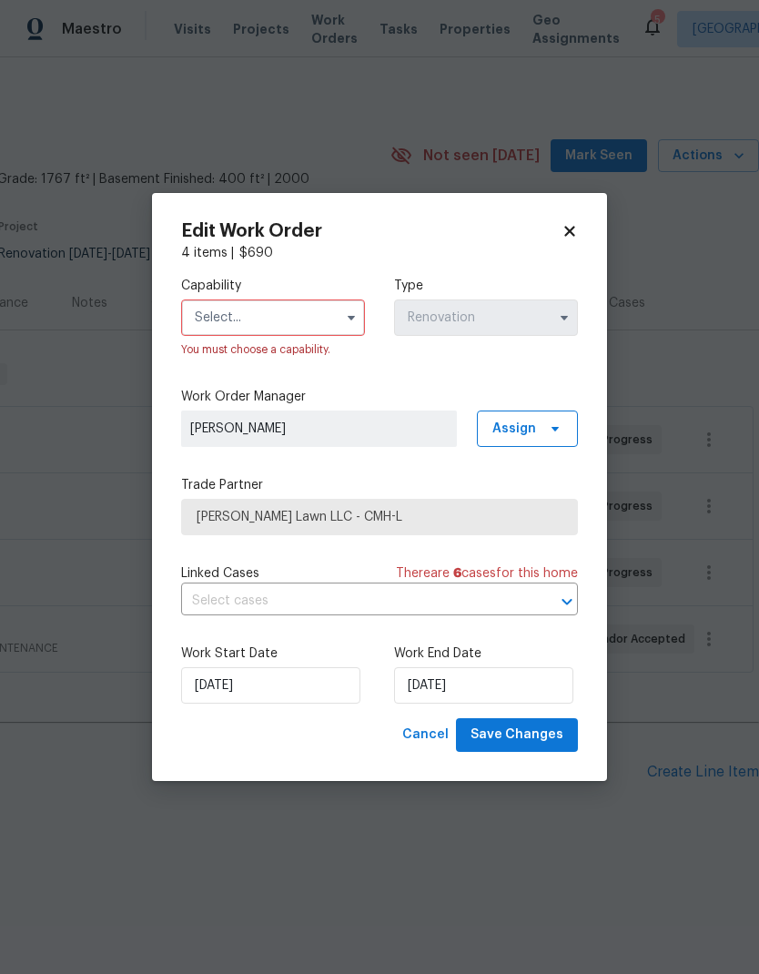
click at [270, 330] on input "text" at bounding box center [273, 317] width 184 height 36
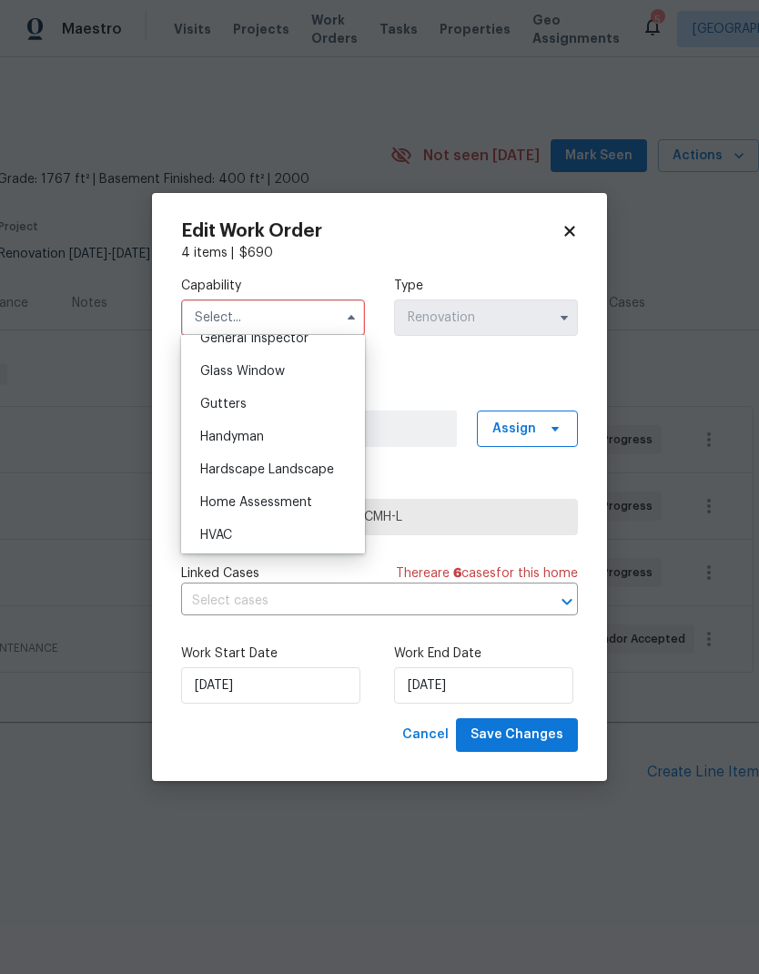
scroll to position [931, 0]
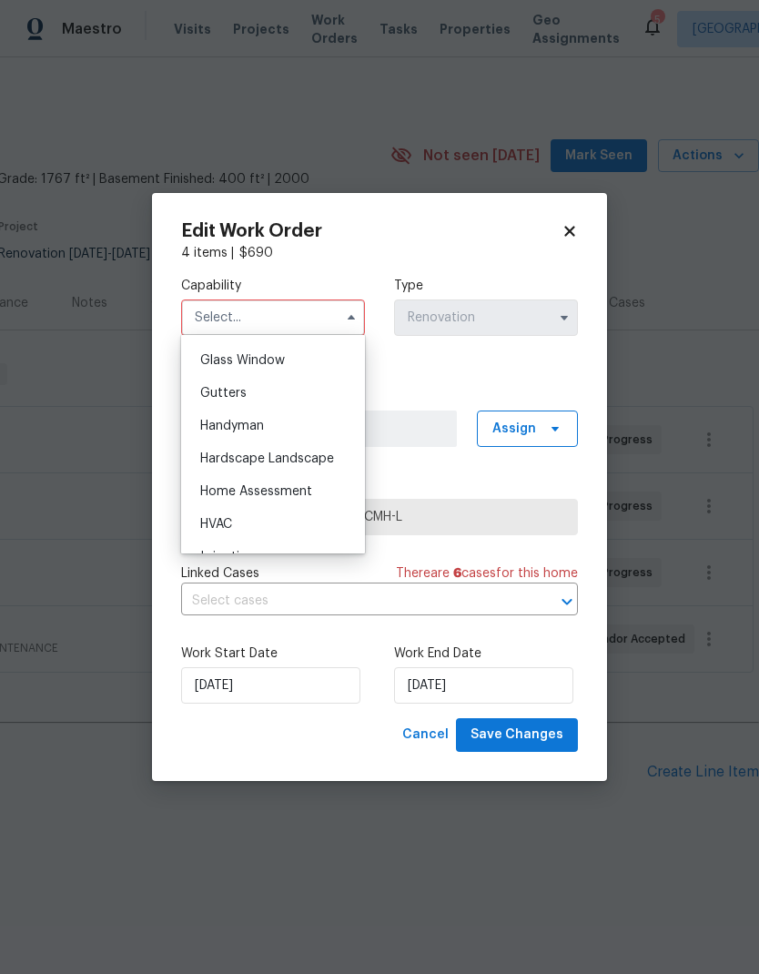
click at [311, 460] on span "Hardscape Landscape" at bounding box center [267, 458] width 134 height 13
type input "Hardscape Landscape"
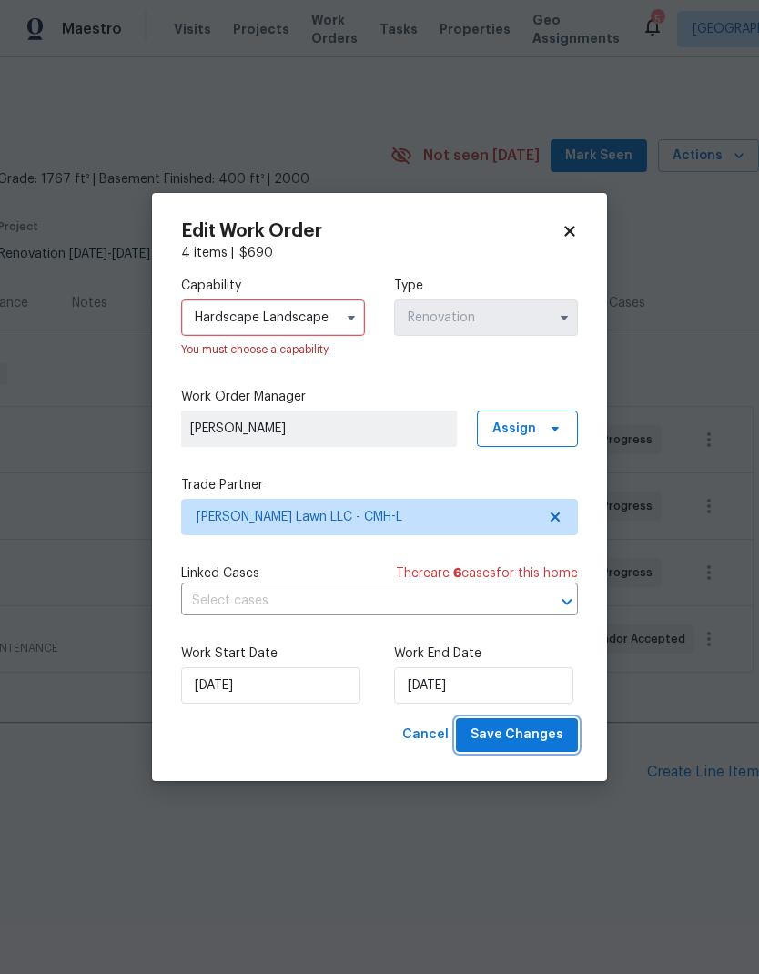
click at [544, 751] on button "Save Changes" at bounding box center [517, 735] width 122 height 34
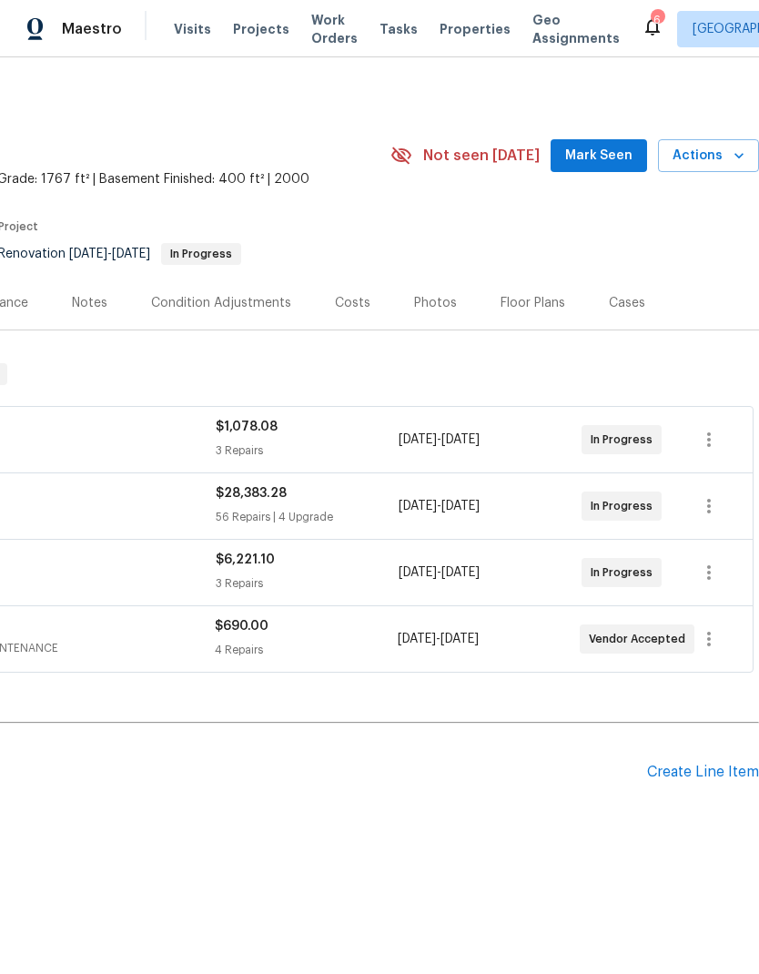
scroll to position [0, 269]
